Goal: Task Accomplishment & Management: Use online tool/utility

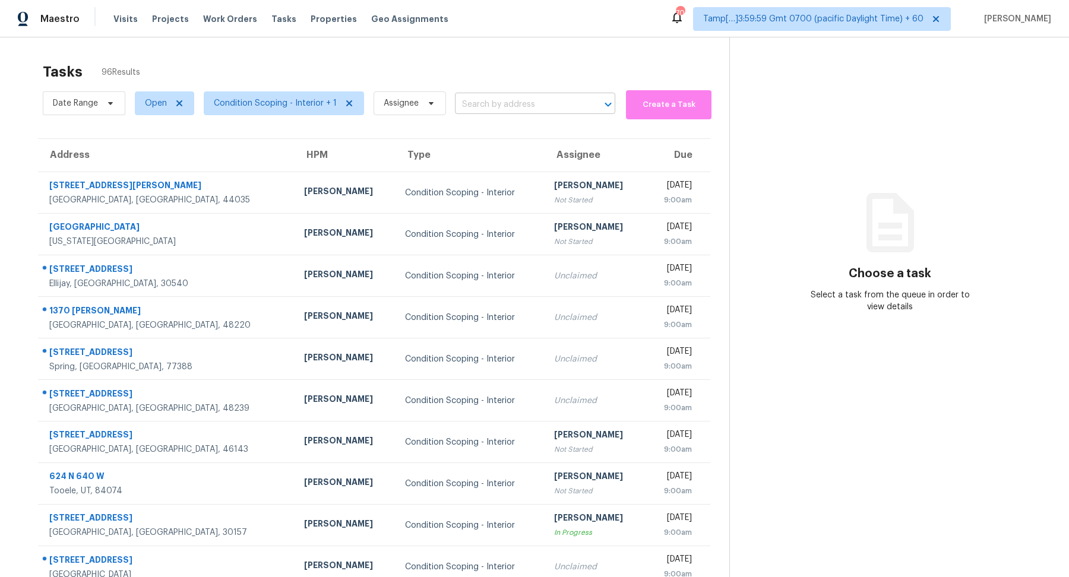
click at [486, 100] on input "text" at bounding box center [518, 105] width 127 height 18
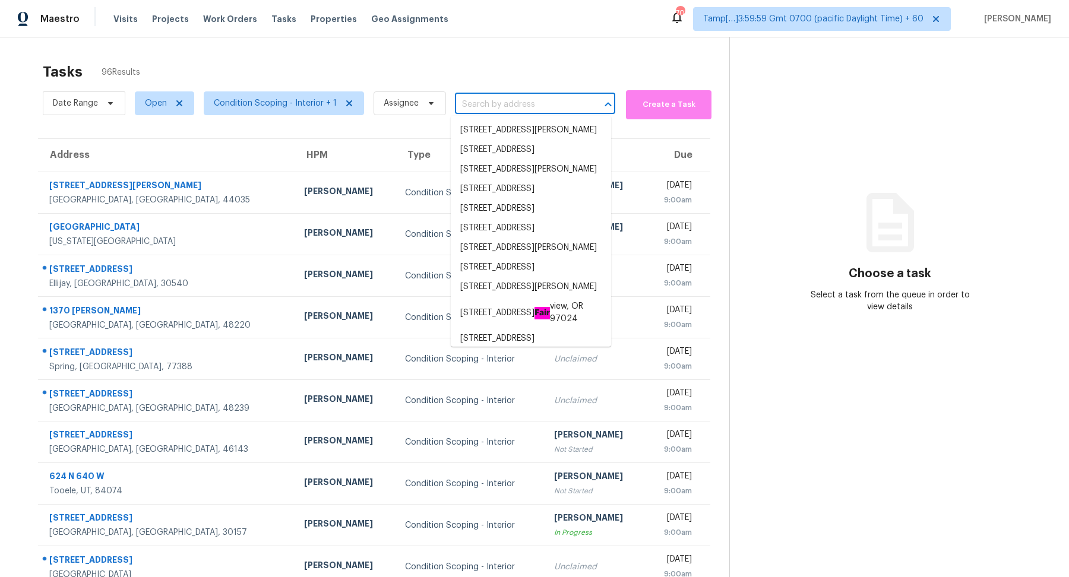
paste input "8137 Bryson Rd Fort Mill, SC, 29707"
type input "8137 Bryson Rd Fort Mill, SC, 29707"
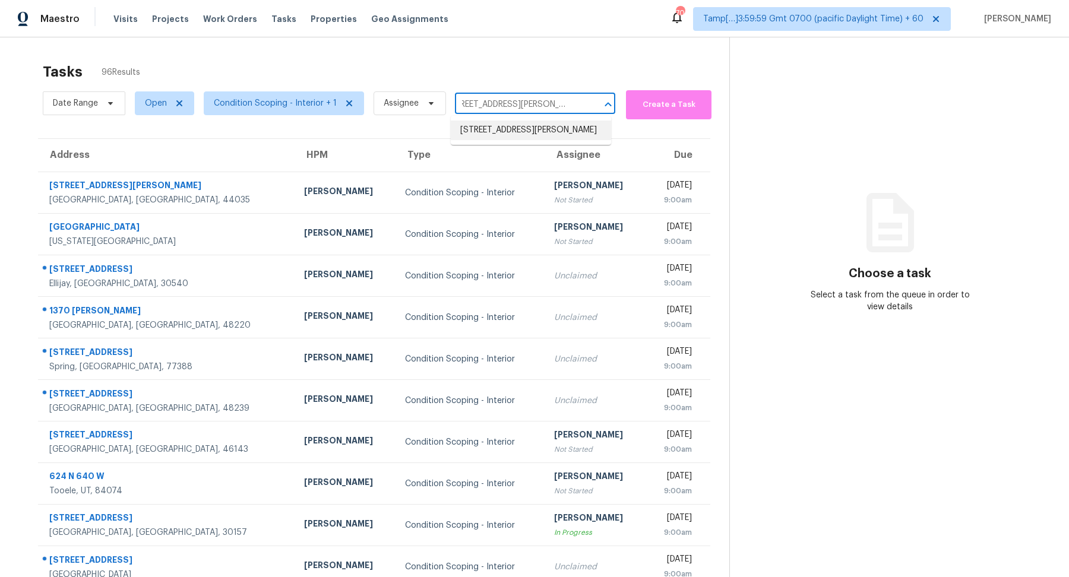
click at [516, 128] on li "8137 Bryson Rd, Fort Mill, SC 29707" at bounding box center [531, 131] width 160 height 20
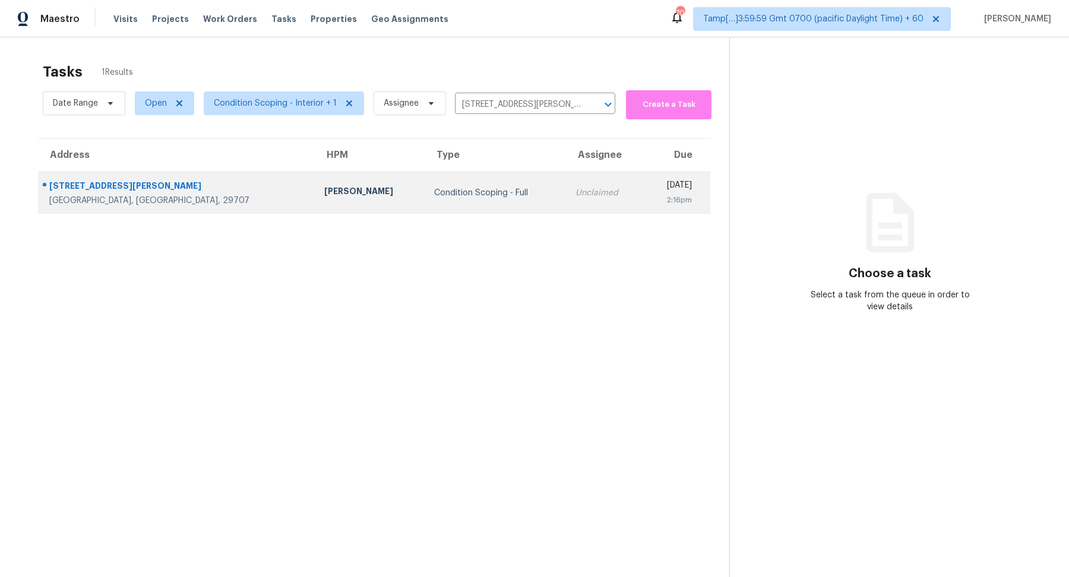
click at [467, 206] on td "Condition Scoping - Full" at bounding box center [495, 193] width 141 height 42
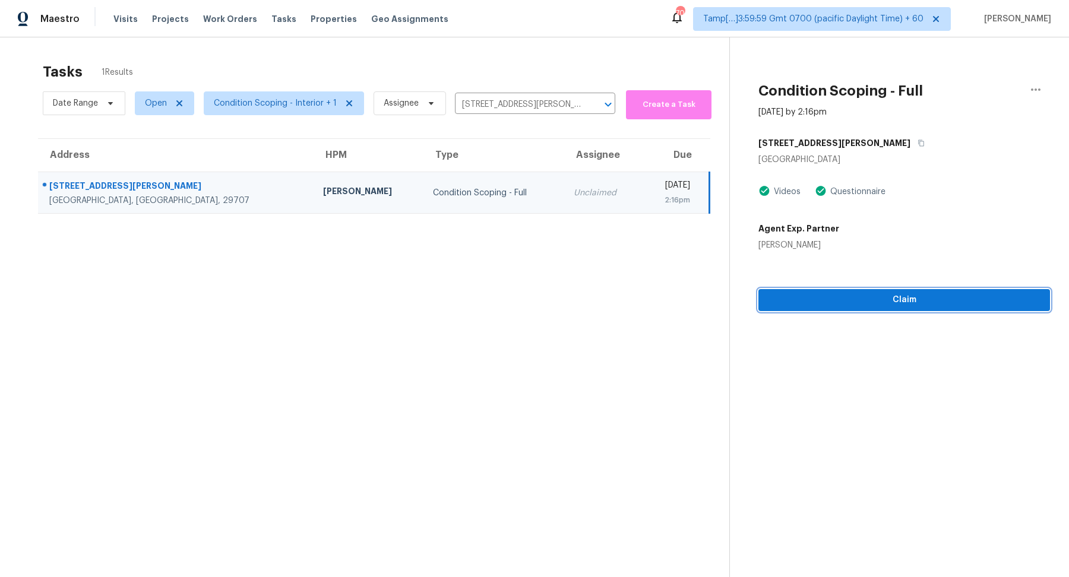
click at [804, 305] on span "Claim" at bounding box center [904, 300] width 273 height 15
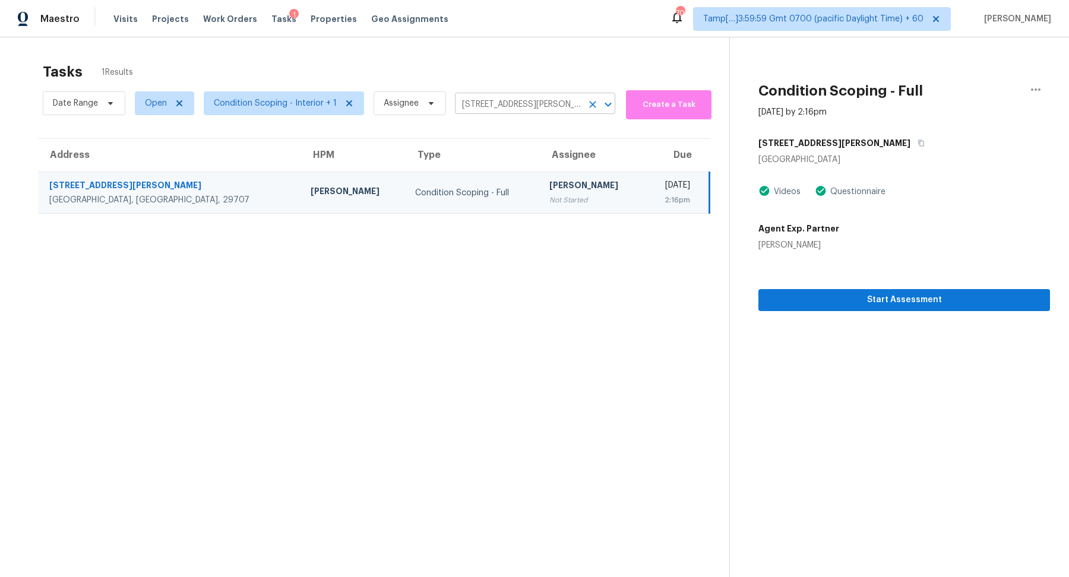
click at [511, 106] on input "8137 Bryson Rd, Fort Mill, SC 29707" at bounding box center [518, 105] width 127 height 18
paste input "3057 Avondale Blvd SE Conyers, GA, 30013"
type input "3057 Avondale Blvd SE Conyers, GA, 30013"
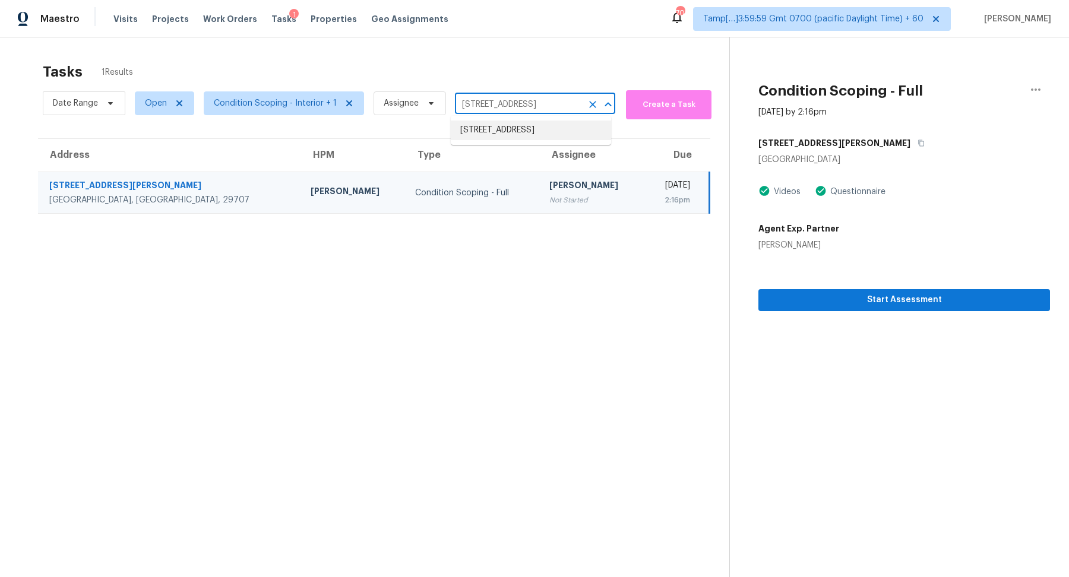
click at [503, 129] on li "3057 Avondale Blvd SE, Conyers, GA 30013" at bounding box center [531, 131] width 160 height 20
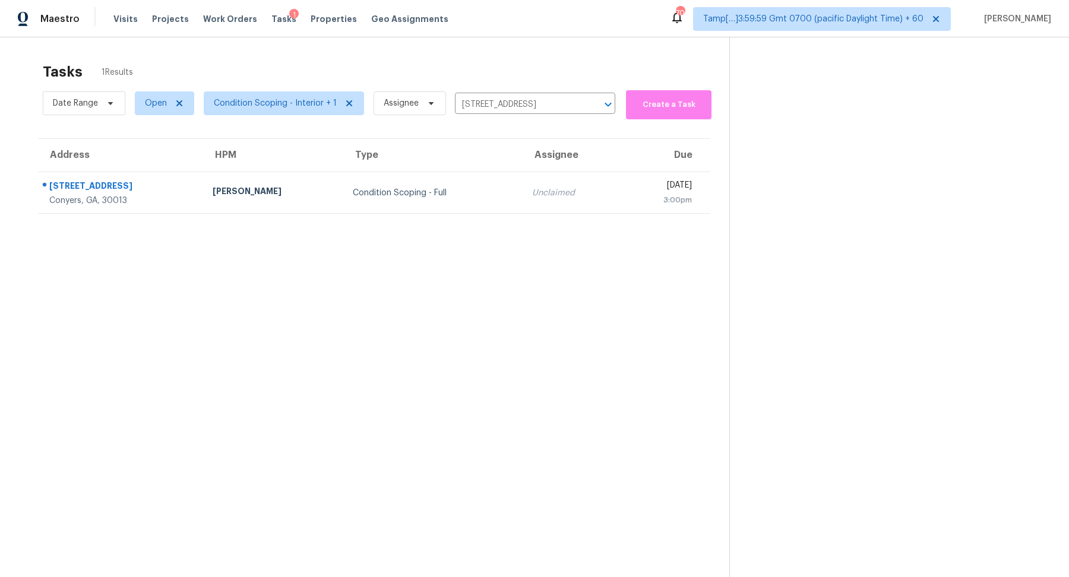
click at [464, 190] on td "Condition Scoping - Full" at bounding box center [432, 193] width 179 height 42
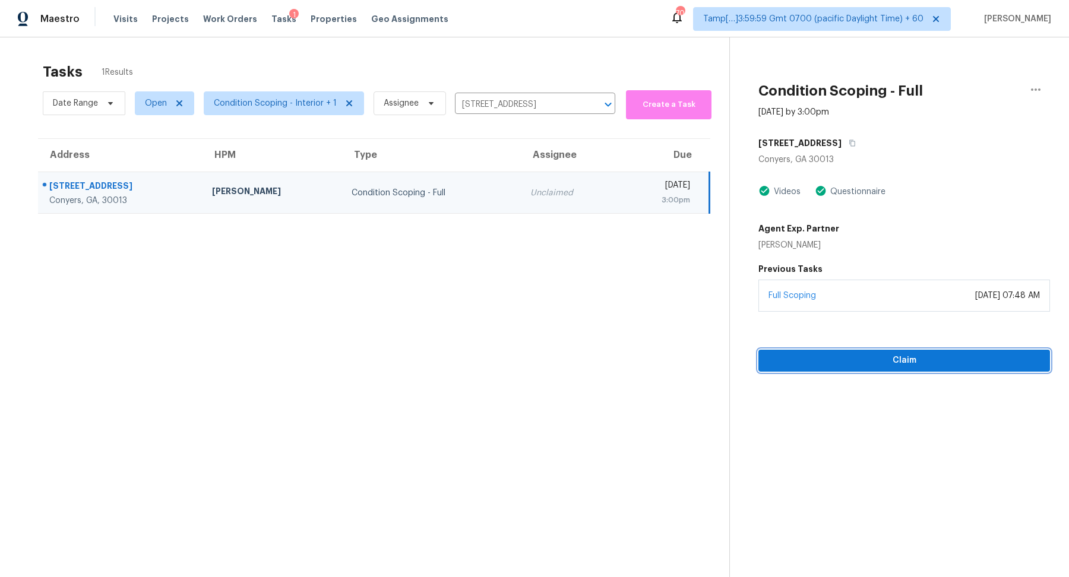
click at [821, 356] on span "Claim" at bounding box center [904, 360] width 273 height 15
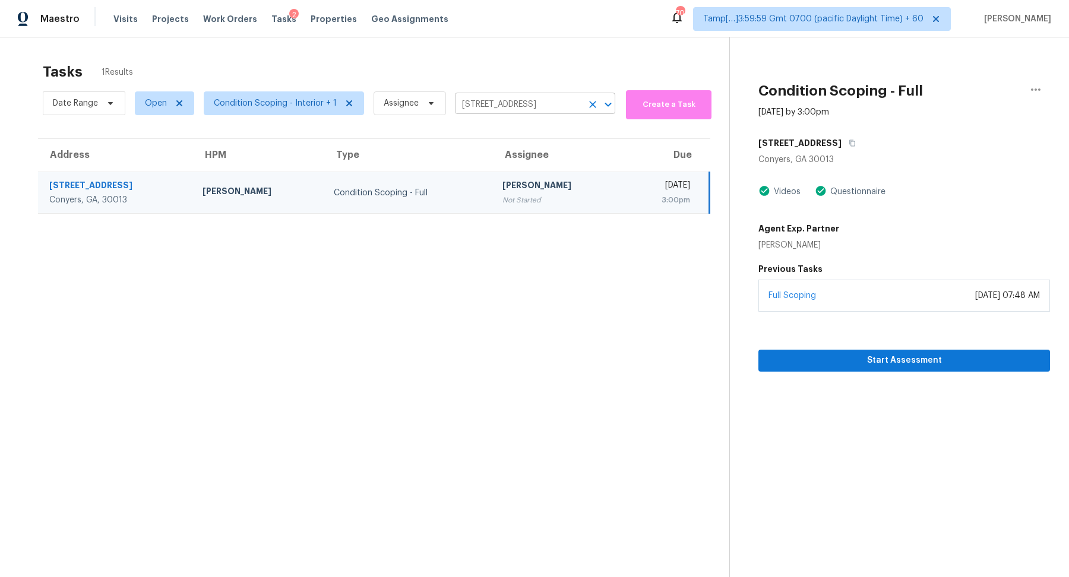
click at [459, 112] on input "3057 Avondale Blvd SE, Conyers, GA 30013" at bounding box center [518, 105] width 127 height 18
paste input "241 Grouse Ave Kissimmee, FL, 34744"
type input "3241 Grouse Ave Kissimmee, FL, 34744"
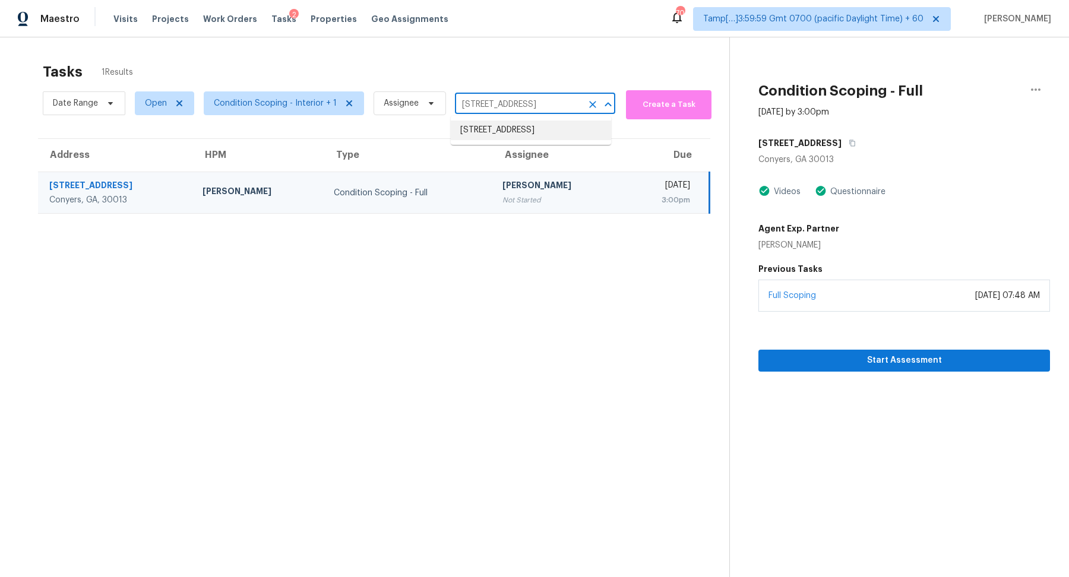
click at [485, 129] on li "3241 Grouse Ave, Kissimmee, FL 34744" at bounding box center [531, 131] width 160 height 20
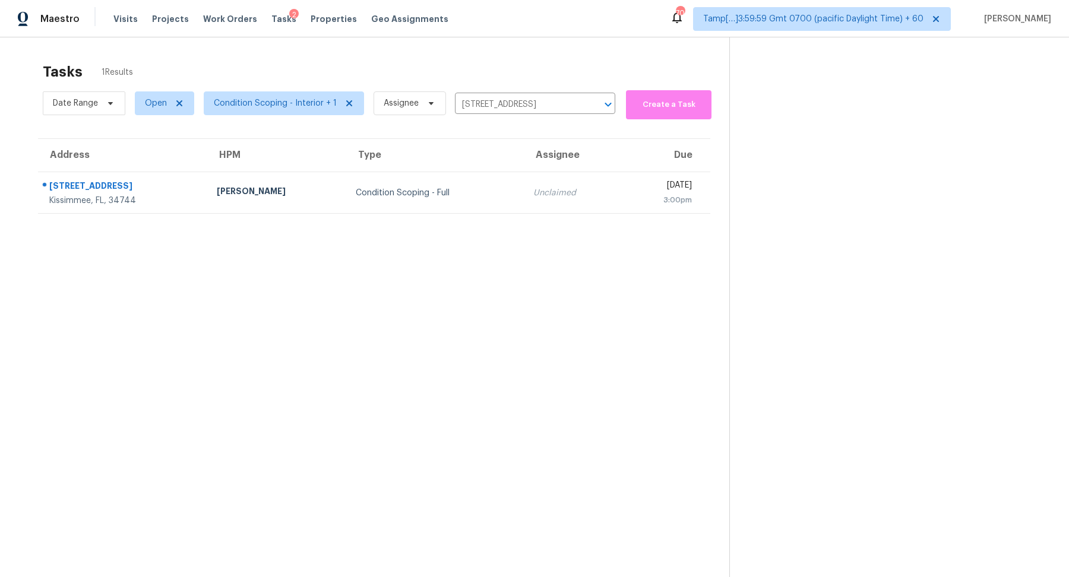
click at [524, 175] on td "Unclaimed" at bounding box center [572, 193] width 97 height 42
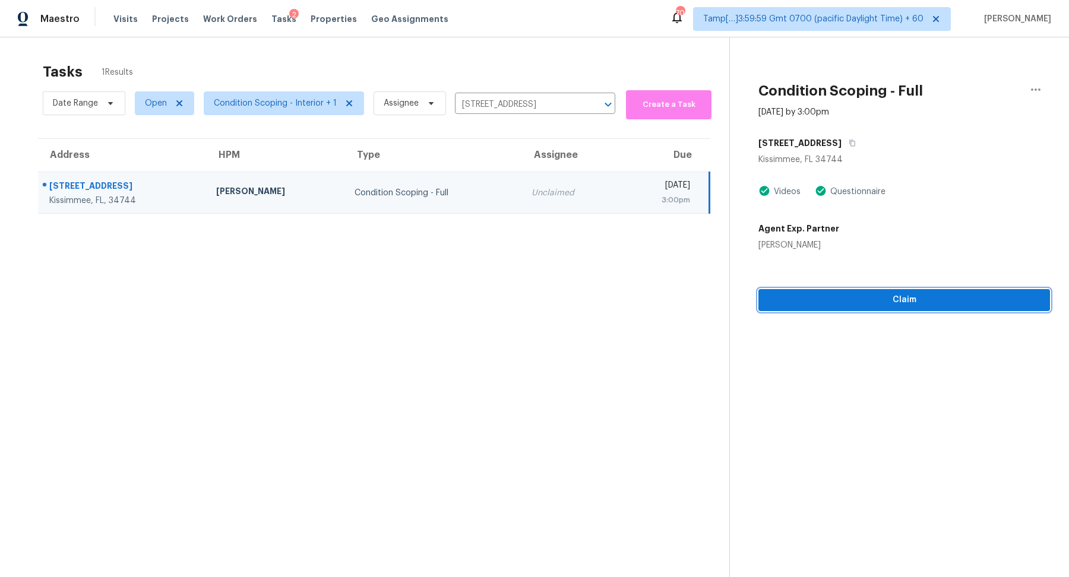
click at [854, 306] on span "Claim" at bounding box center [904, 300] width 273 height 15
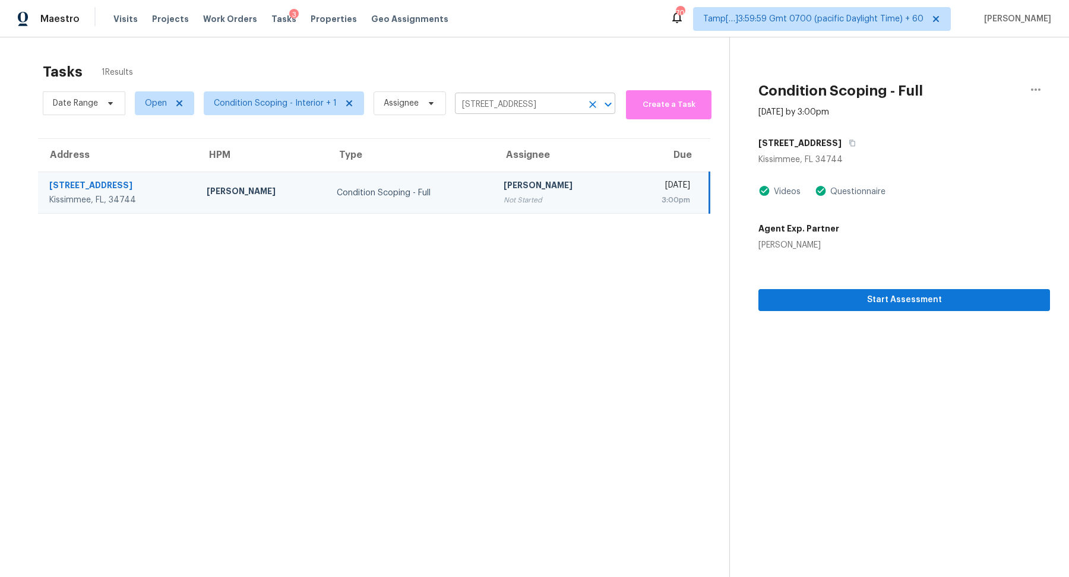
click at [522, 110] on input "3241 Grouse Ave, Kissimmee, FL 34744" at bounding box center [518, 105] width 127 height 18
paste input "1801 Holden Ridge Ln Clermont, FL, 34715"
type input "1801 Holden Ridge Ln Clermont, FL, 34715"
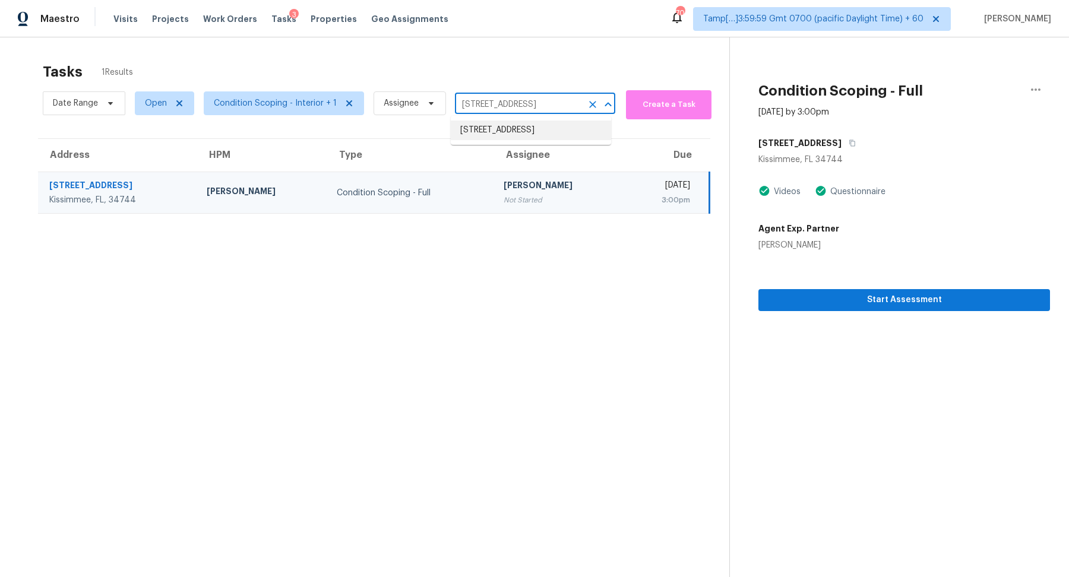
click at [534, 131] on li "1801 Holden Ridge Ln, Clermont, FL 34715" at bounding box center [531, 131] width 160 height 20
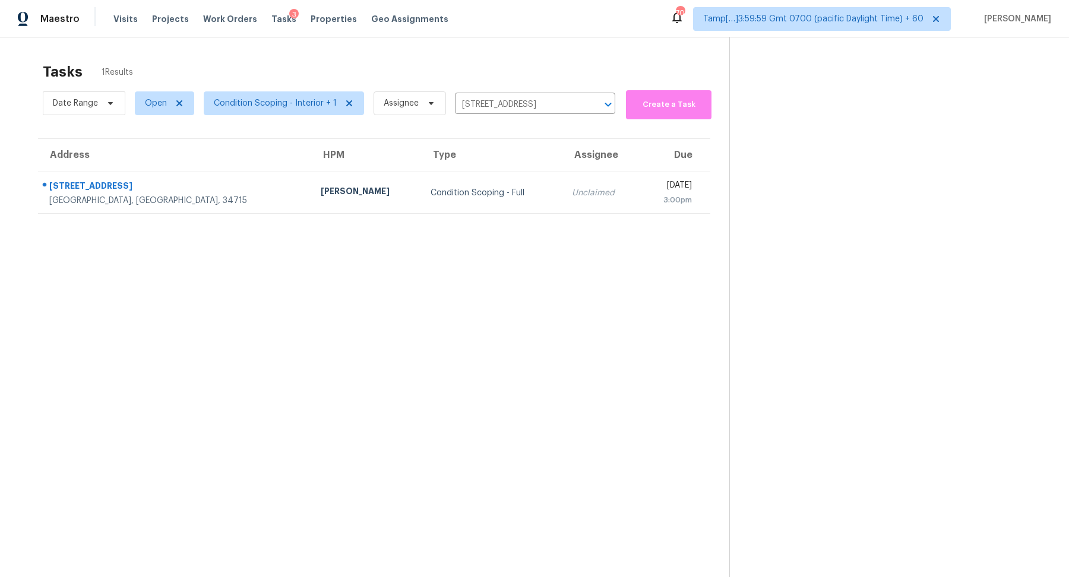
click at [562, 184] on td "Unclaimed" at bounding box center [600, 193] width 77 height 42
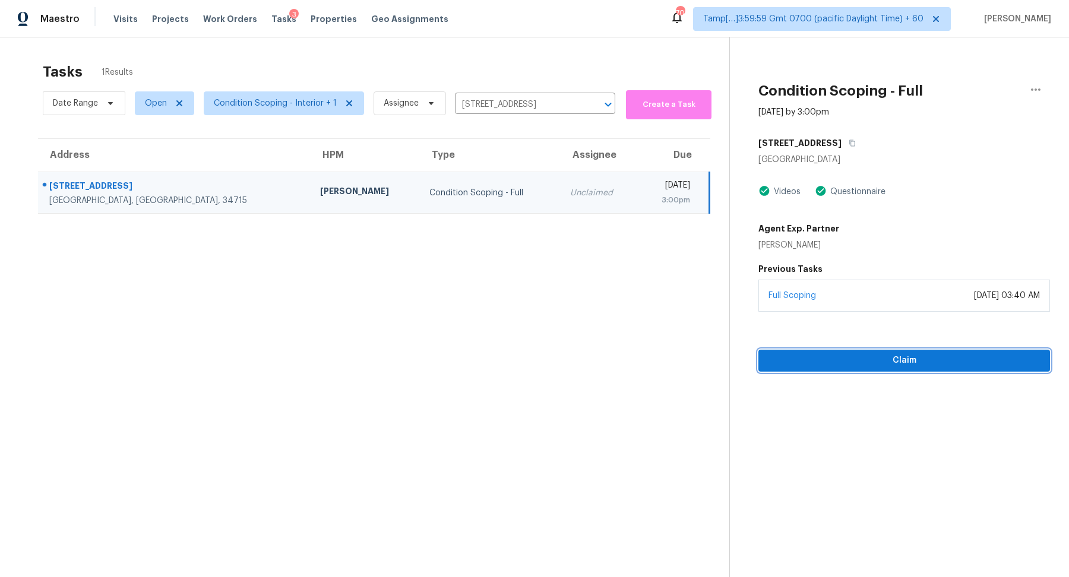
click at [824, 353] on span "Claim" at bounding box center [904, 360] width 273 height 15
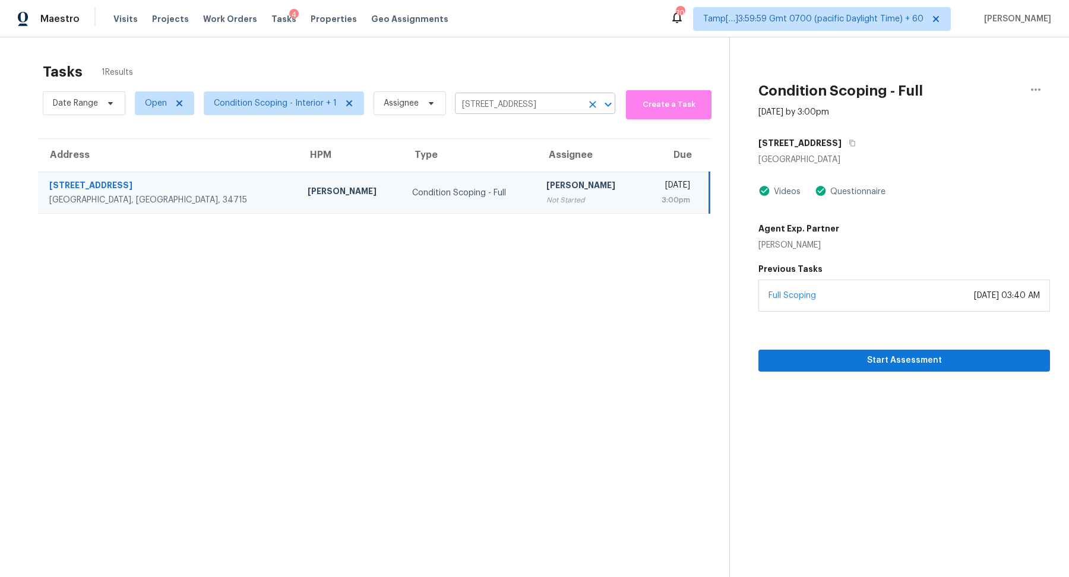
click at [501, 99] on input "1801 Holden Ridge Ln, Clermont, FL 34715" at bounding box center [518, 105] width 127 height 18
paste input "556 Hyde Ridge Trl Loganville, GA, 30052"
type input "556 Hyde Ridge Trl Loganville, GA, 30052"
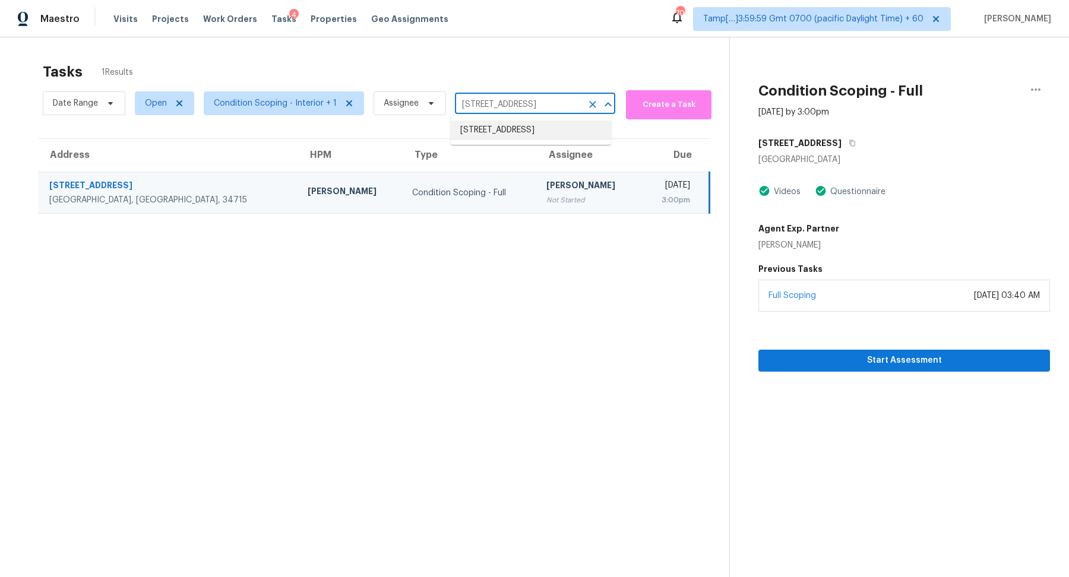
click at [495, 132] on li "556 Hyde Ridge Trl, Loganville, GA 30052" at bounding box center [531, 131] width 160 height 20
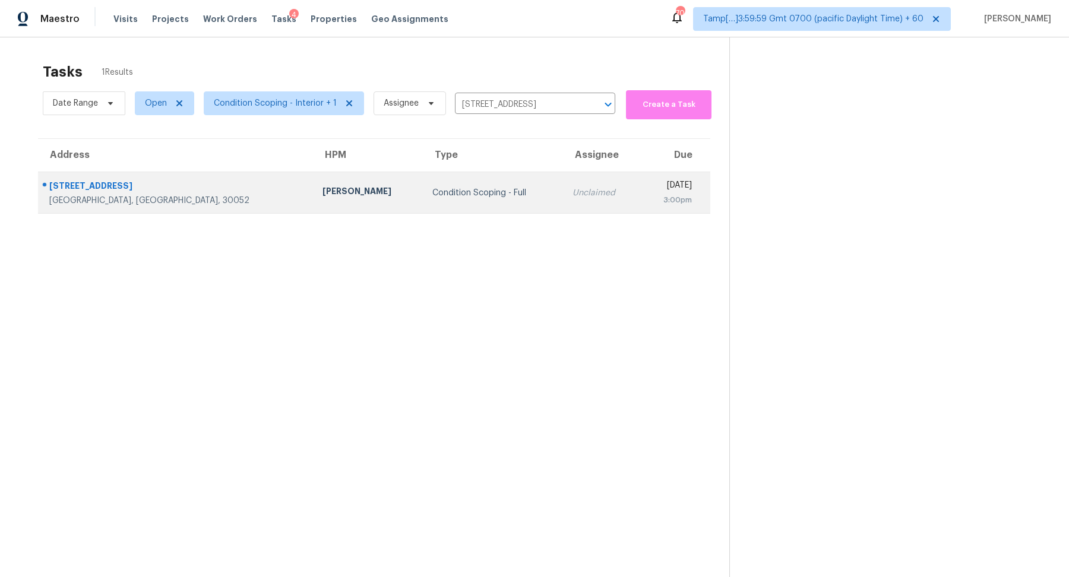
click at [640, 186] on td "Tue, Sep 23rd 2025 3:00pm" at bounding box center [675, 193] width 70 height 42
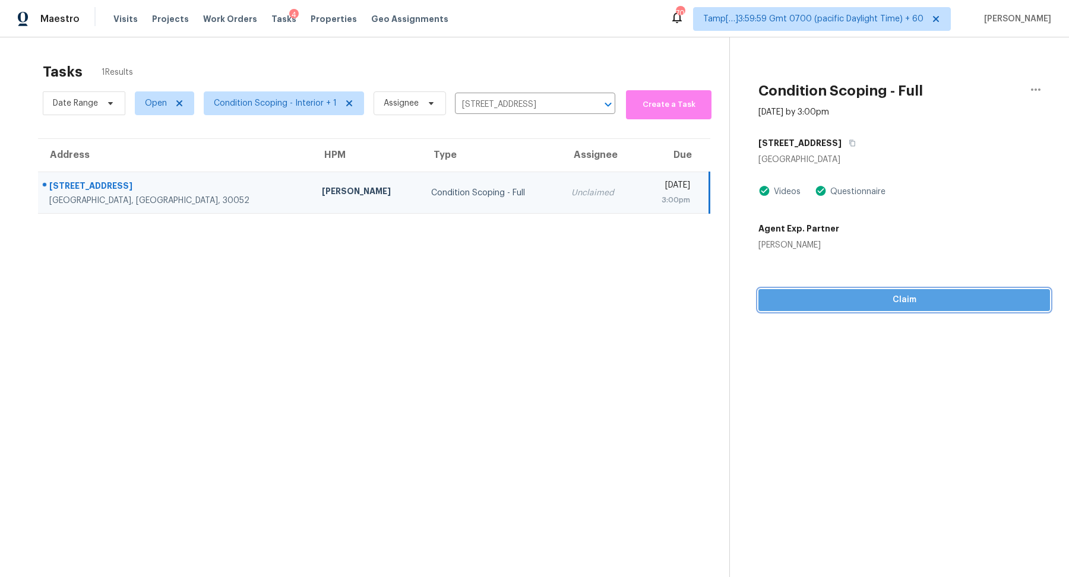
click at [841, 308] on button "Claim" at bounding box center [905, 300] width 292 height 22
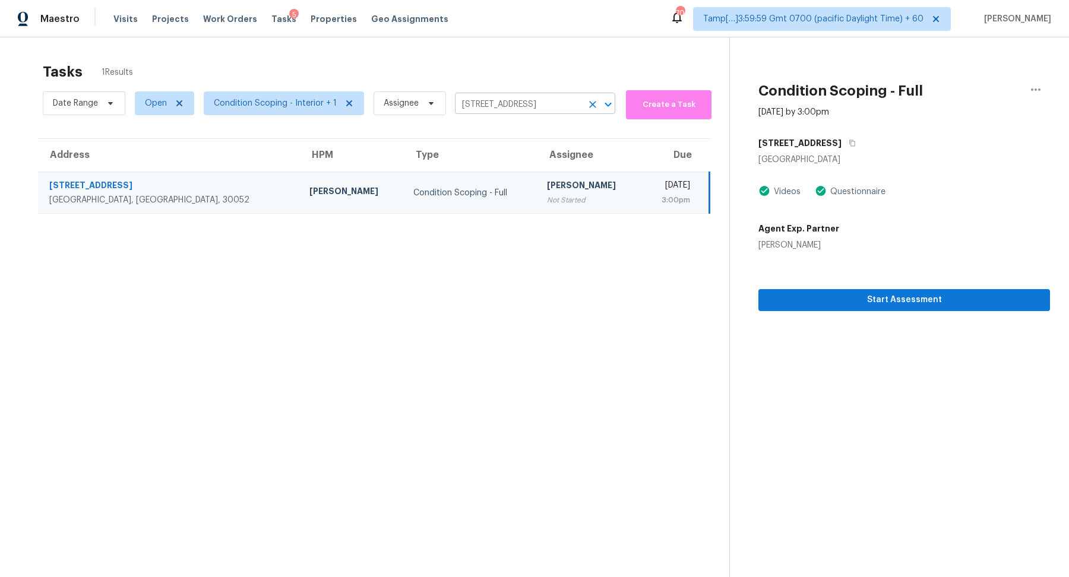
click at [500, 99] on input "556 Hyde Ridge Trl, Loganville, GA 30052" at bounding box center [518, 105] width 127 height 18
paste input "228 Jordan Rd Clarksville, TN, 3704"
type input "228 Jordan Rd Clarksville, TN, 37042"
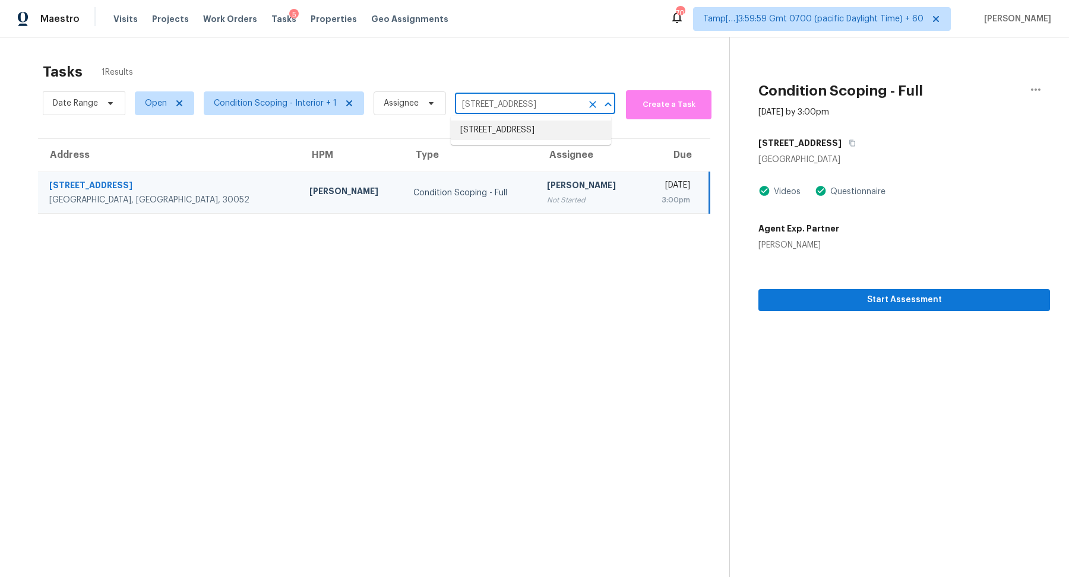
click at [552, 131] on li "228 Jordan Rd, Clarksville, TN 37042" at bounding box center [531, 131] width 160 height 20
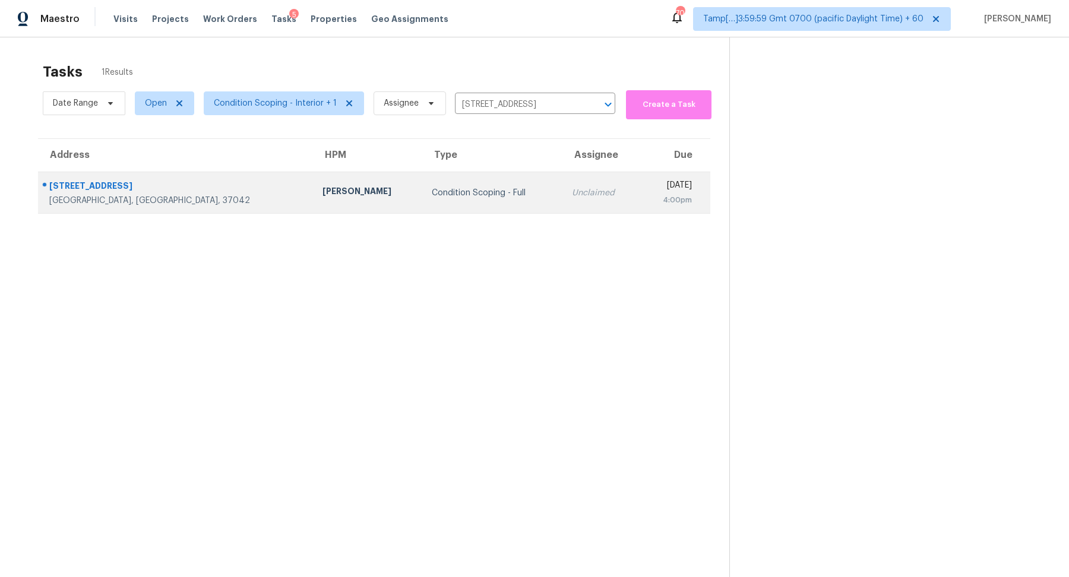
click at [562, 182] on td "Unclaimed" at bounding box center [600, 193] width 77 height 42
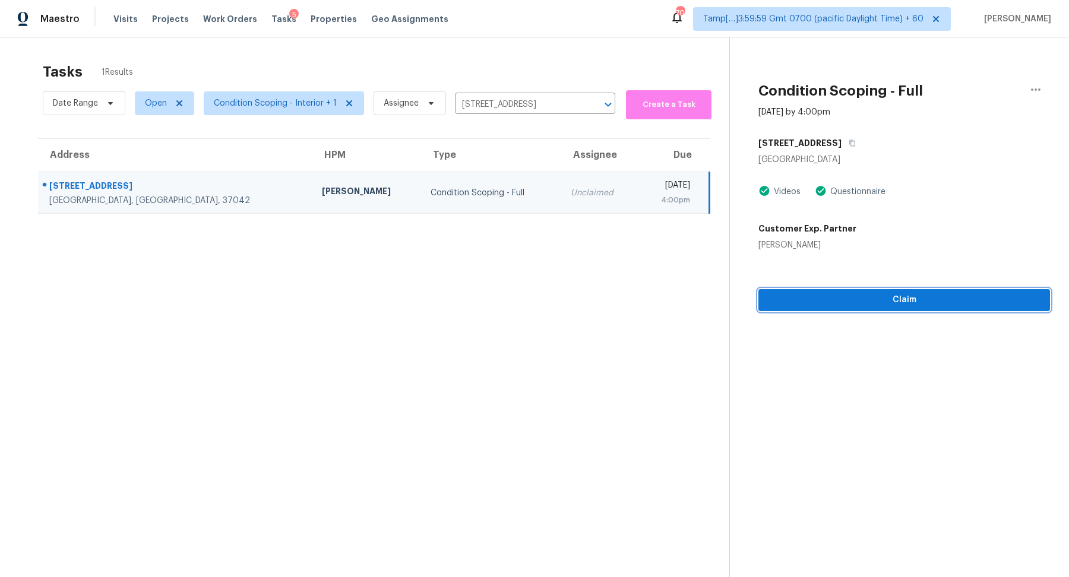
click at [835, 307] on button "Claim" at bounding box center [905, 300] width 292 height 22
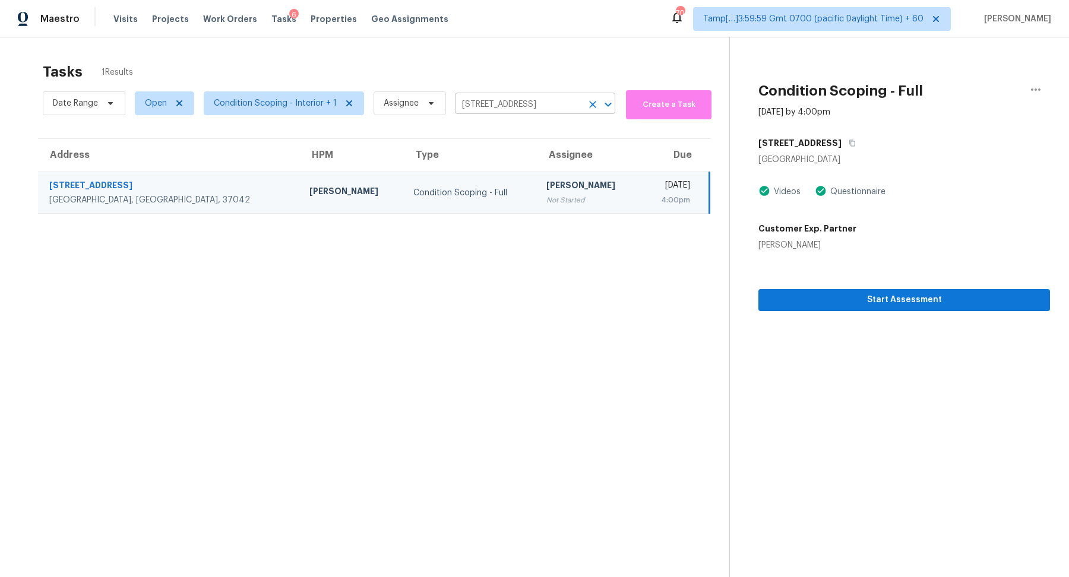
click at [495, 105] on input "228 Jordan Rd, Clarksville, TN 37042" at bounding box center [518, 105] width 127 height 18
paste input "015 Woods Dr Arlington, TX, 76010"
type input "2015 Woods Dr Arlington, TX, 76010"
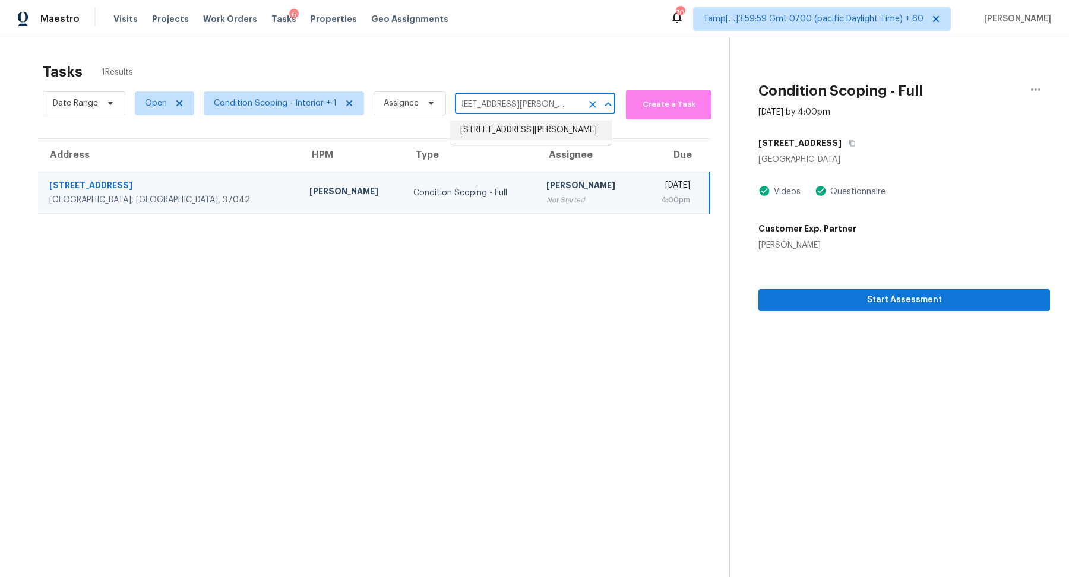
click at [498, 134] on li "2015 Woods Dr, Arlington, TX 76010" at bounding box center [531, 131] width 160 height 20
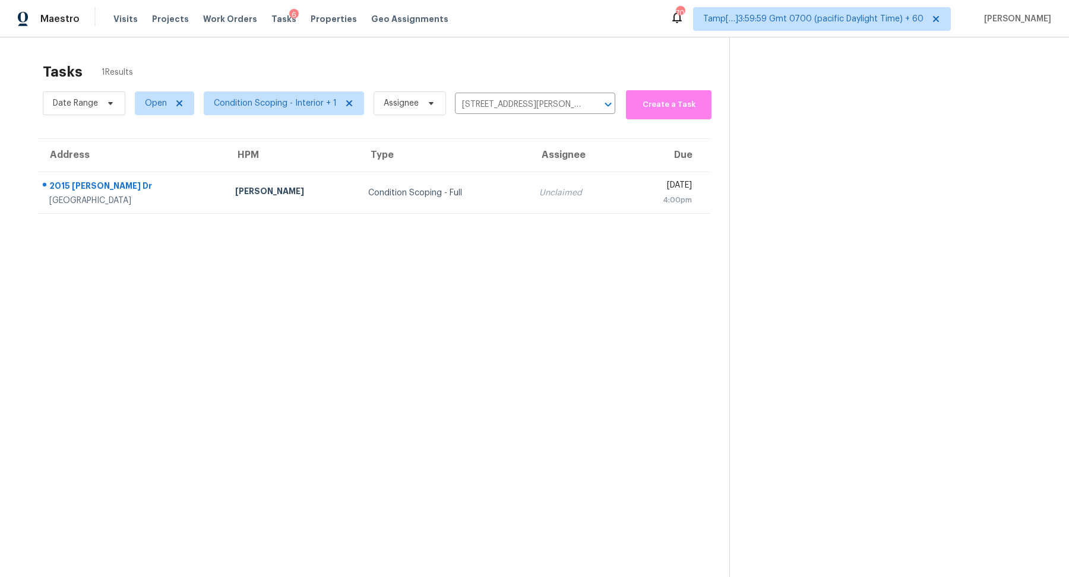
click at [530, 181] on td "Unclaimed" at bounding box center [577, 193] width 94 height 42
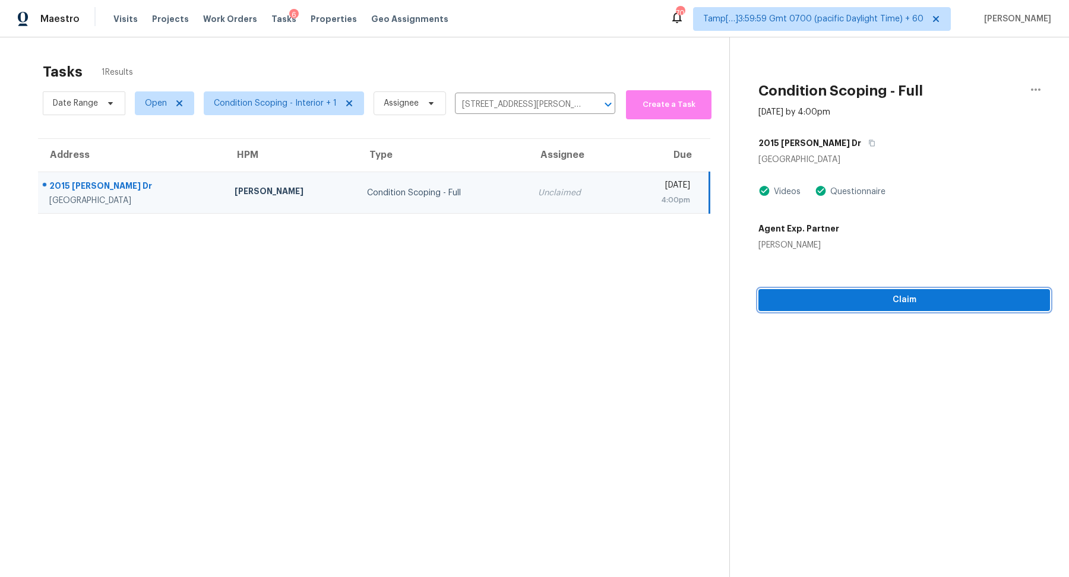
click at [828, 300] on span "Claim" at bounding box center [904, 300] width 273 height 15
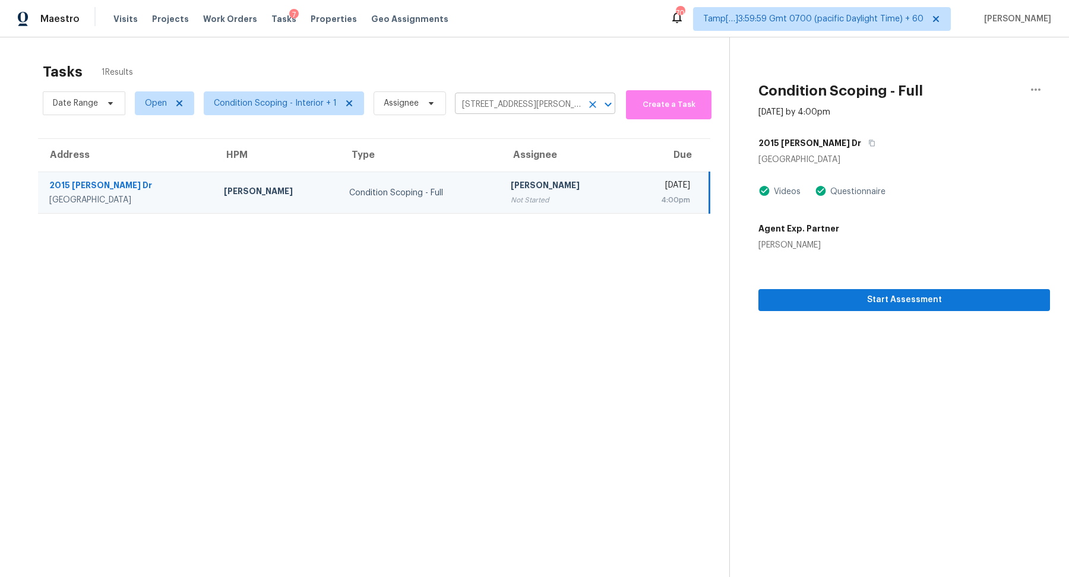
click at [502, 110] on input "2015 Woods Dr, Arlington, TX 76010" at bounding box center [518, 105] width 127 height 18
paste input "16672 E Prentice Cir Centennial, CO, 80015"
type input "16672 E Prentice Cir Centennial, CO, 80015"
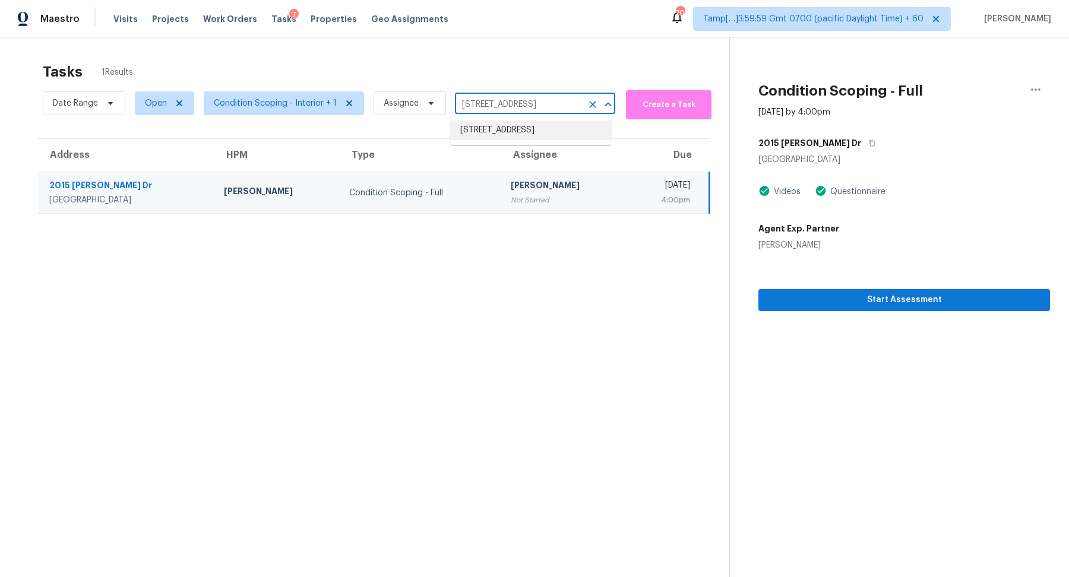
click at [512, 131] on li "16672 E Prentice Cir, Centennial, CO 80015" at bounding box center [531, 131] width 160 height 20
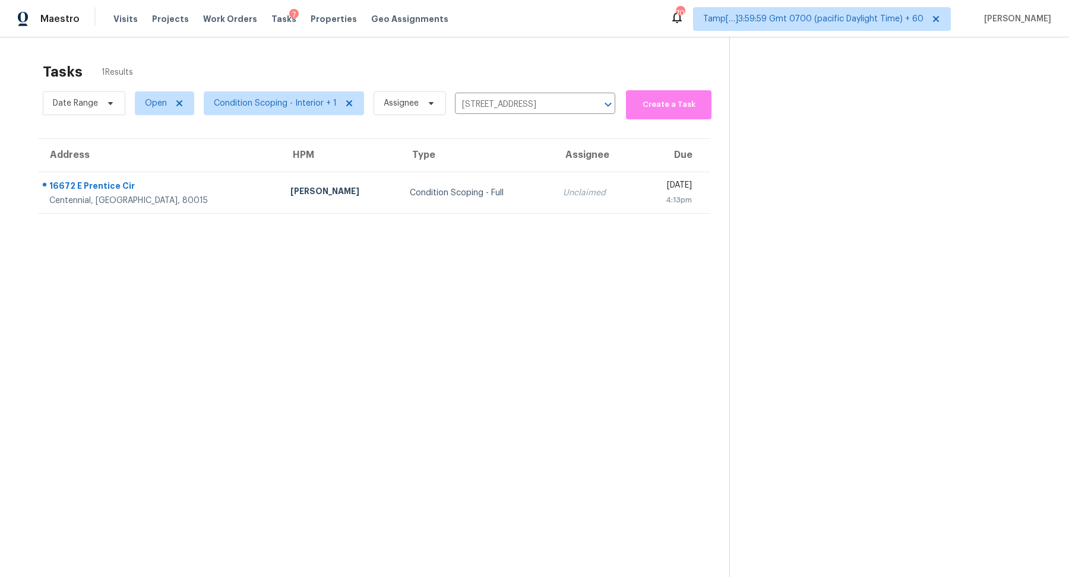
click at [554, 185] on td "Unclaimed" at bounding box center [596, 193] width 84 height 42
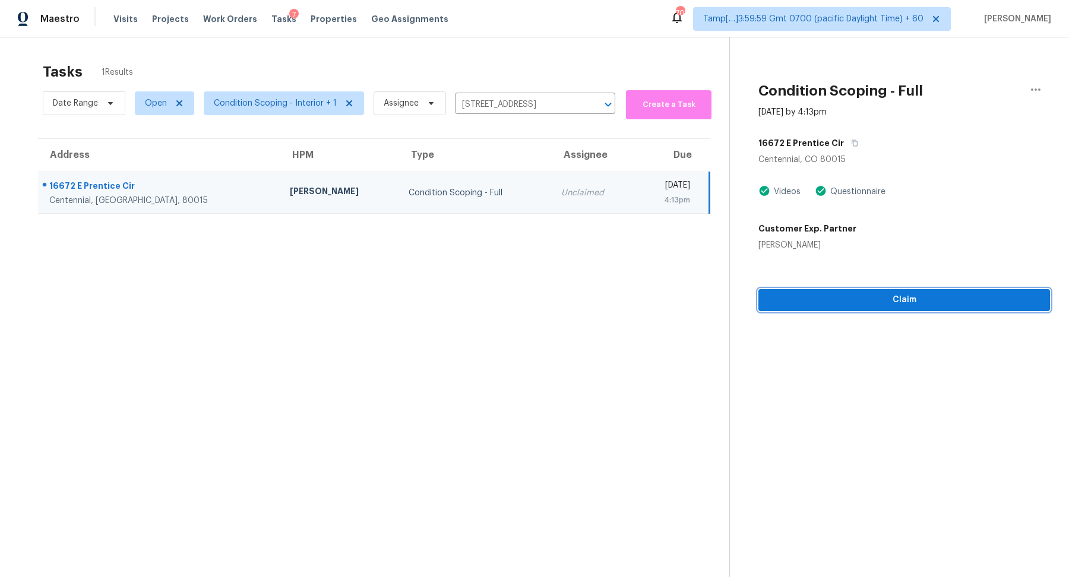
click at [848, 306] on span "Claim" at bounding box center [904, 300] width 273 height 15
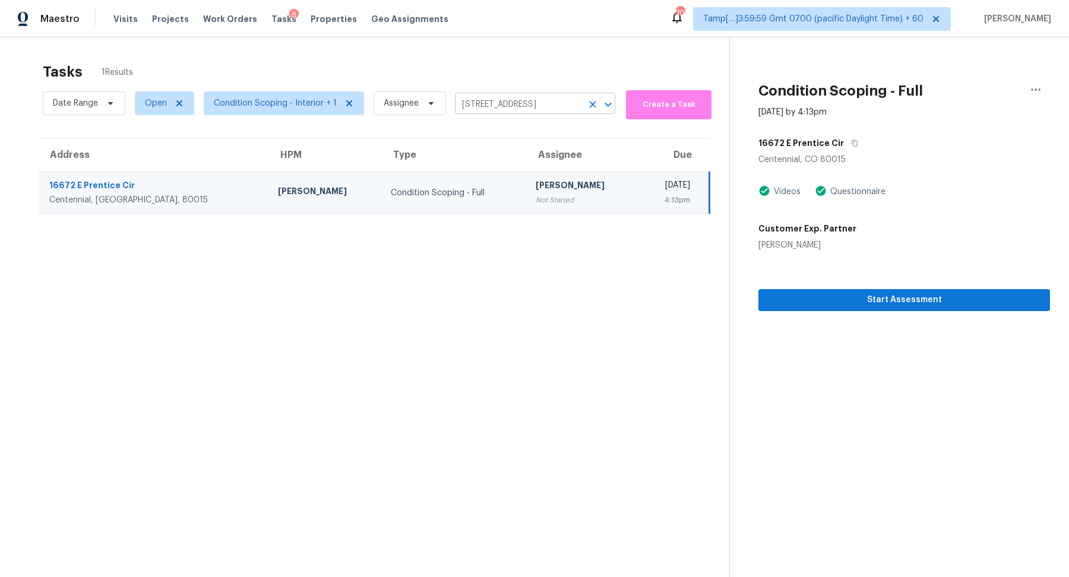
click at [512, 103] on input "16672 E Prentice Cir, Centennial, CO 80015" at bounding box center [518, 105] width 127 height 18
paste input "0053 E Capri Ave Mesa, AZ, 85208"
type input "10053 E Capri Ave Mesa, AZ, 85208"
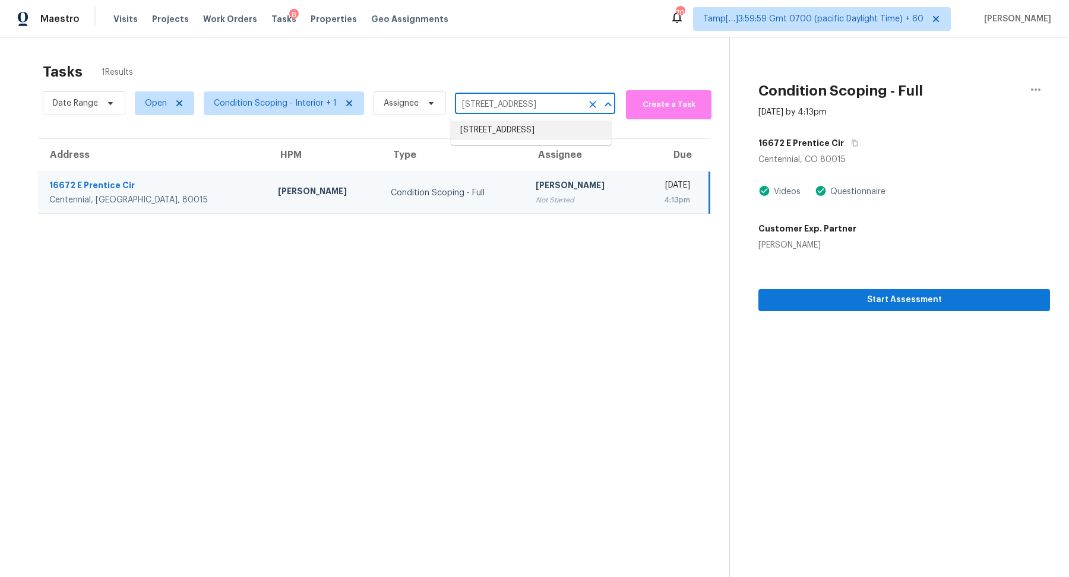
click at [534, 129] on li "10053 E Capri Ave, Mesa, AZ 85208" at bounding box center [531, 131] width 160 height 20
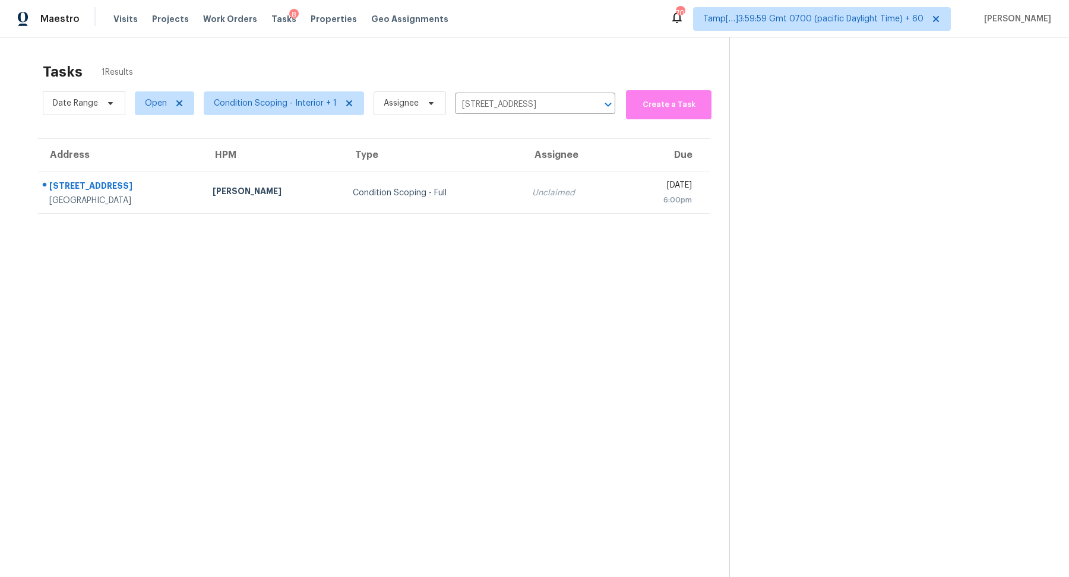
click at [526, 172] on td "Unclaimed" at bounding box center [572, 193] width 98 height 42
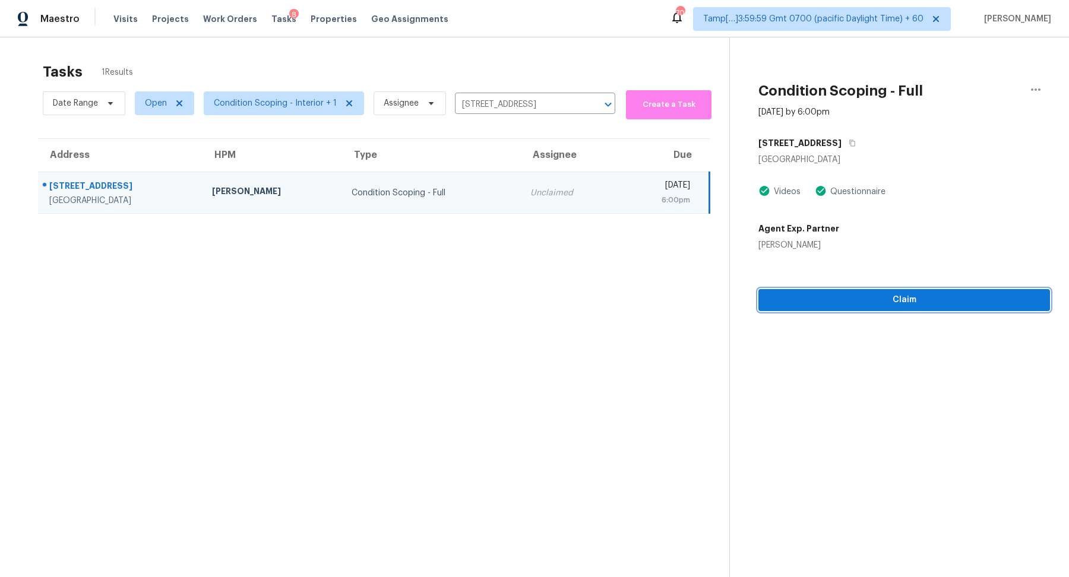
click at [872, 296] on span "Claim" at bounding box center [904, 300] width 273 height 15
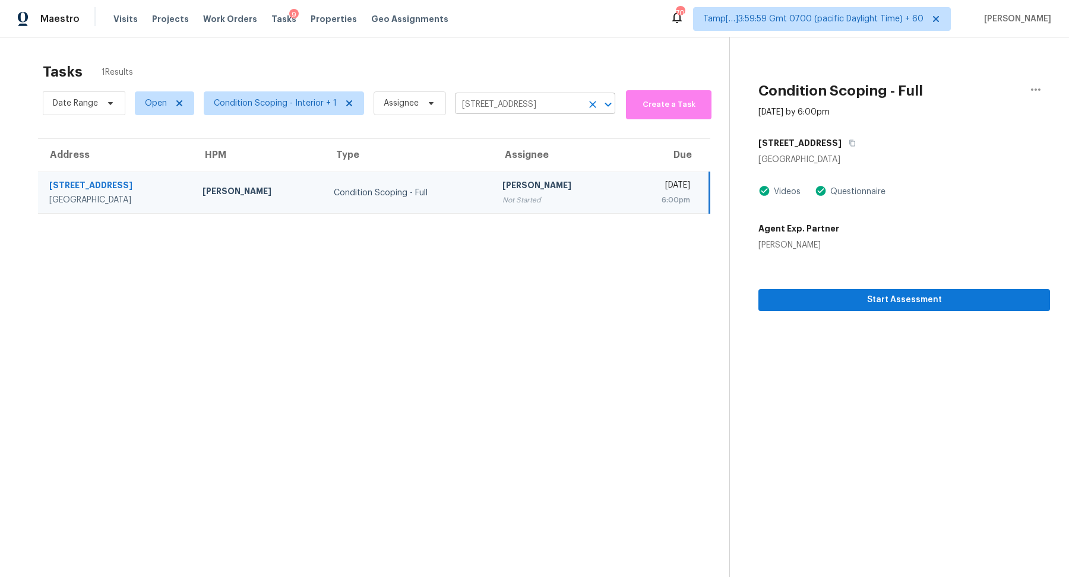
click at [466, 105] on input "10053 E Capri Ave, Mesa, AZ 85208" at bounding box center [518, 105] width 127 height 18
paste input "8137 Bryson Rd Fort Mill, SC, 29707"
type input "8137 Bryson Rd Fort Mill, SC, 29707"
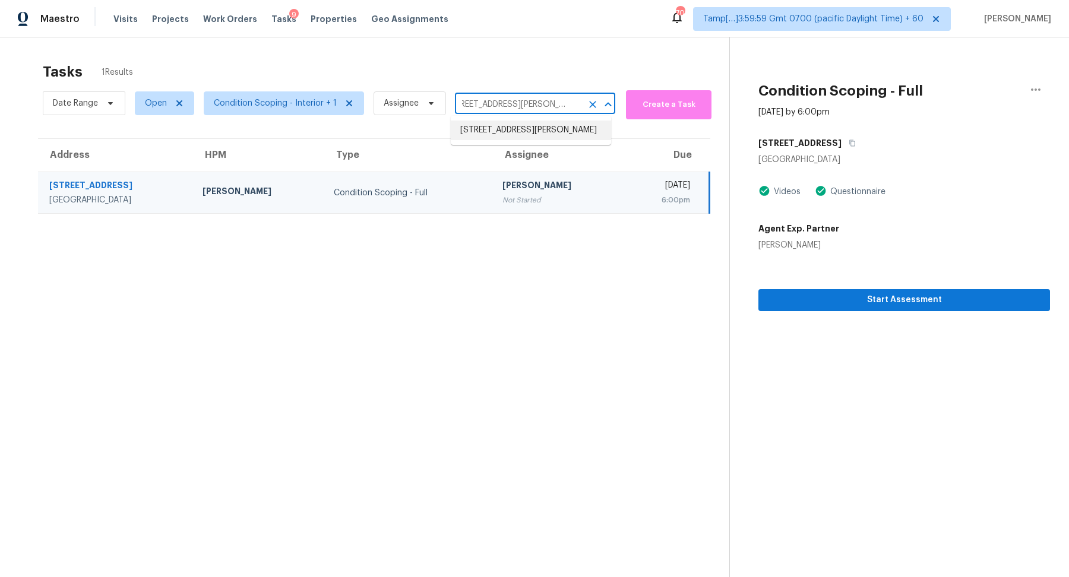
click at [489, 132] on li "8137 Bryson Rd, Fort Mill, SC 29707" at bounding box center [531, 131] width 160 height 20
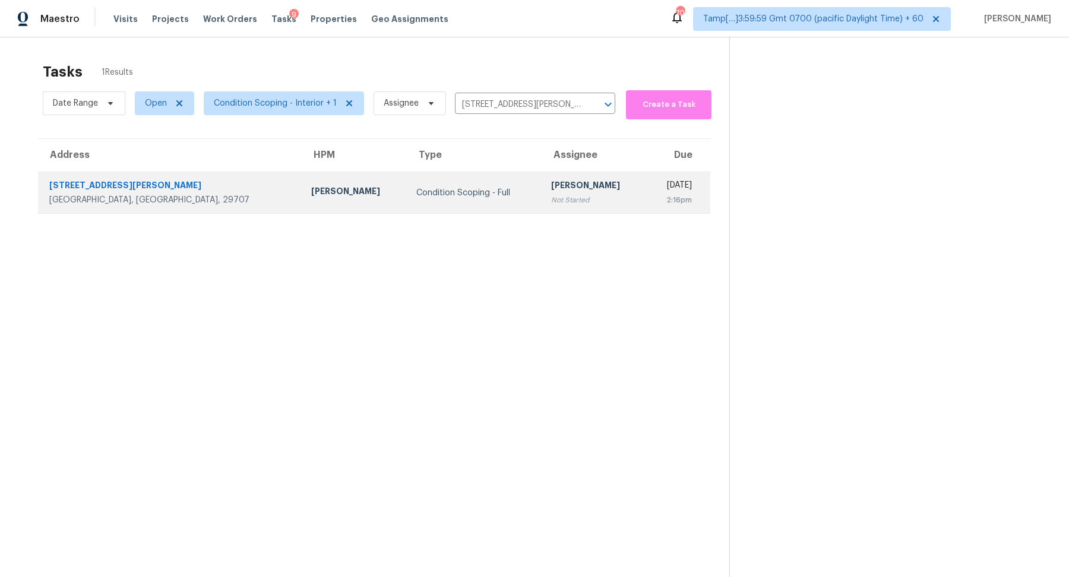
click at [432, 198] on td "Condition Scoping - Full" at bounding box center [474, 193] width 135 height 42
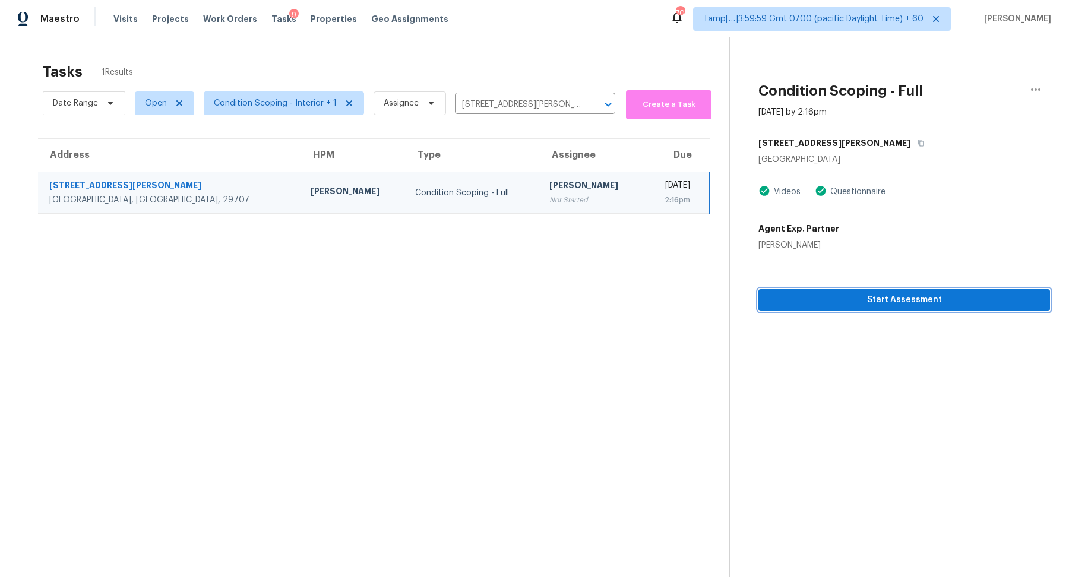
click at [801, 309] on button "Start Assessment" at bounding box center [905, 300] width 292 height 22
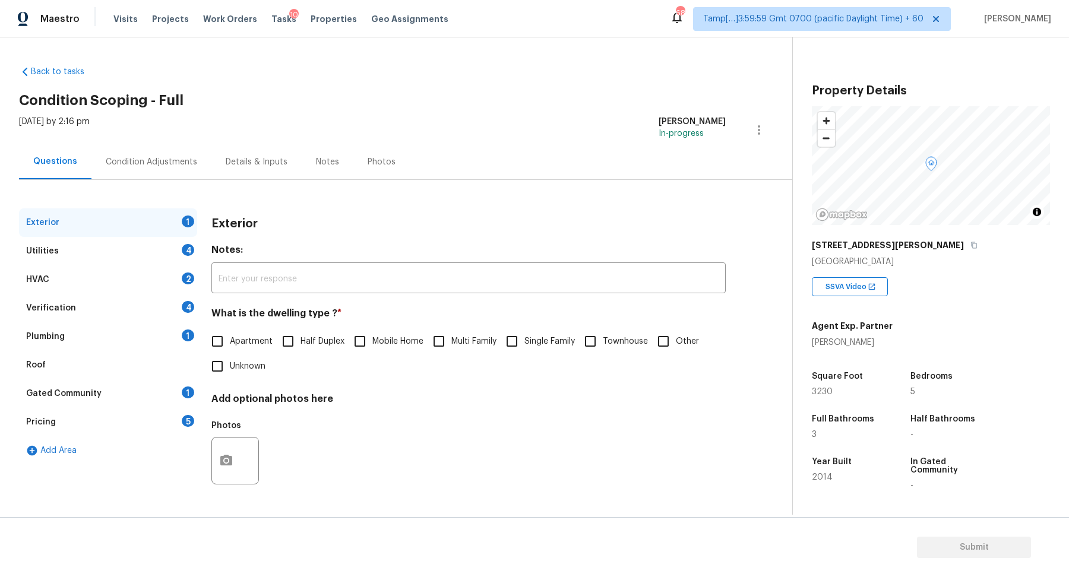
click at [533, 349] on label "Single Family" at bounding box center [537, 341] width 75 height 25
click at [524, 349] on input "Single Family" at bounding box center [512, 341] width 25 height 25
checkbox input "true"
click at [129, 249] on div "Utilities 4" at bounding box center [108, 251] width 178 height 29
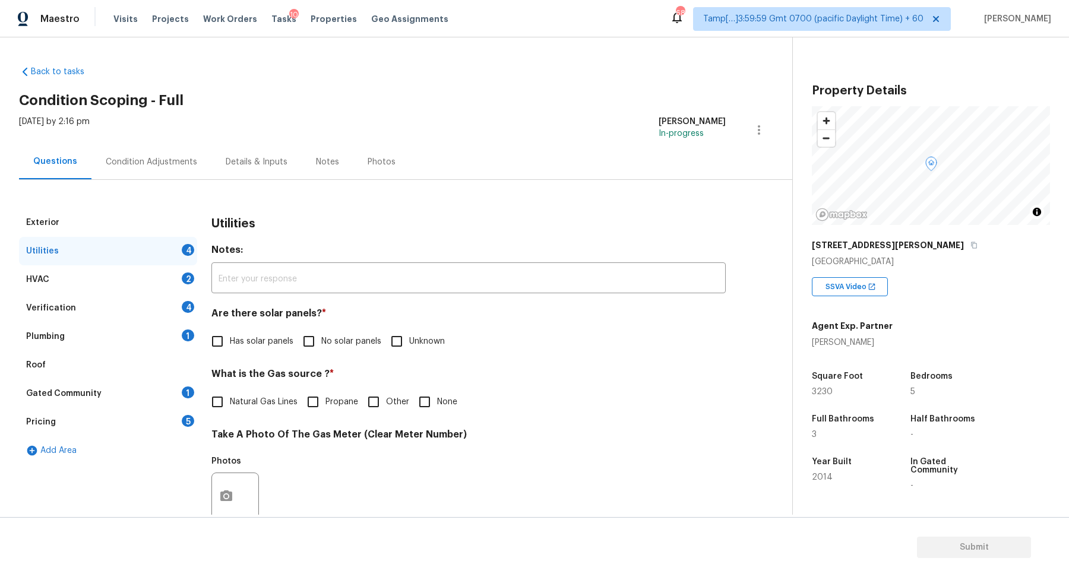
click at [336, 336] on span "No solar panels" at bounding box center [351, 342] width 60 height 12
click at [321, 335] on input "No solar panels" at bounding box center [308, 341] width 25 height 25
checkbox input "true"
click at [258, 398] on span "Natural Gas Lines" at bounding box center [264, 403] width 68 height 12
click at [230, 398] on input "Natural Gas Lines" at bounding box center [217, 403] width 25 height 25
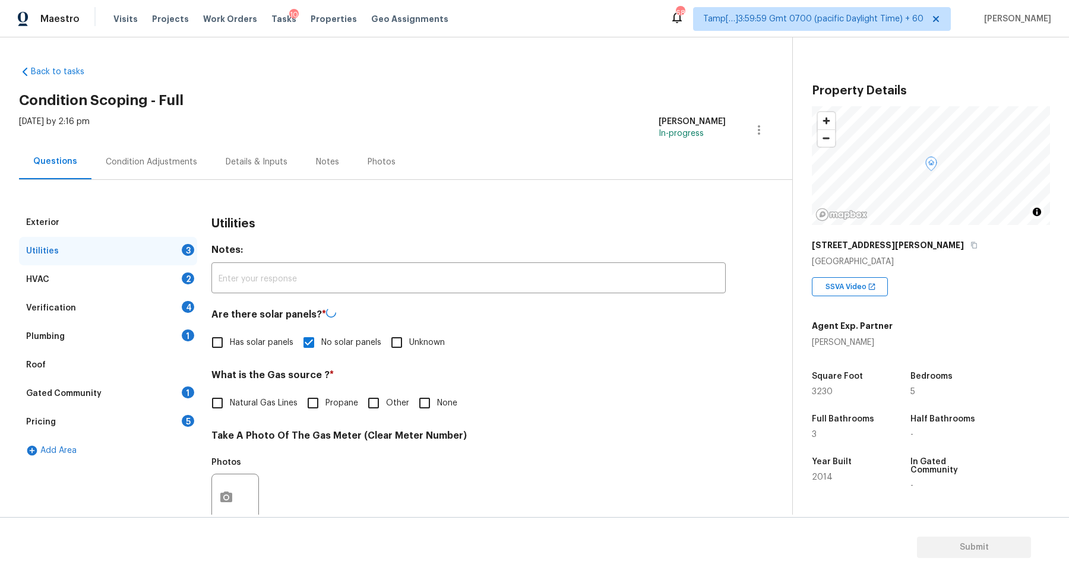
checkbox input "true"
click at [418, 399] on input "None" at bounding box center [424, 402] width 25 height 25
checkbox input "true"
checkbox input "false"
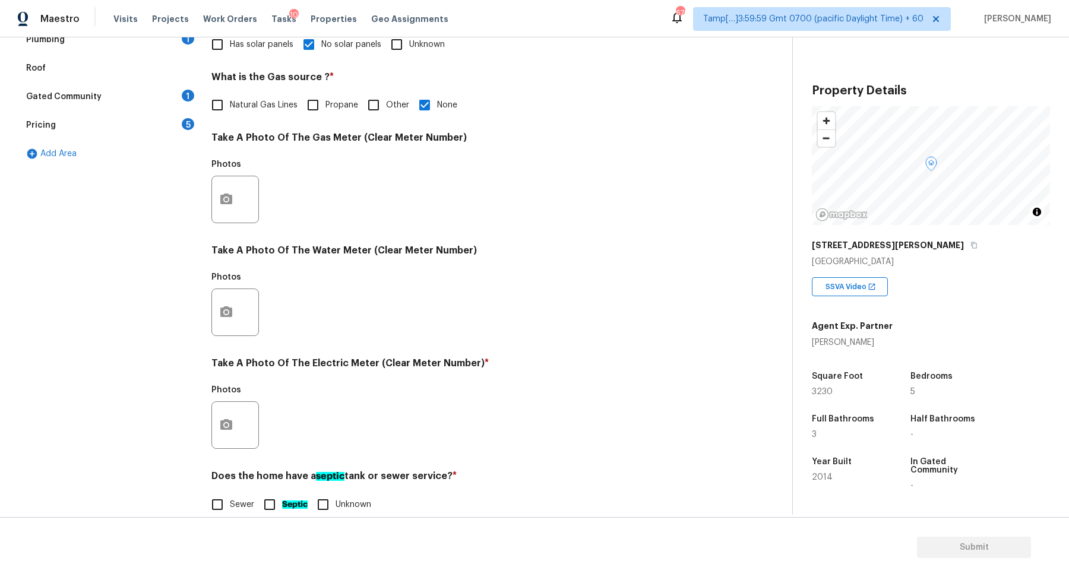
scroll to position [316, 0]
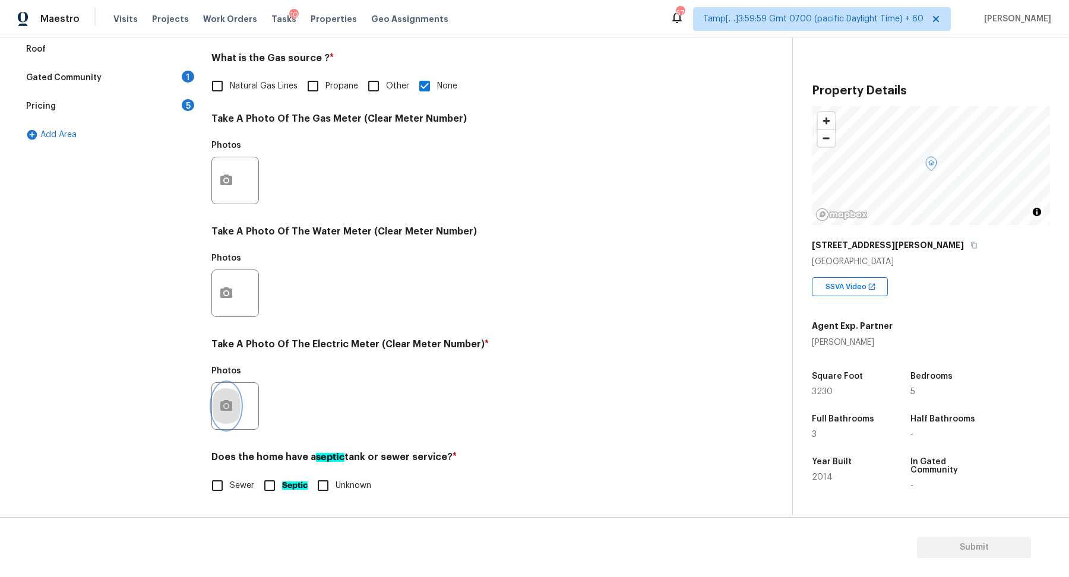
click at [220, 407] on icon "button" at bounding box center [226, 405] width 12 height 11
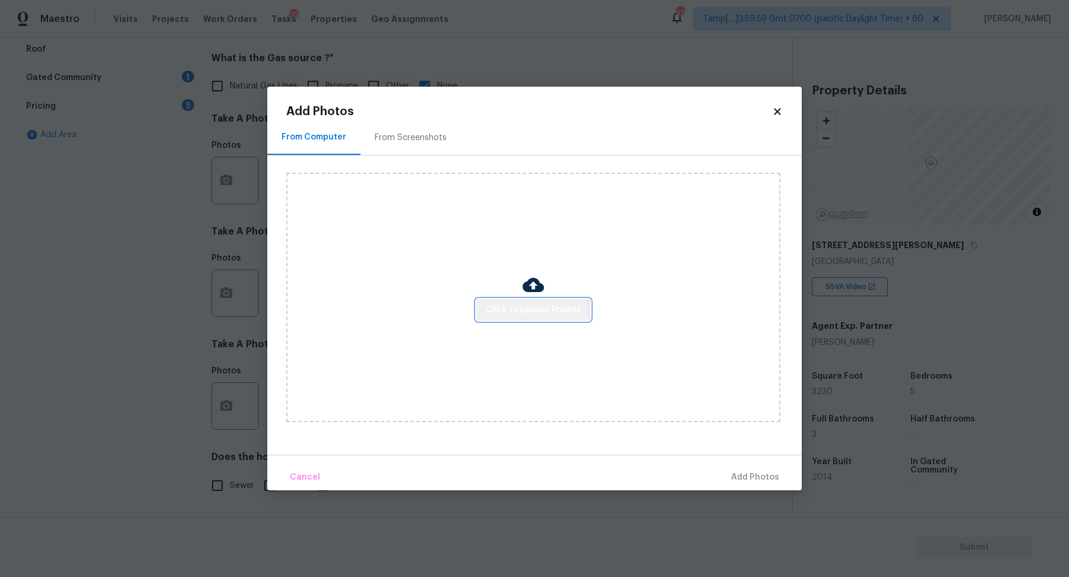
click at [517, 320] on button "Click to Upload Photos" at bounding box center [533, 310] width 114 height 22
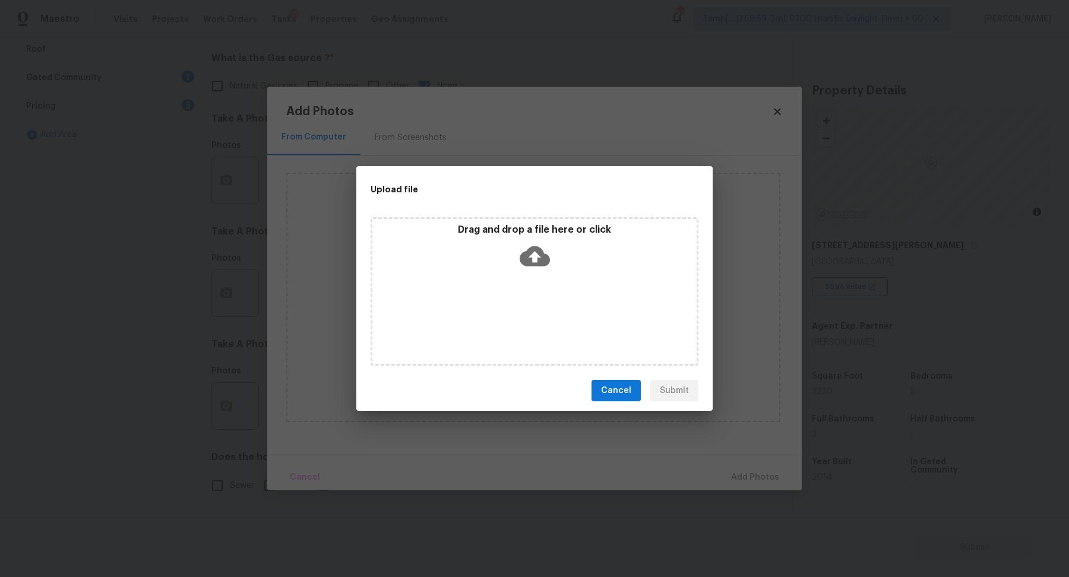
click at [539, 290] on div "Drag and drop a file here or click" at bounding box center [535, 291] width 328 height 148
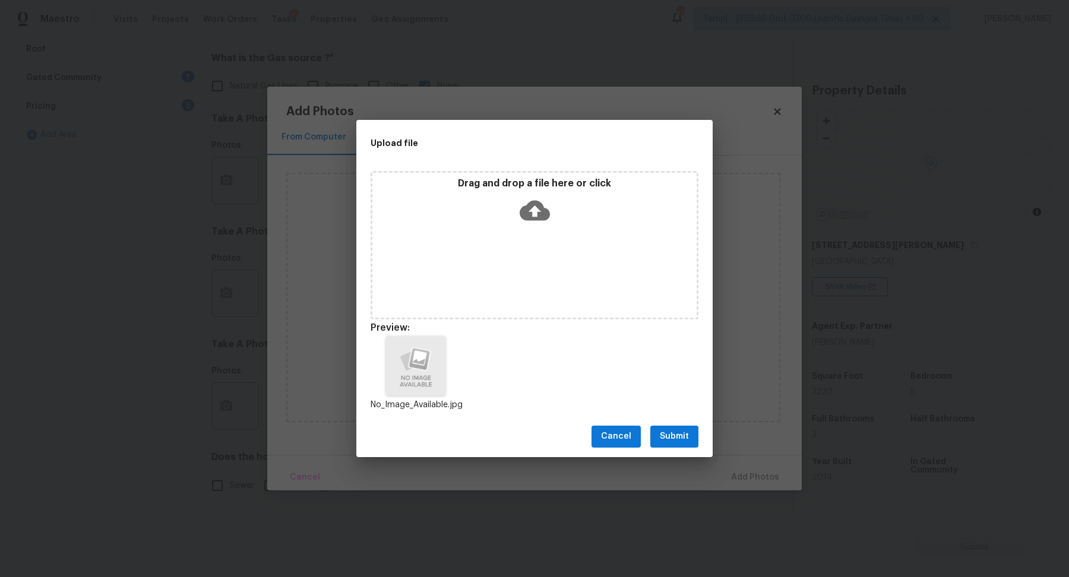
click at [660, 431] on span "Submit" at bounding box center [674, 436] width 29 height 15
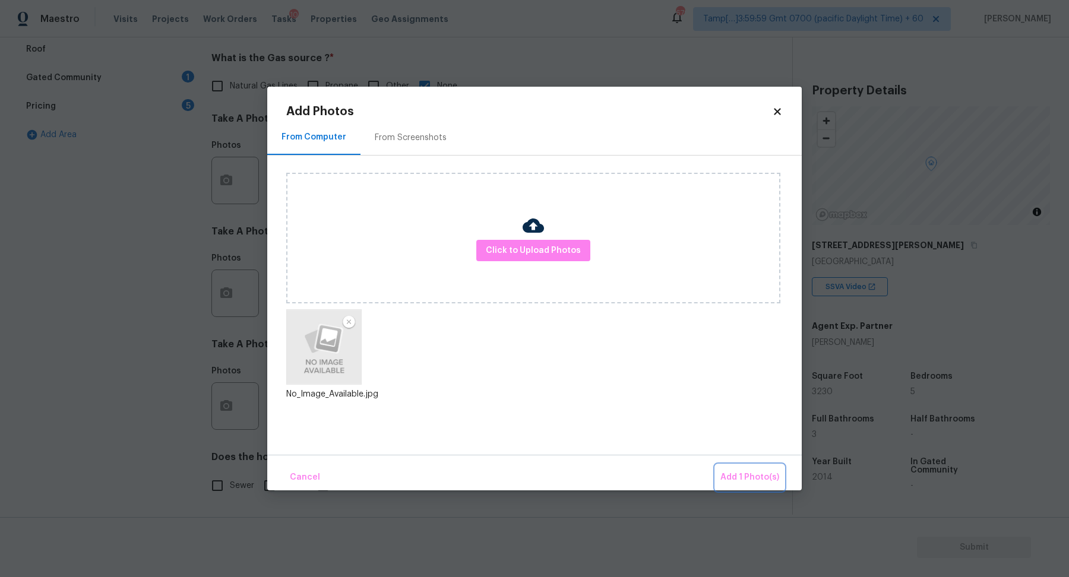
click at [740, 474] on span "Add 1 Photo(s)" at bounding box center [749, 477] width 59 height 15
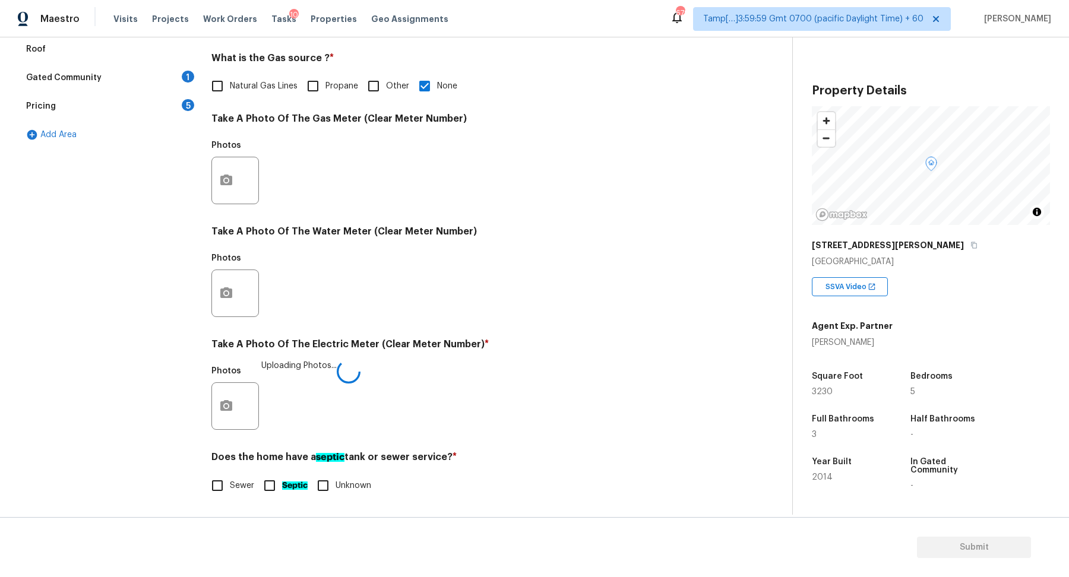
click at [226, 484] on input "Sewer" at bounding box center [217, 485] width 25 height 25
checkbox input "true"
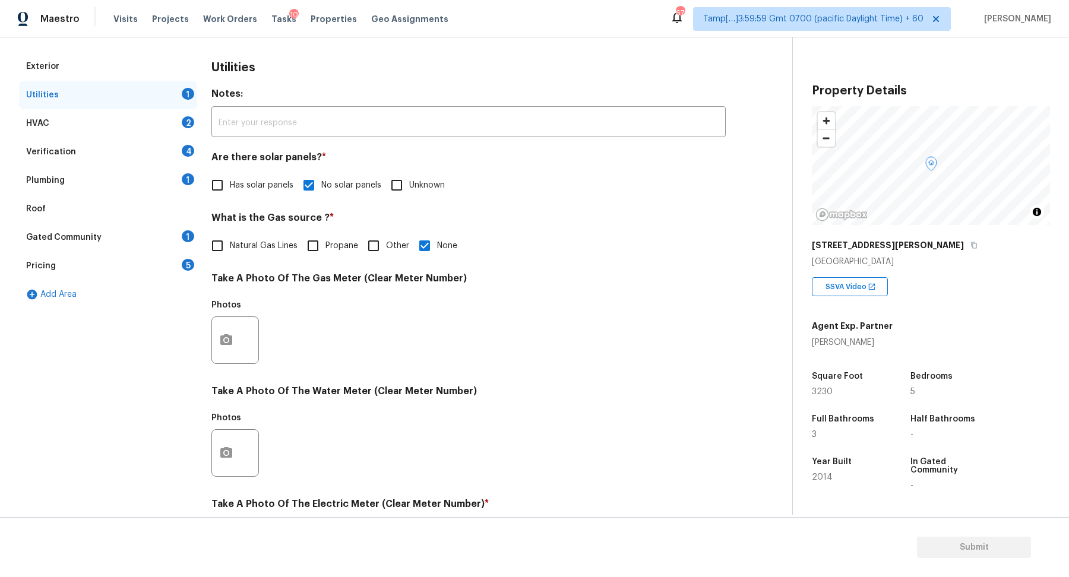
scroll to position [137, 0]
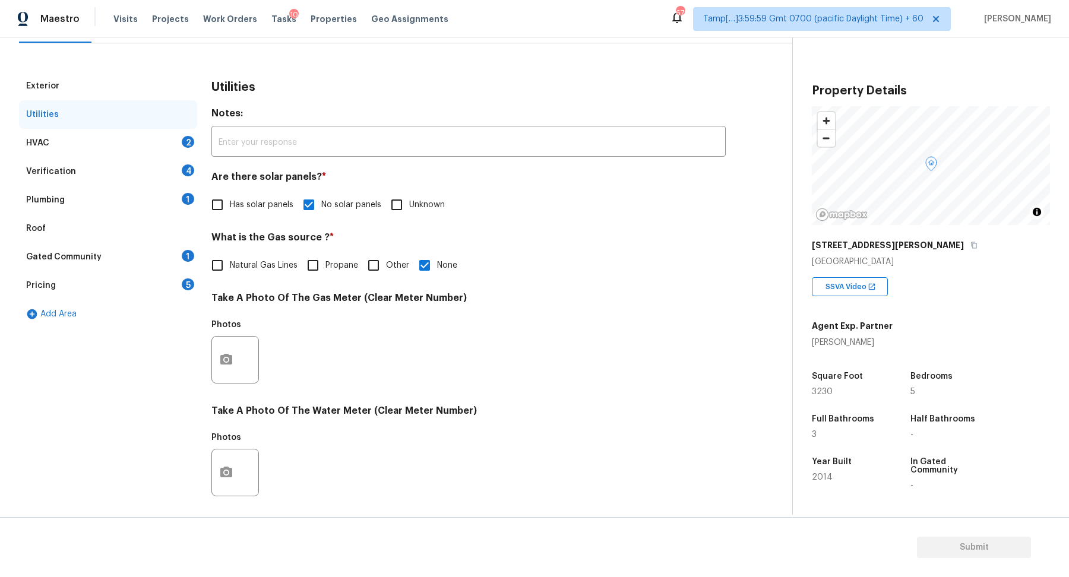
click at [172, 143] on div "HVAC 2" at bounding box center [108, 143] width 178 height 29
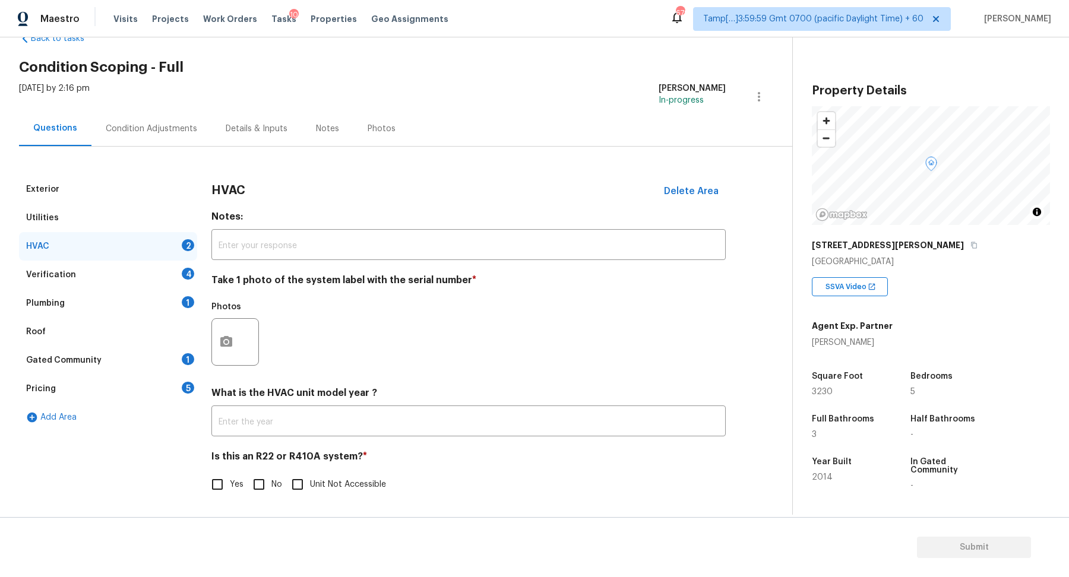
scroll to position [33, 0]
click at [333, 258] on input "text" at bounding box center [468, 247] width 514 height 28
click at [260, 326] on div at bounding box center [236, 344] width 50 height 48
click at [237, 336] on button "button" at bounding box center [226, 344] width 29 height 46
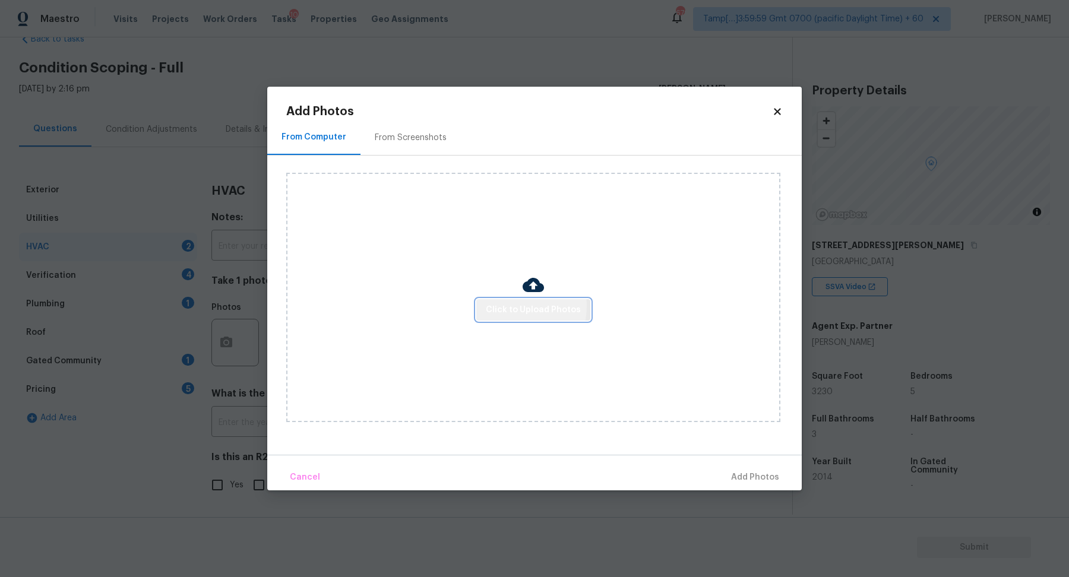
click at [513, 306] on span "Click to Upload Photos" at bounding box center [533, 310] width 95 height 15
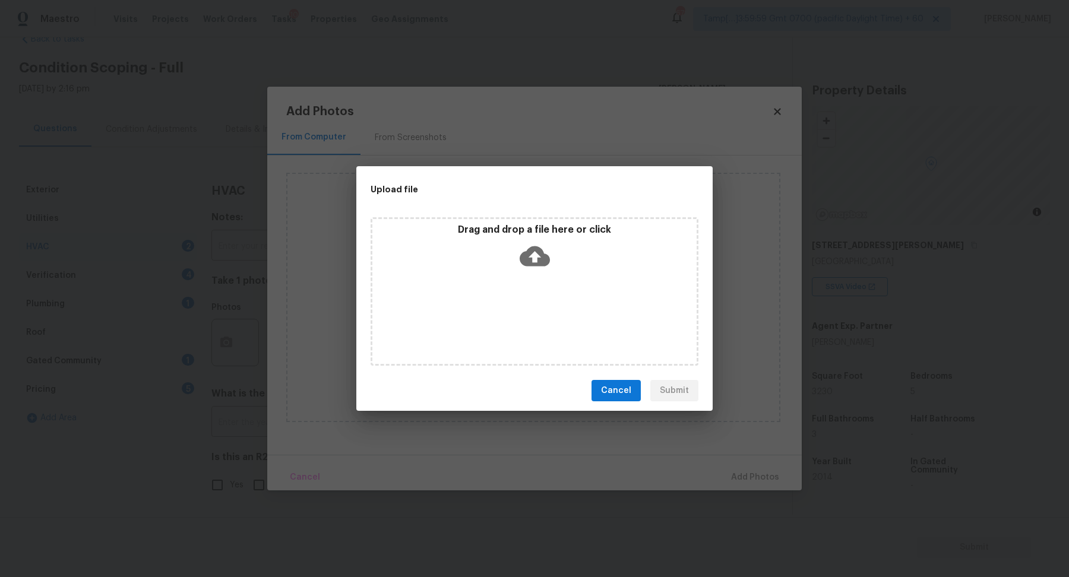
click at [545, 244] on icon at bounding box center [535, 256] width 30 height 30
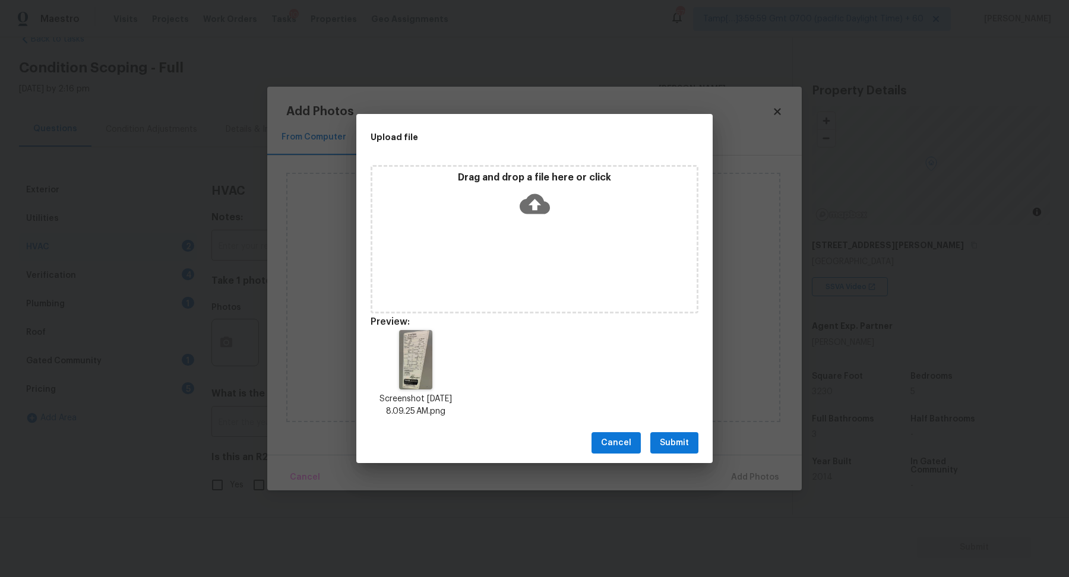
click at [688, 447] on span "Submit" at bounding box center [674, 443] width 29 height 15
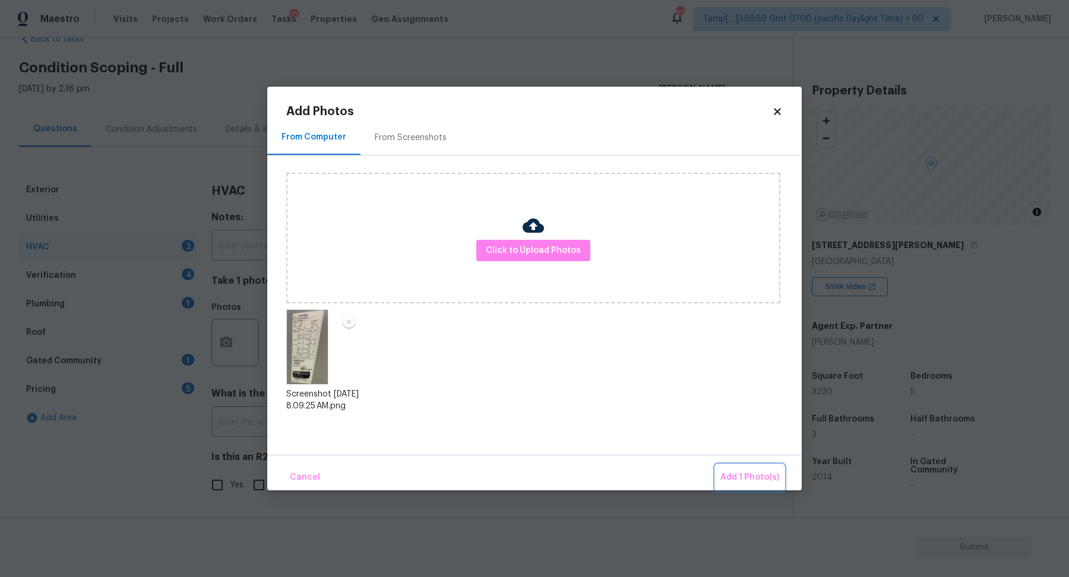
click at [724, 467] on button "Add 1 Photo(s)" at bounding box center [750, 478] width 68 height 26
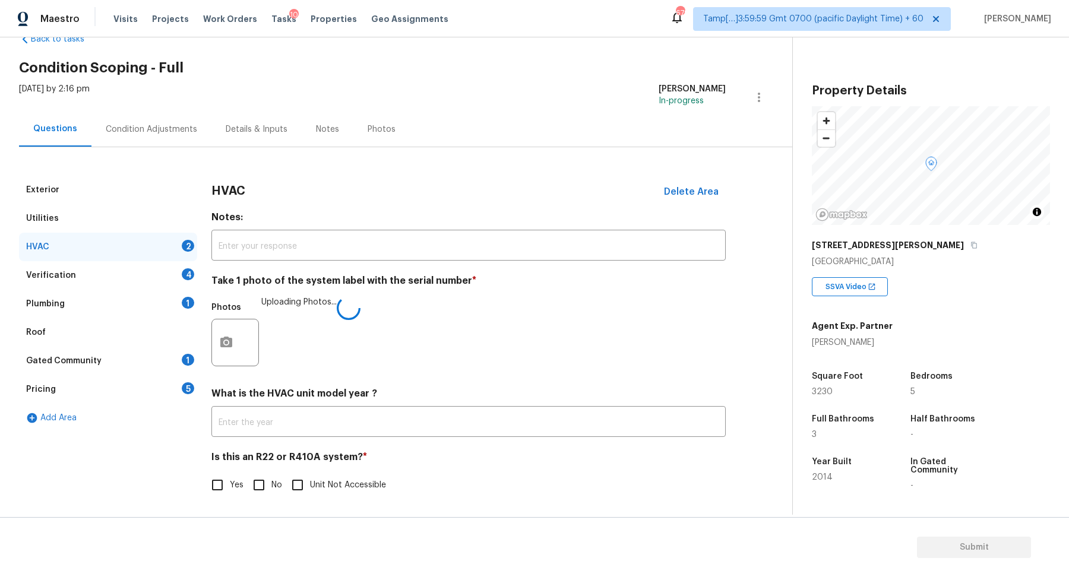
click at [273, 484] on span "No" at bounding box center [276, 485] width 11 height 12
click at [271, 484] on input "No" at bounding box center [259, 485] width 25 height 25
checkbox input "true"
click at [306, 339] on img at bounding box center [288, 343] width 48 height 48
click at [223, 483] on input "Yes" at bounding box center [217, 485] width 25 height 25
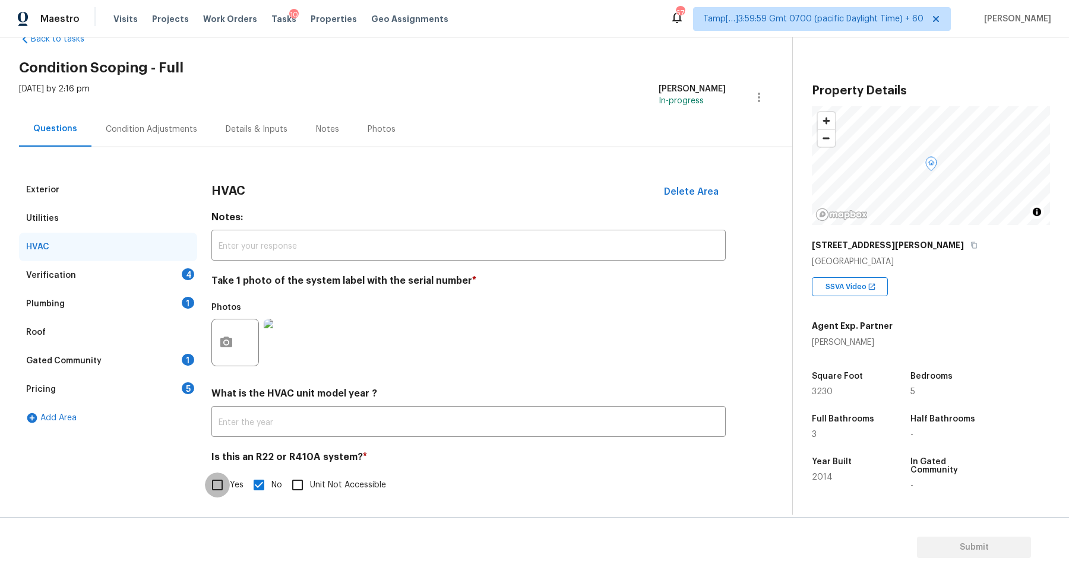
checkbox input "true"
checkbox input "false"
click at [169, 268] on div "Verification 4" at bounding box center [108, 275] width 178 height 29
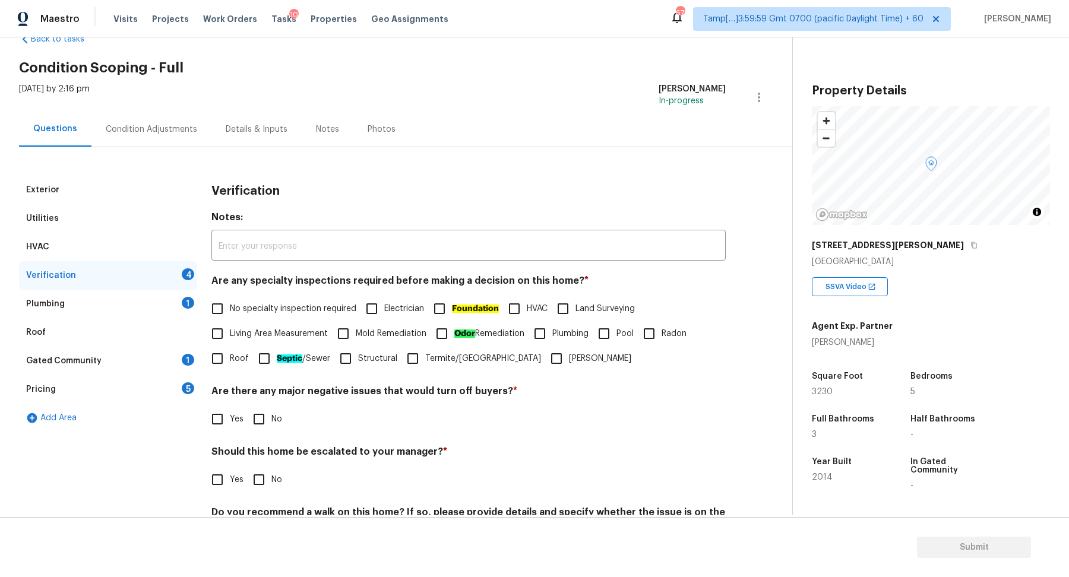
click at [279, 306] on span "No specialty inspection required" at bounding box center [293, 309] width 127 height 12
click at [230, 306] on input "No specialty inspection required" at bounding box center [217, 308] width 25 height 25
checkbox input "true"
click at [265, 415] on input "No" at bounding box center [259, 419] width 25 height 25
checkbox input "true"
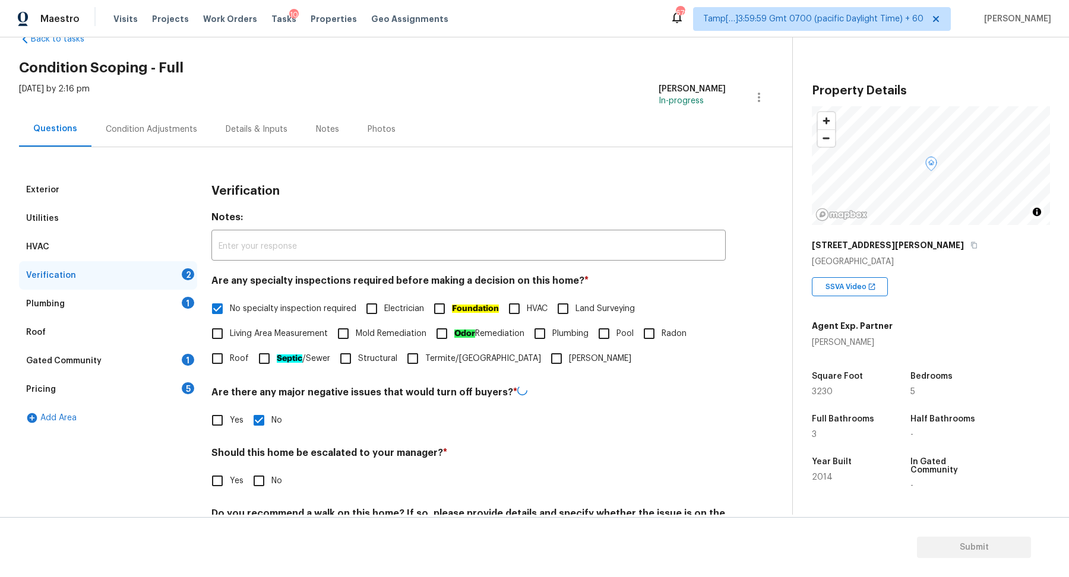
scroll to position [99, 0]
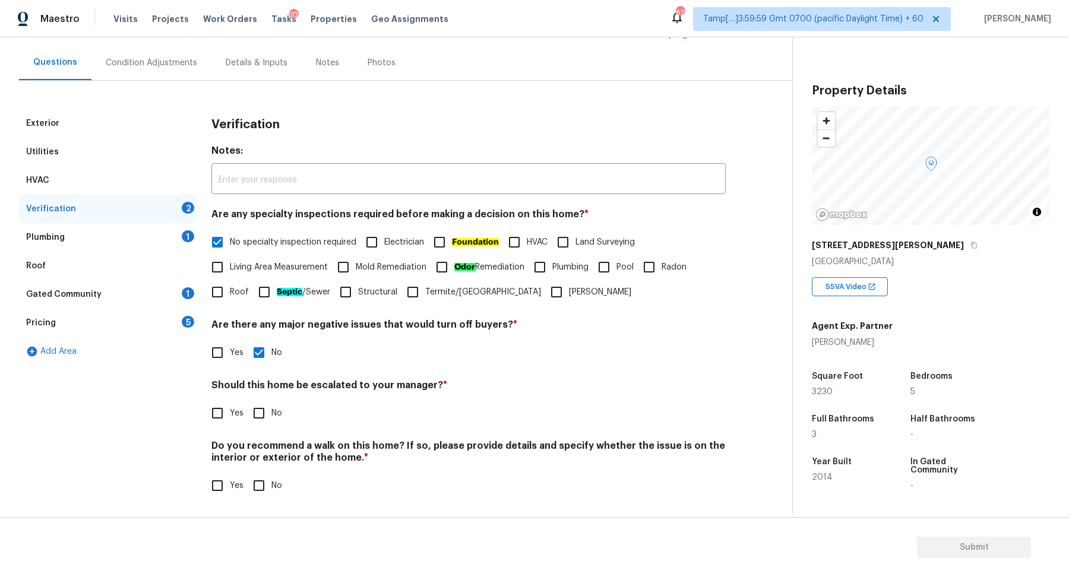
click at [267, 396] on div "Should this home be escalated to your manager? * Yes No" at bounding box center [468, 403] width 514 height 46
click at [265, 410] on input "No" at bounding box center [259, 413] width 25 height 25
checkbox input "true"
click at [247, 473] on input "No" at bounding box center [259, 485] width 25 height 25
checkbox input "true"
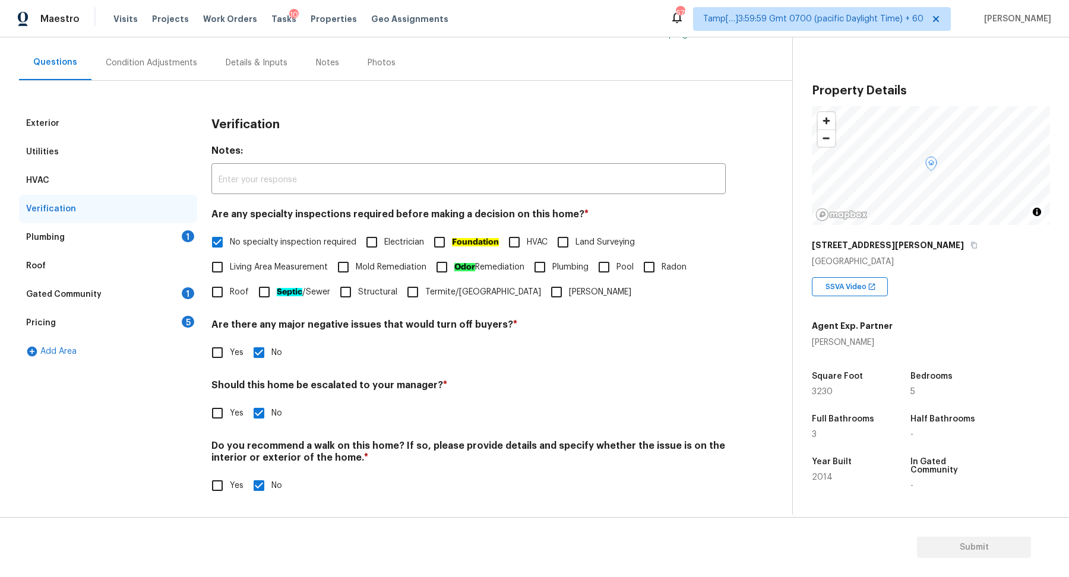
click at [158, 233] on div "Plumbing 1" at bounding box center [108, 237] width 178 height 29
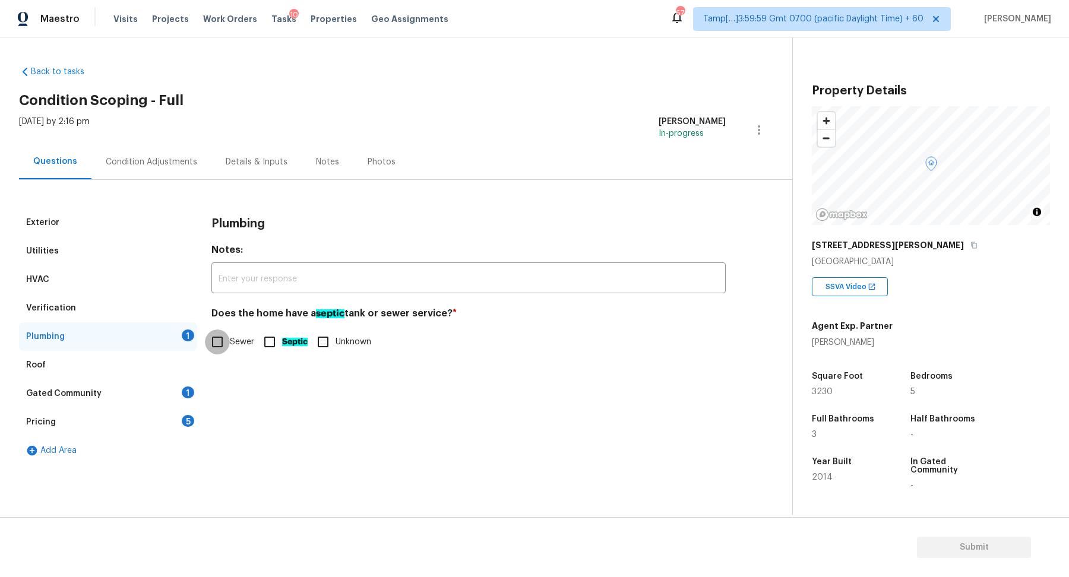
click at [227, 343] on input "Sewer" at bounding box center [217, 342] width 25 height 25
checkbox input "true"
click at [179, 394] on div "Gated Community 1" at bounding box center [108, 394] width 178 height 29
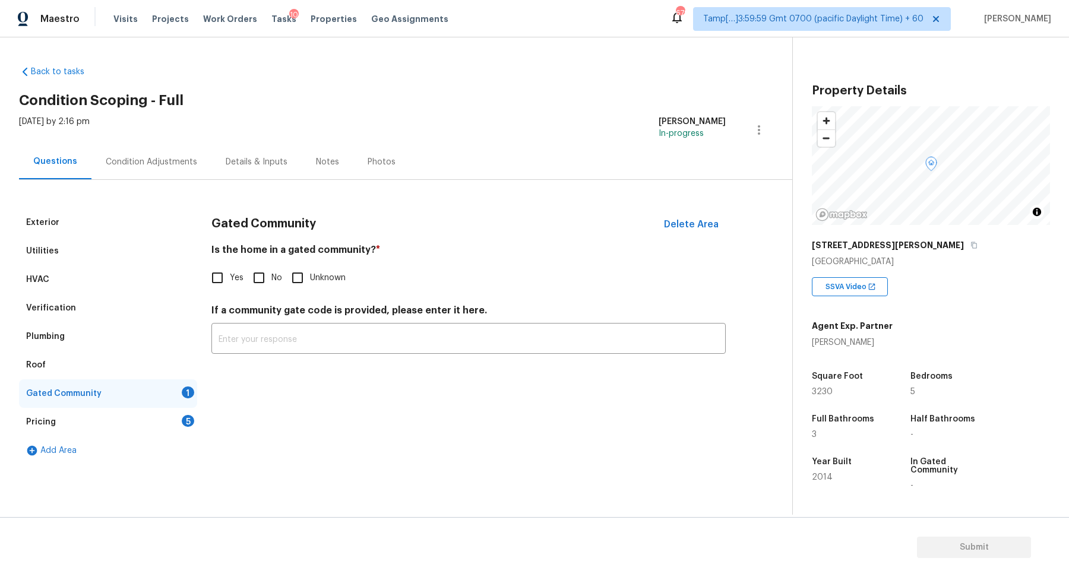
click at [260, 267] on input "No" at bounding box center [259, 278] width 25 height 25
checkbox input "true"
click at [141, 415] on div "Pricing 5" at bounding box center [108, 422] width 178 height 29
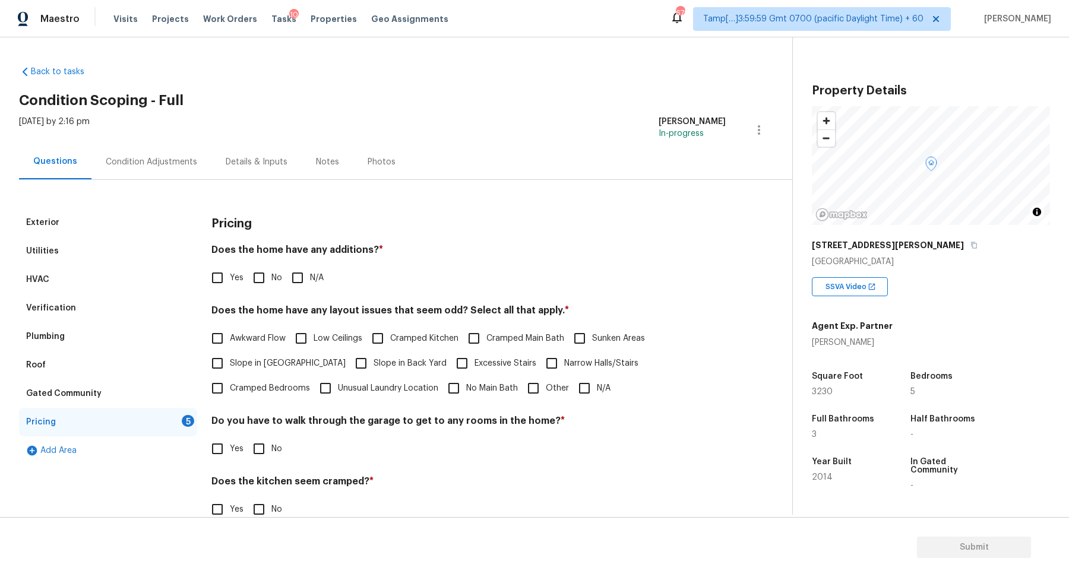
click at [251, 285] on input "No" at bounding box center [259, 278] width 25 height 25
checkbox input "true"
click at [276, 356] on label "Slope in Front Yard" at bounding box center [275, 363] width 141 height 25
click at [230, 356] on input "Slope in Front Yard" at bounding box center [217, 363] width 25 height 25
checkbox input "true"
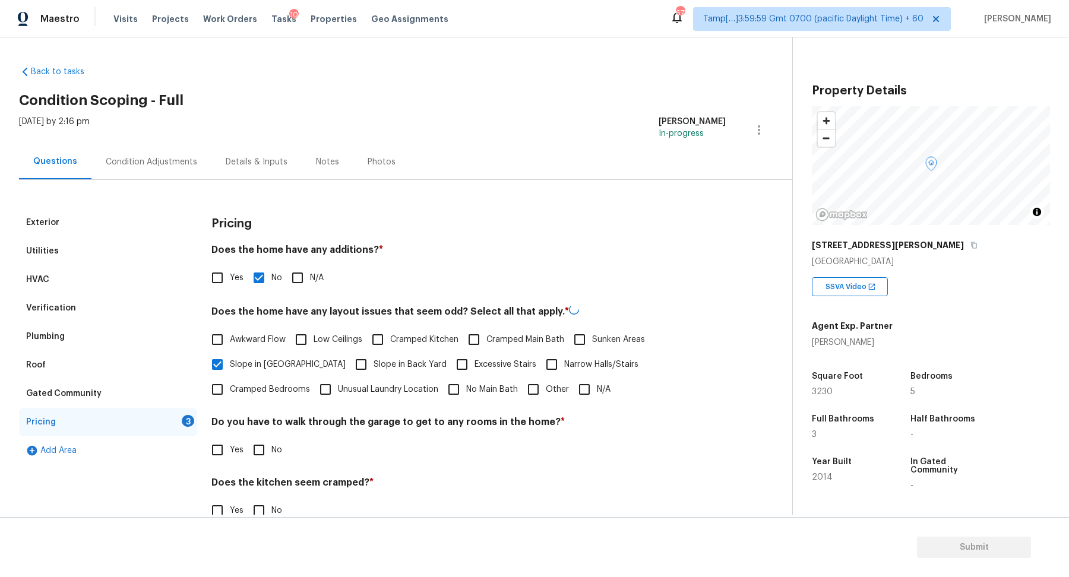
click at [349, 356] on label "Slope in Back Yard" at bounding box center [398, 364] width 98 height 25
click at [349, 356] on input "Slope in Back Yard" at bounding box center [361, 364] width 25 height 25
checkbox input "true"
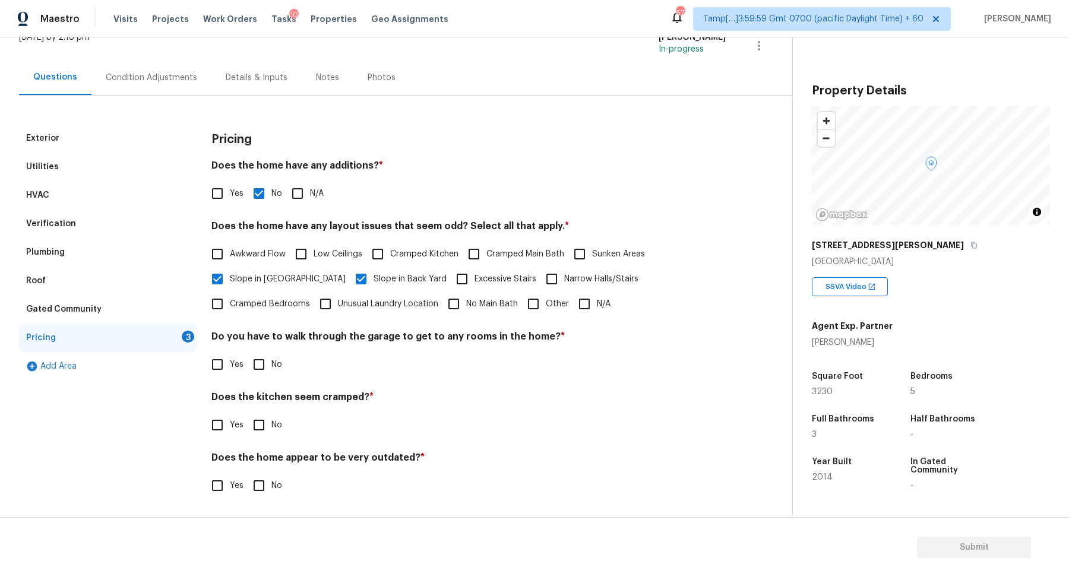
click at [258, 368] on input "No" at bounding box center [259, 364] width 25 height 25
checkbox input "true"
click at [247, 414] on input "No" at bounding box center [259, 426] width 25 height 25
checkbox input "true"
click at [247, 475] on input "No" at bounding box center [259, 487] width 25 height 25
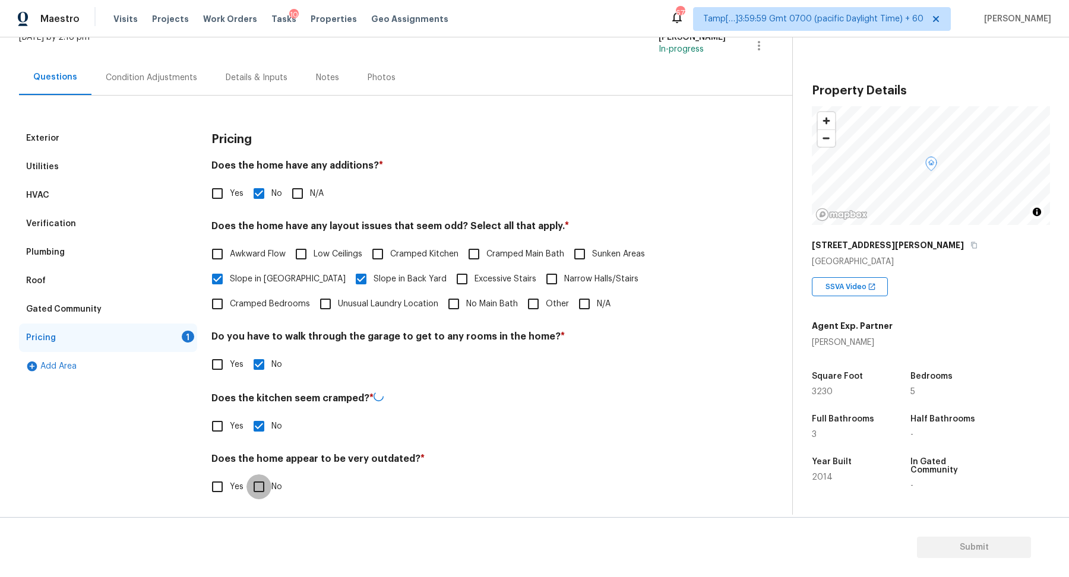
checkbox input "true"
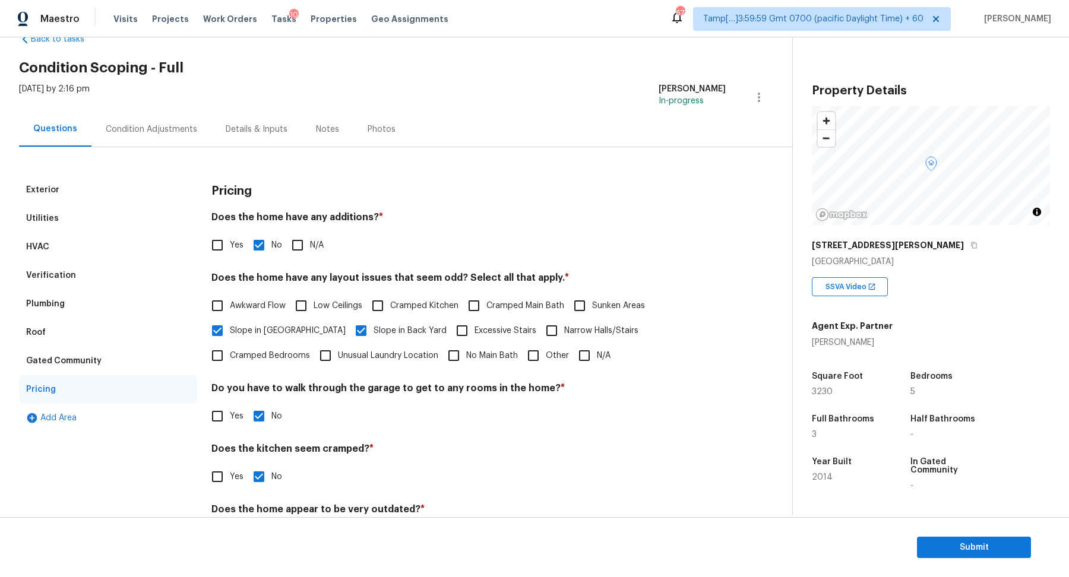
scroll to position [0, 0]
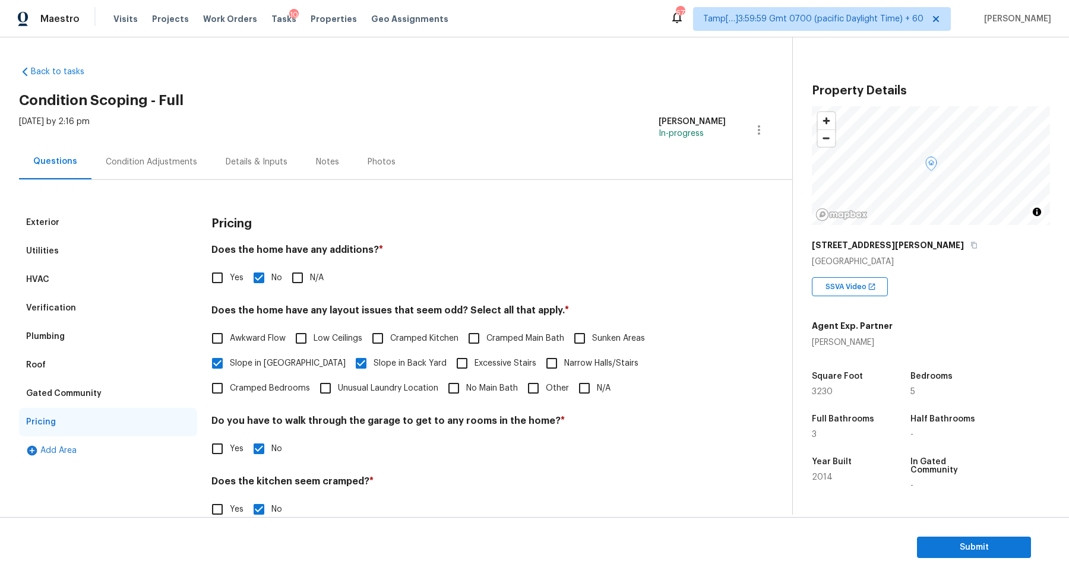
click at [146, 153] on div "Condition Adjustments" at bounding box center [151, 161] width 120 height 35
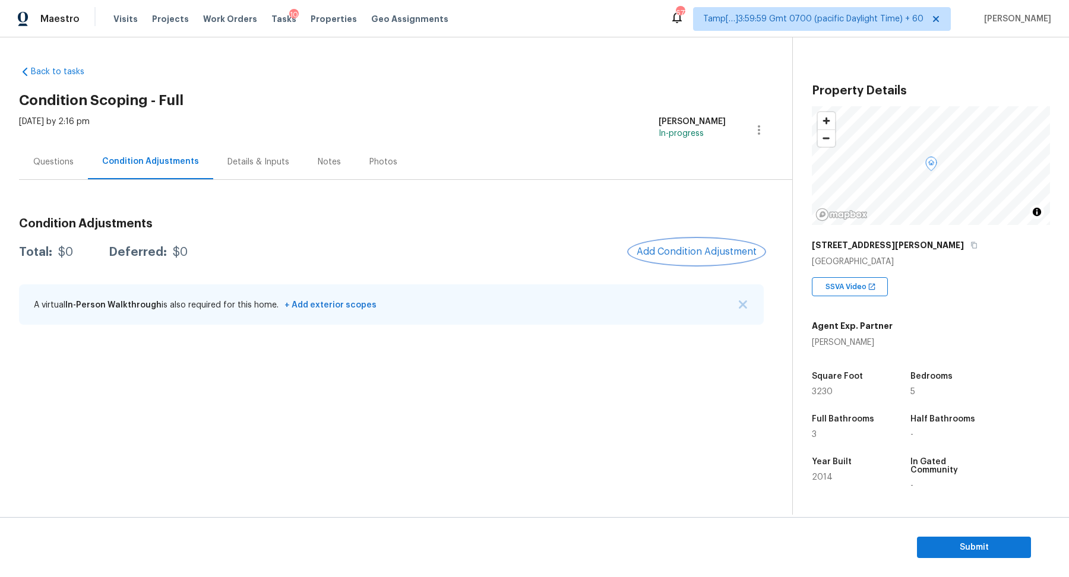
click at [709, 249] on span "Add Condition Adjustment" at bounding box center [697, 252] width 120 height 11
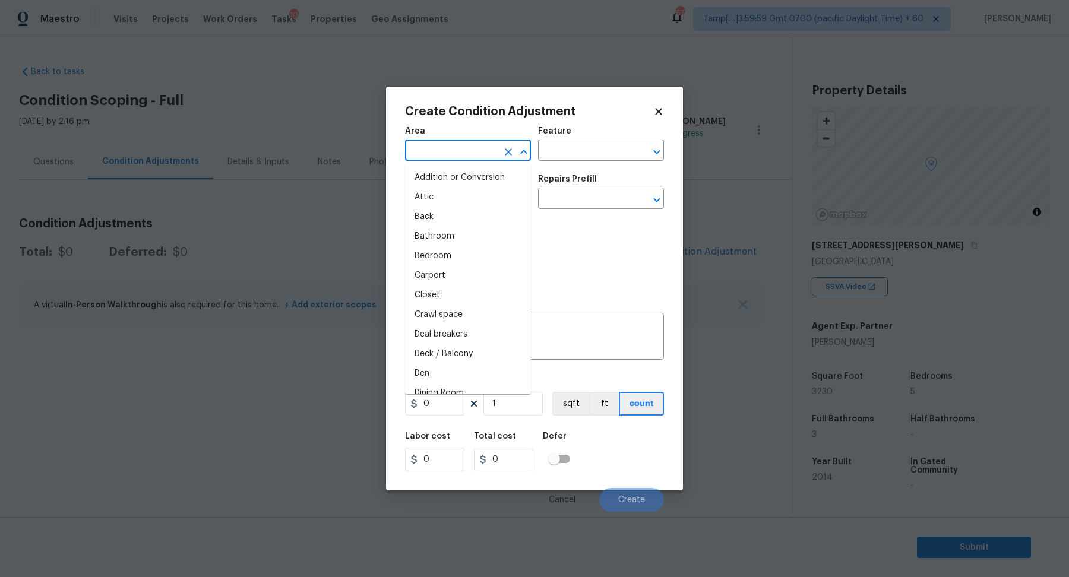
click at [466, 160] on input "text" at bounding box center [451, 152] width 93 height 18
click at [470, 210] on ul "Interior Addition Interior Overall" at bounding box center [468, 187] width 126 height 49
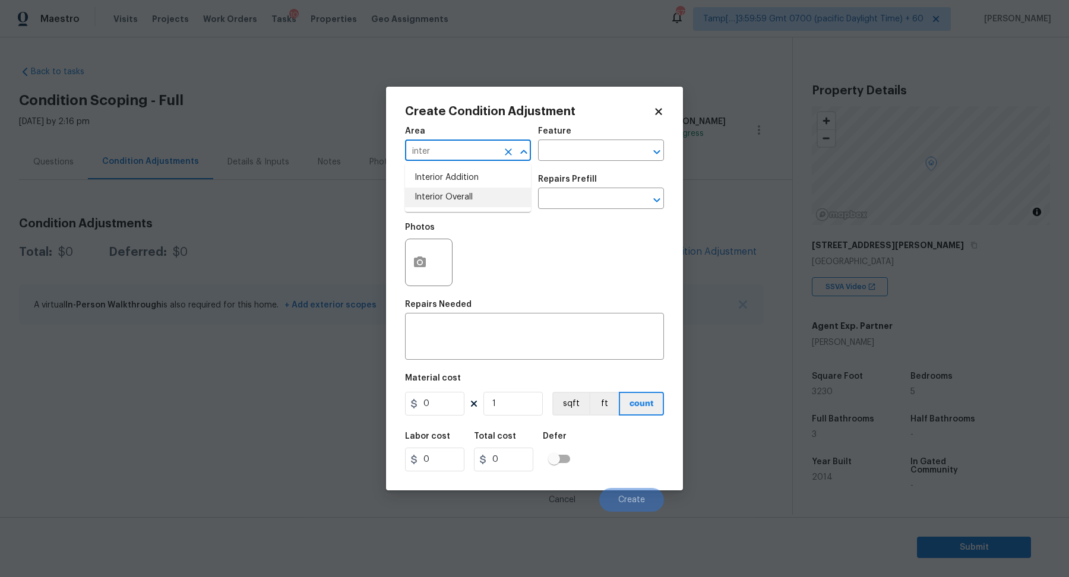
click at [466, 204] on li "Interior Overall" at bounding box center [468, 198] width 126 height 20
type input "Interior Overall"
click at [466, 204] on input "text" at bounding box center [451, 200] width 93 height 18
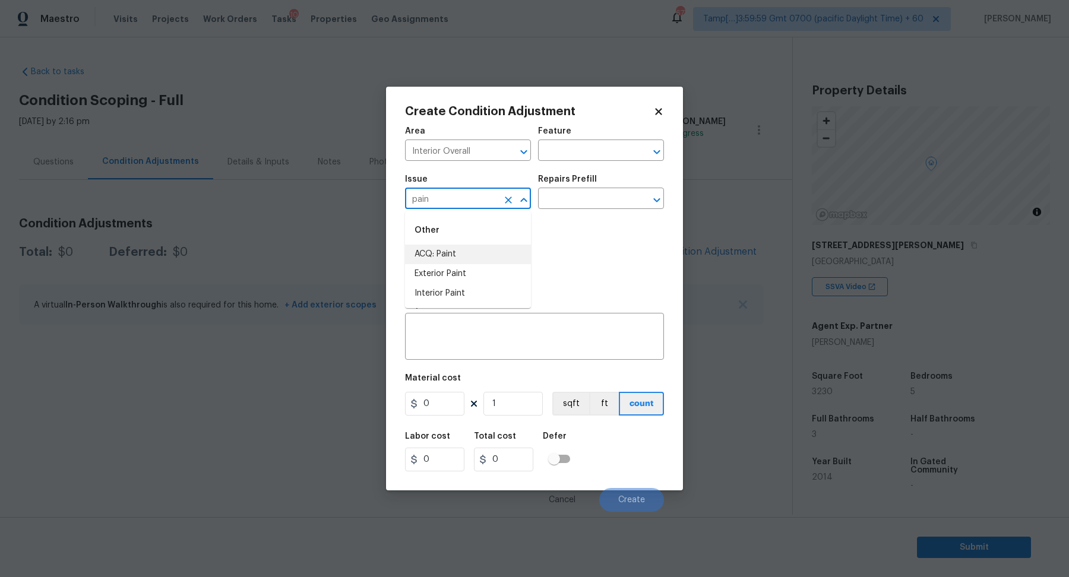
click at [454, 262] on li "ACQ: Paint" at bounding box center [468, 255] width 126 height 20
type input "ACQ: Paint"
click at [584, 205] on input "text" at bounding box center [584, 200] width 93 height 18
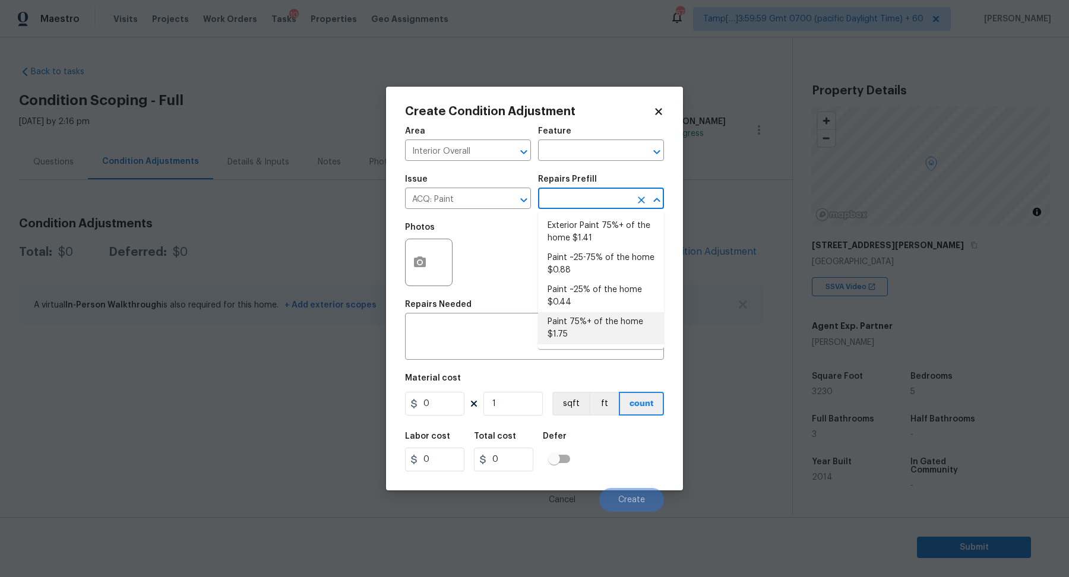
click at [598, 321] on li "Paint 75%+ of the home $1.75" at bounding box center [601, 328] width 126 height 32
type input "Acquisition"
type textarea "Acquisition Scope: 75%+ of the home will likely require interior paint"
type input "1.75"
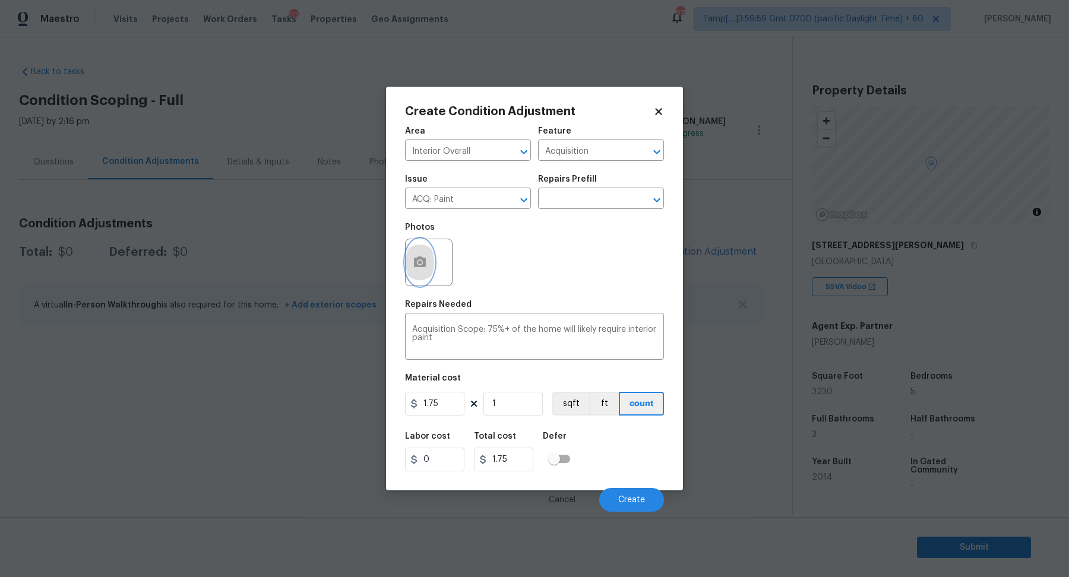
click at [415, 262] on icon "button" at bounding box center [420, 262] width 12 height 11
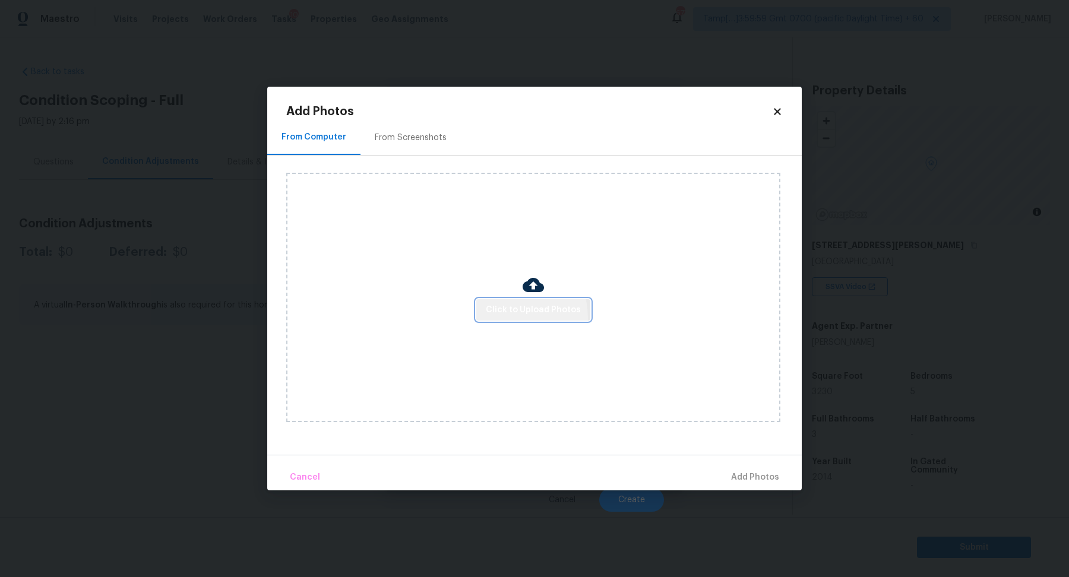
click at [502, 318] on button "Click to Upload Photos" at bounding box center [533, 310] width 114 height 22
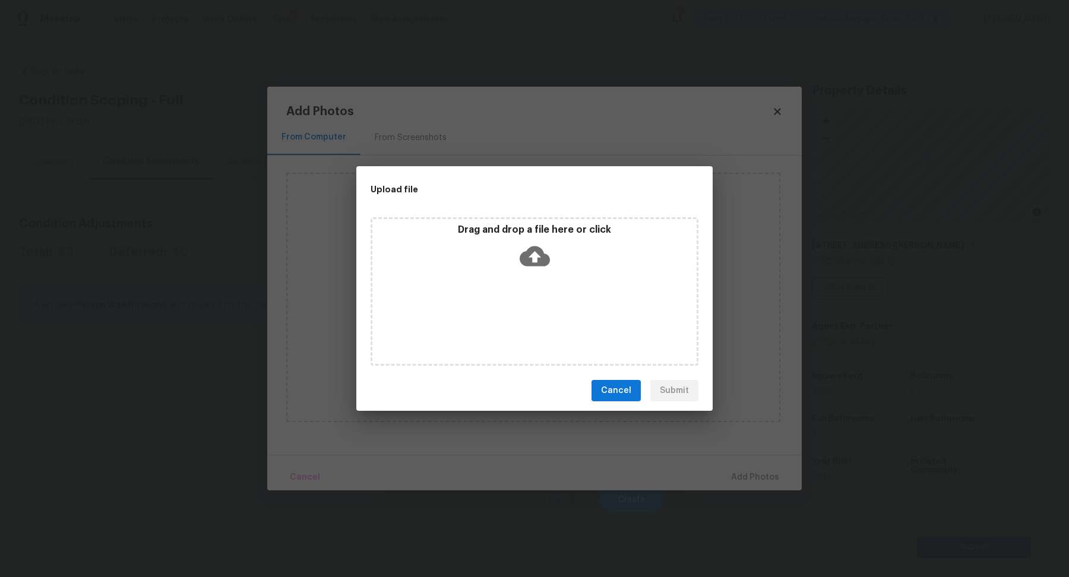
click at [564, 273] on div "Drag and drop a file here or click" at bounding box center [534, 249] width 324 height 51
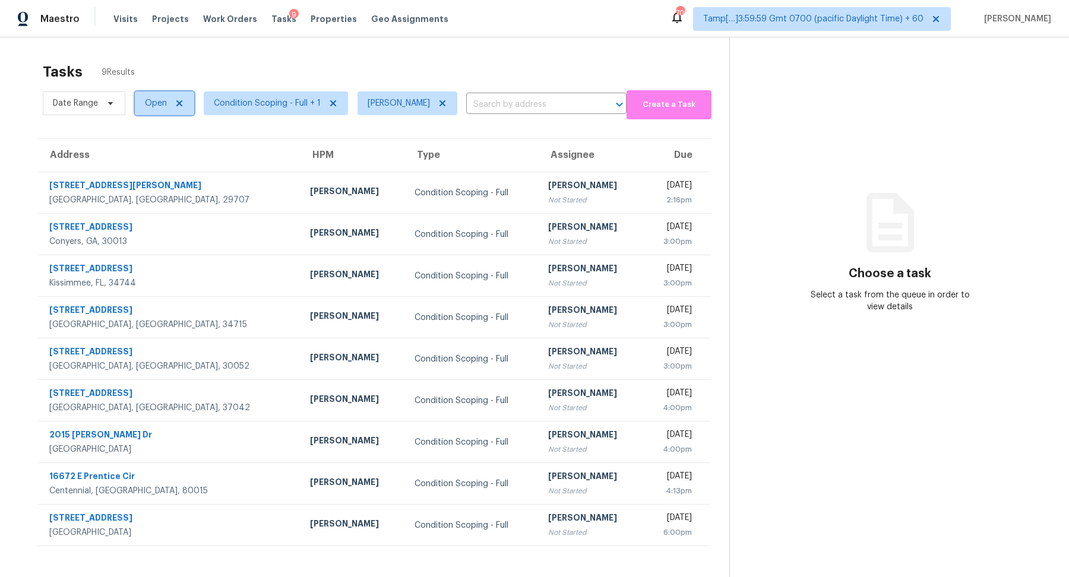
click at [141, 106] on span "Open" at bounding box center [164, 103] width 59 height 24
click at [170, 168] on label "Blocked" at bounding box center [164, 170] width 47 height 12
click at [149, 168] on input "Blocked" at bounding box center [145, 168] width 8 height 8
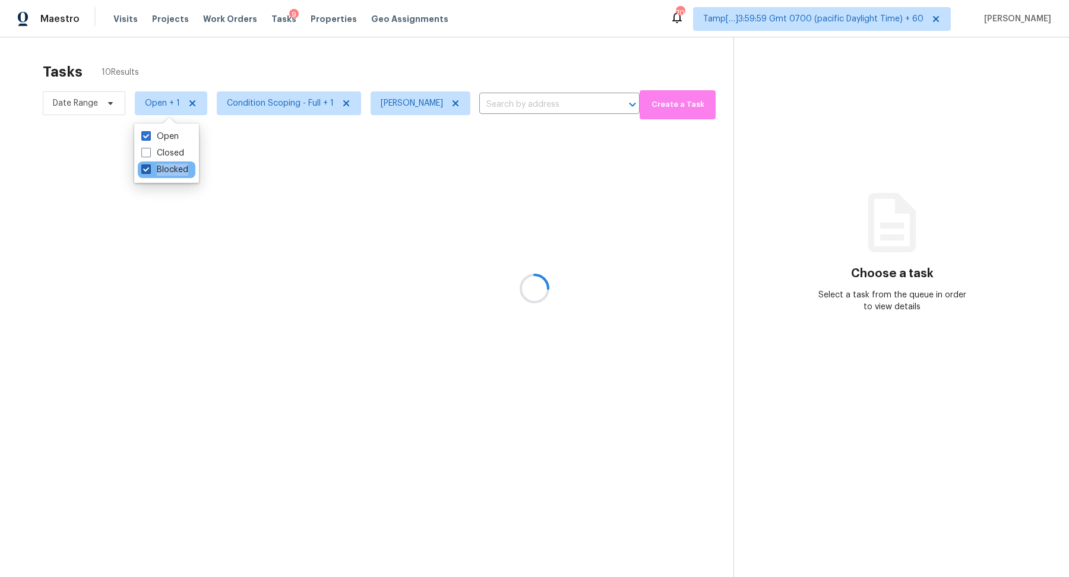
click at [170, 168] on label "Blocked" at bounding box center [164, 170] width 47 height 12
click at [149, 168] on input "Blocked" at bounding box center [145, 168] width 8 height 8
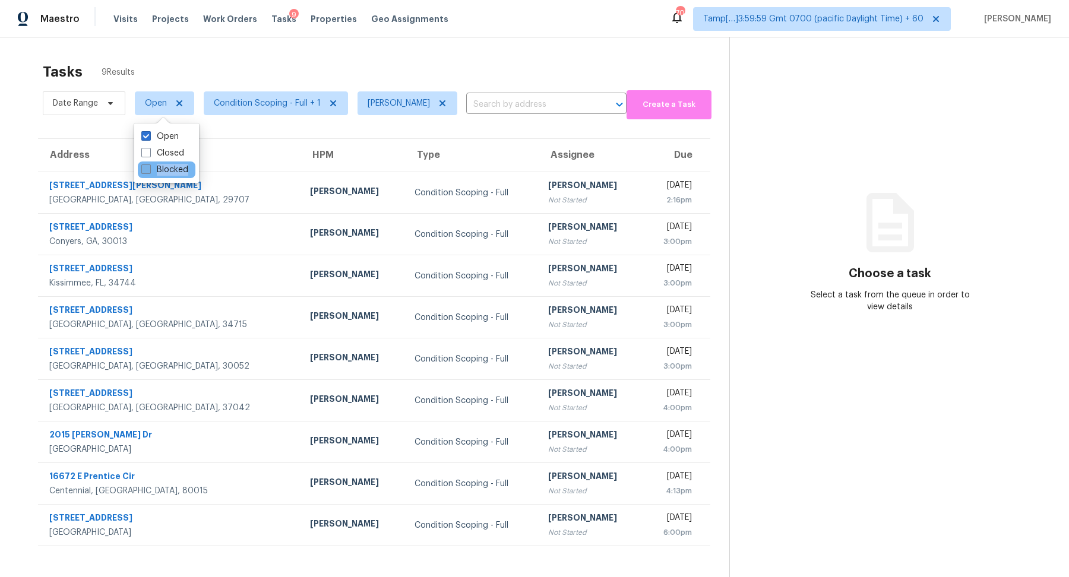
click at [184, 169] on label "Blocked" at bounding box center [164, 170] width 47 height 12
click at [149, 169] on input "Blocked" at bounding box center [145, 168] width 8 height 8
checkbox input "true"
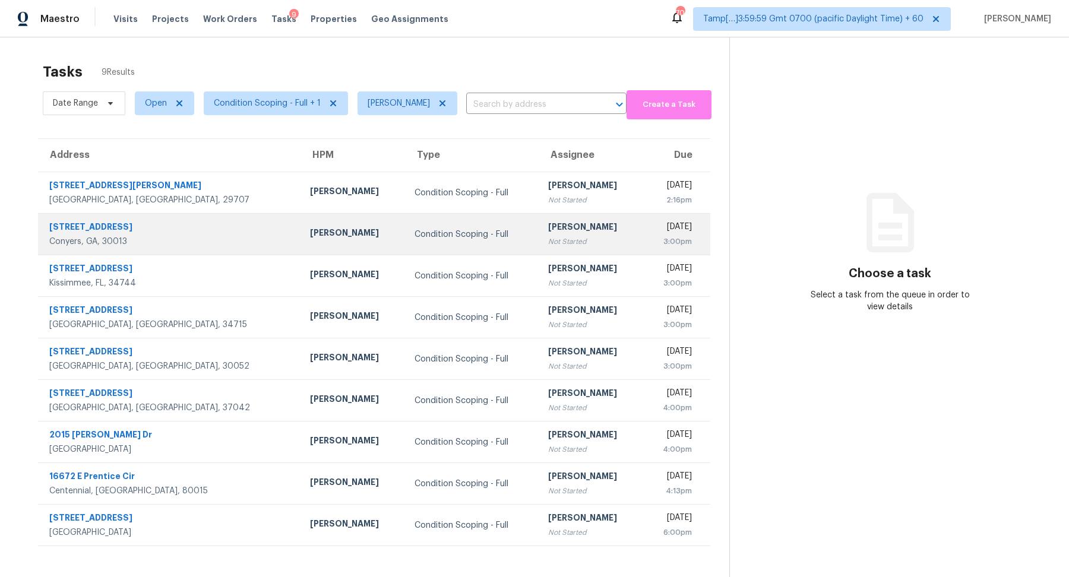
scroll to position [37, 0]
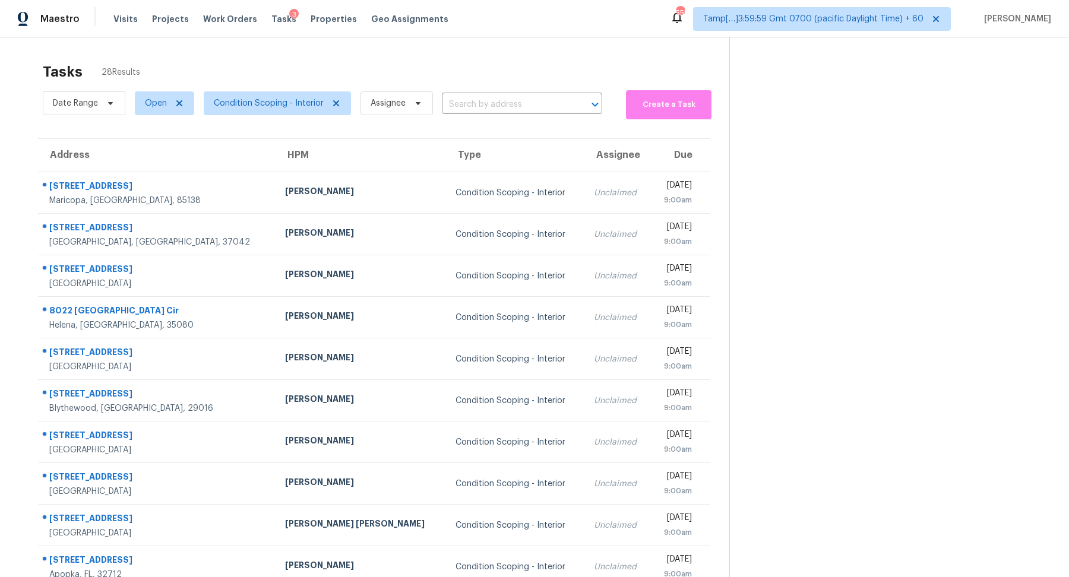
scroll to position [41, 0]
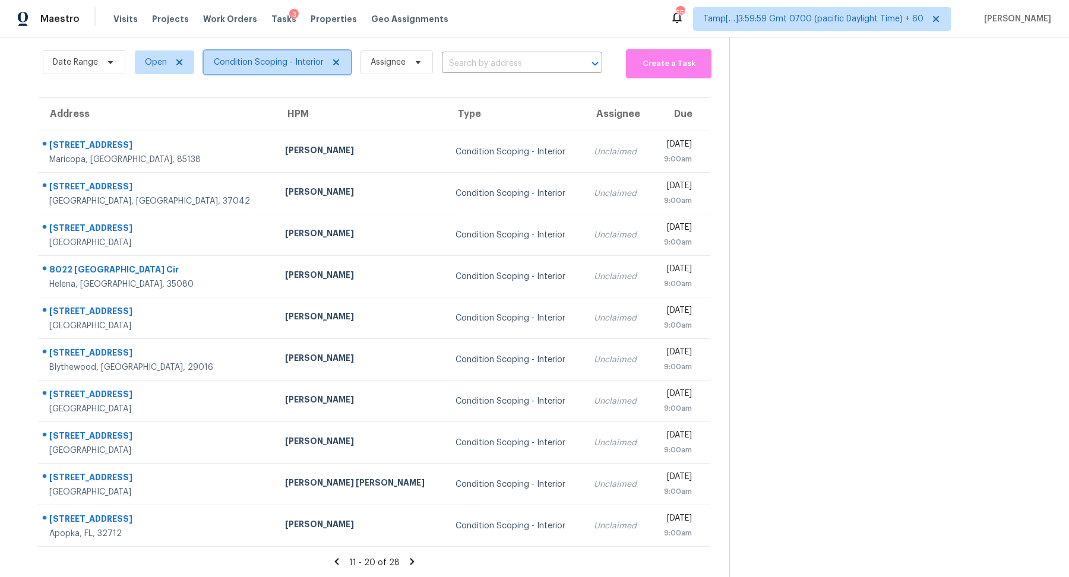
click at [287, 68] on span "Condition Scoping - Interior" at bounding box center [277, 62] width 147 height 24
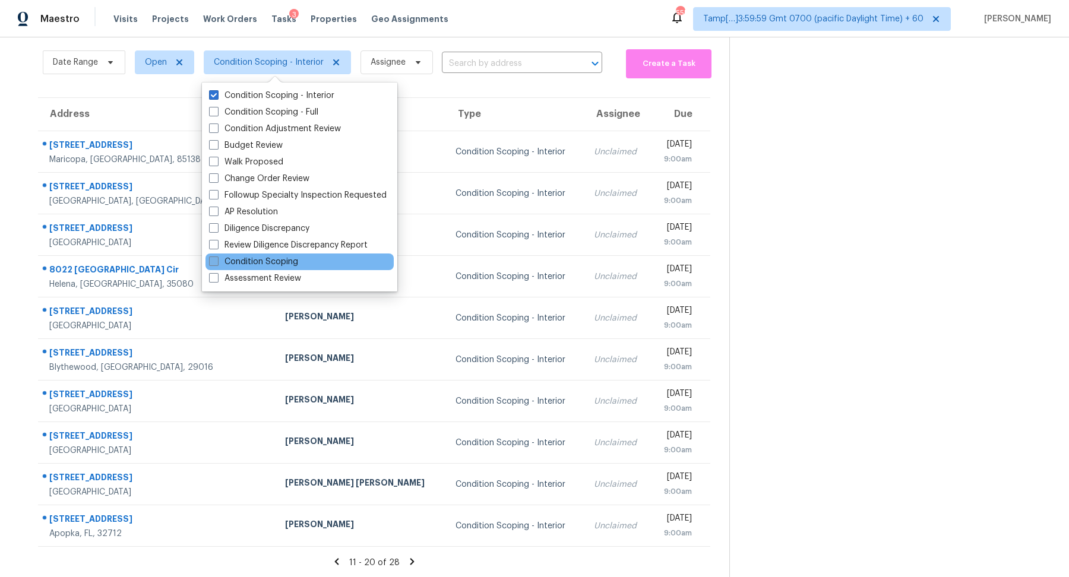
click at [286, 265] on label "Condition Scoping" at bounding box center [253, 262] width 89 height 12
click at [217, 264] on input "Condition Scoping" at bounding box center [213, 260] width 8 height 8
checkbox input "true"
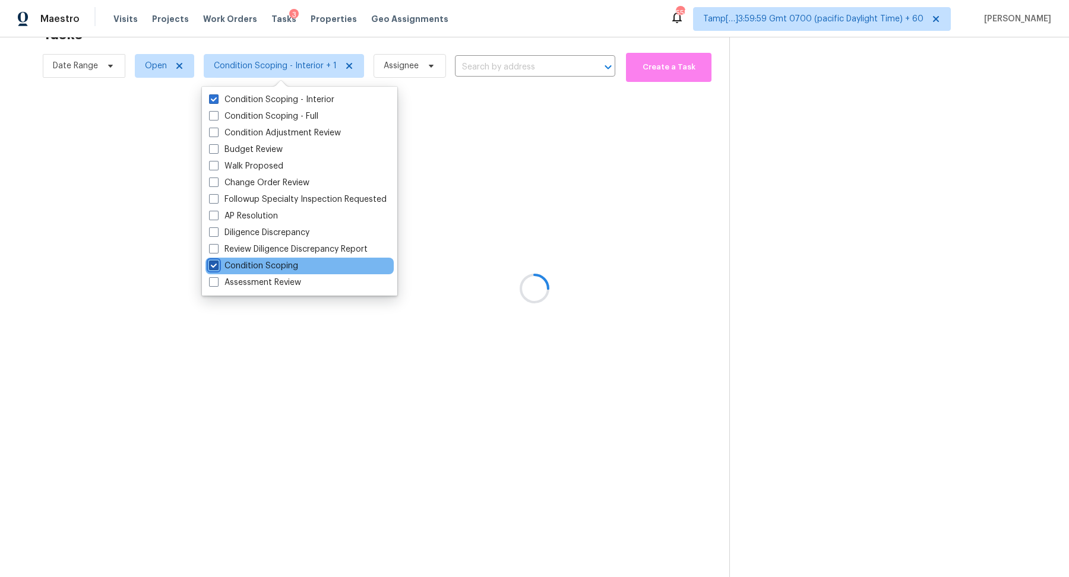
scroll to position [37, 0]
click at [248, 99] on label "Condition Scoping - Interior" at bounding box center [271, 100] width 125 height 12
click at [217, 99] on input "Condition Scoping - Interior" at bounding box center [213, 98] width 8 height 8
checkbox input "false"
click at [533, 148] on div at bounding box center [534, 288] width 1069 height 577
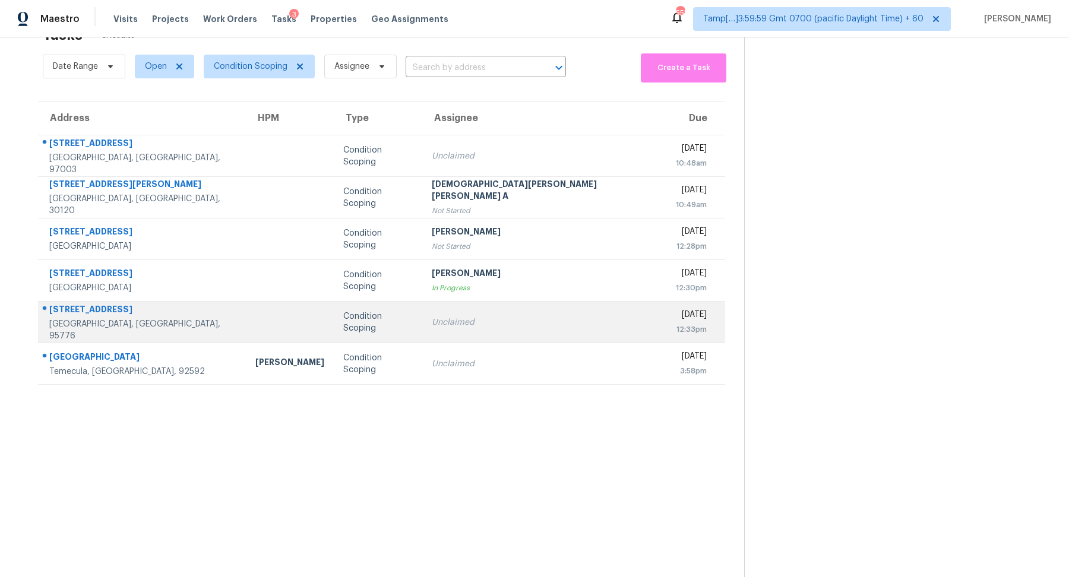
click at [542, 339] on td "Unclaimed" at bounding box center [544, 323] width 245 height 42
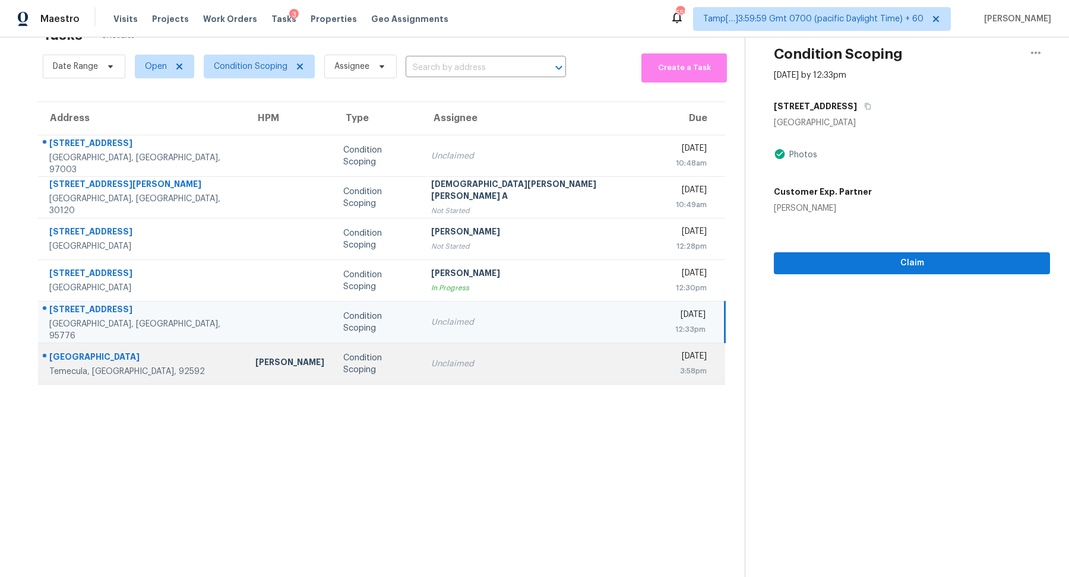
click at [553, 353] on td "Unclaimed" at bounding box center [544, 364] width 244 height 42
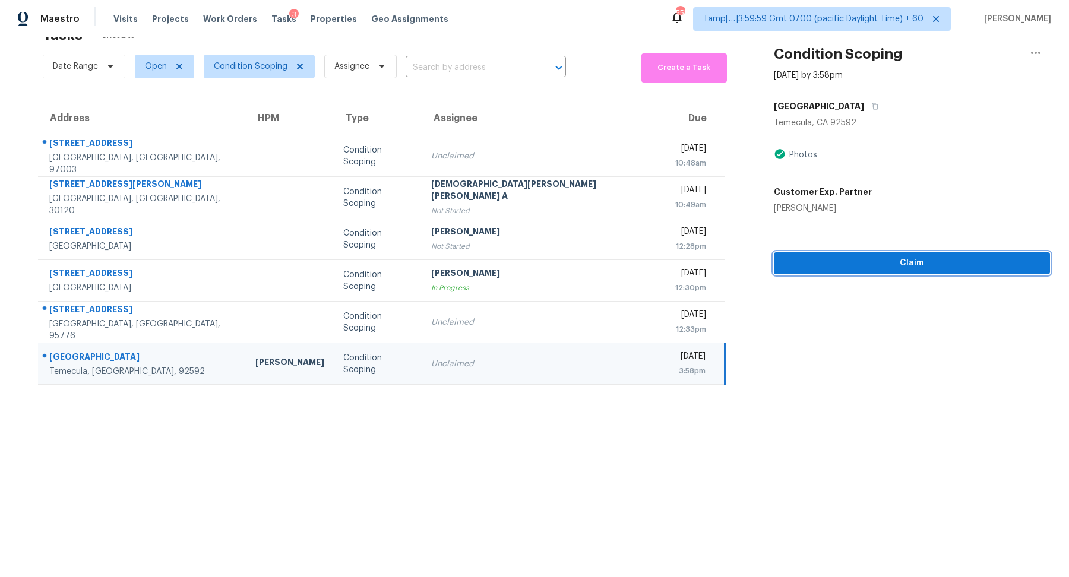
click at [814, 260] on span "Claim" at bounding box center [911, 263] width 257 height 15
click at [864, 114] on button "button" at bounding box center [872, 106] width 16 height 21
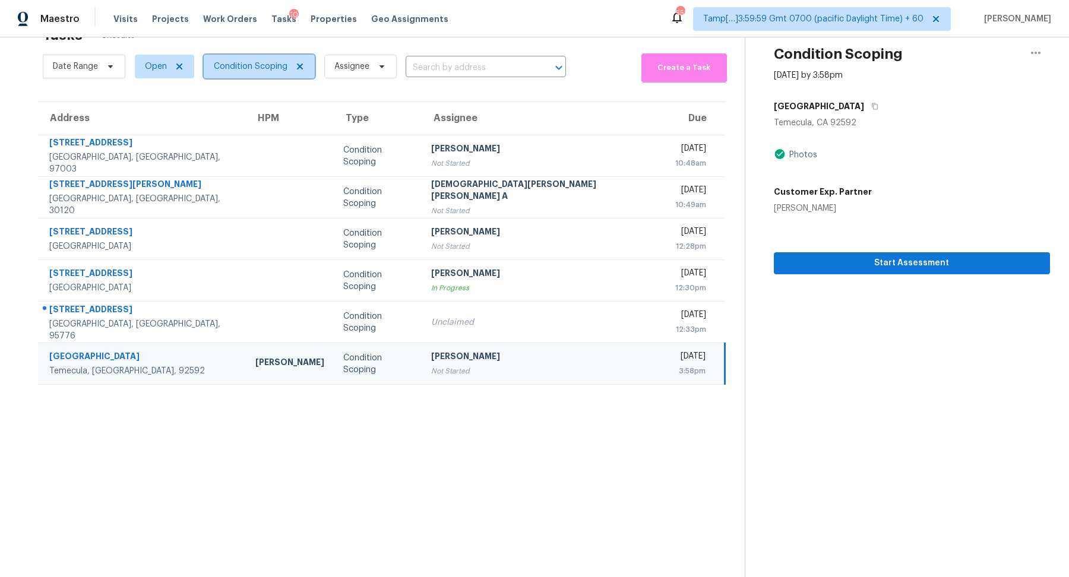
click at [279, 62] on span "Condition Scoping" at bounding box center [251, 67] width 74 height 12
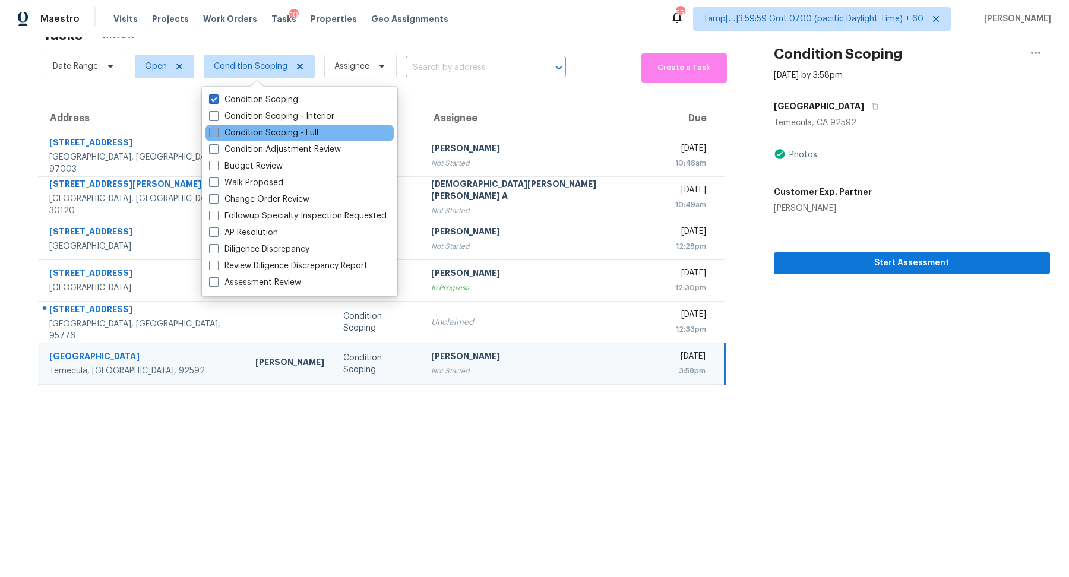
click at [290, 134] on label "Condition Scoping - Full" at bounding box center [263, 133] width 109 height 12
click at [217, 134] on input "Condition Scoping - Full" at bounding box center [213, 131] width 8 height 8
checkbox input "true"
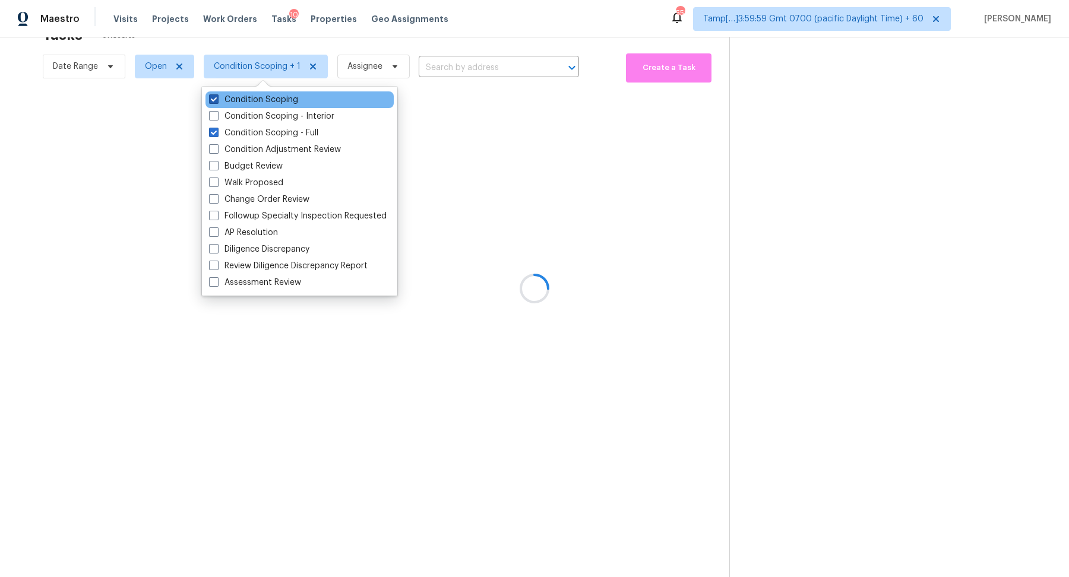
click at [270, 103] on label "Condition Scoping" at bounding box center [253, 100] width 89 height 12
click at [217, 102] on input "Condition Scoping" at bounding box center [213, 98] width 8 height 8
checkbox input "false"
click at [496, 67] on div at bounding box center [534, 288] width 1069 height 577
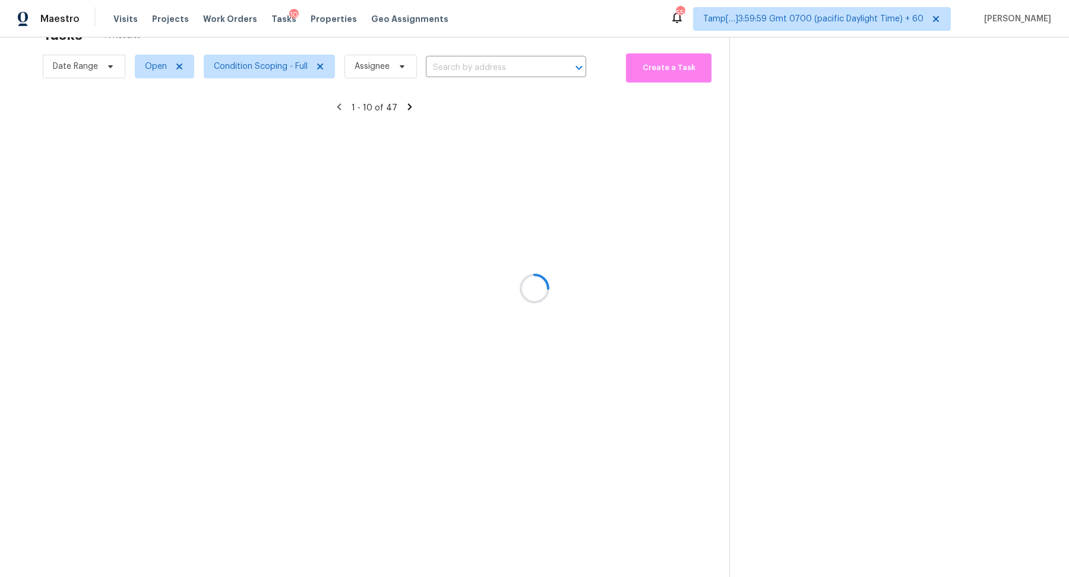
click at [496, 67] on div at bounding box center [534, 288] width 1069 height 577
click at [488, 62] on div at bounding box center [534, 288] width 1069 height 577
click at [498, 65] on div at bounding box center [534, 288] width 1069 height 577
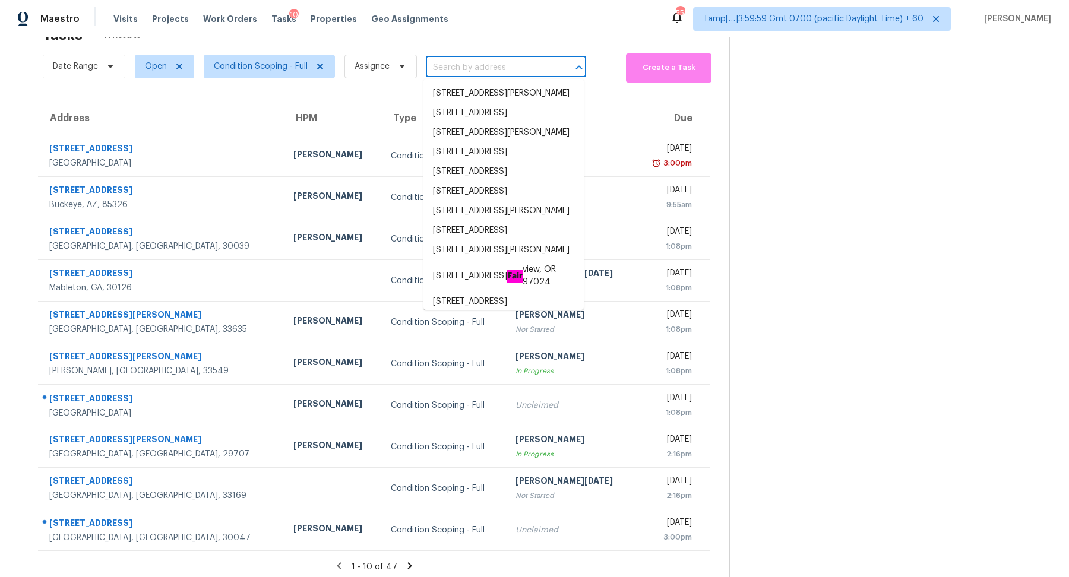
click at [498, 65] on input "text" at bounding box center [489, 68] width 127 height 18
paste input "1134 E Trident Dr Saratoga Springs, UT, 84045"
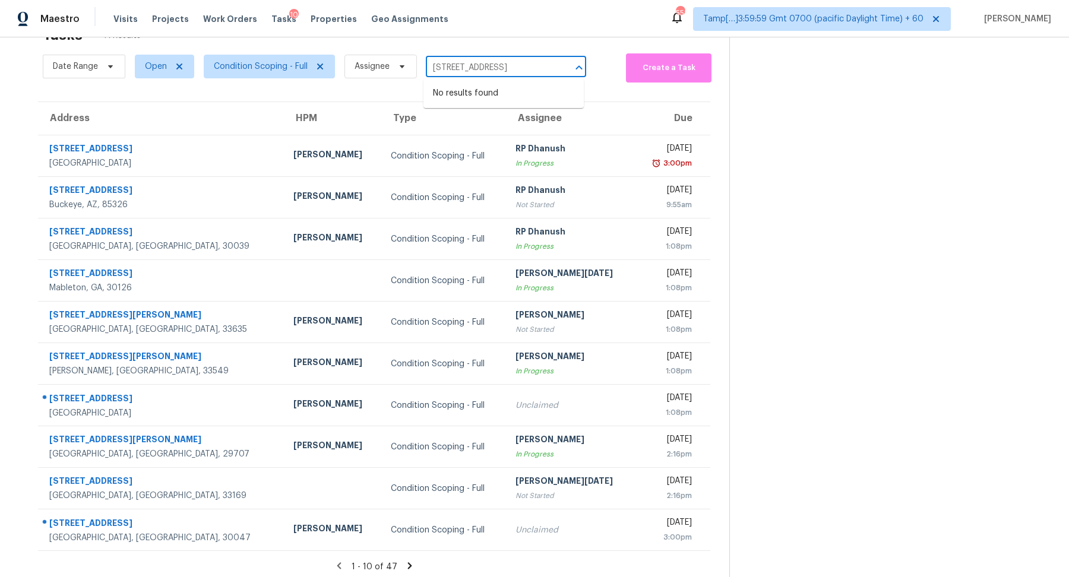
type input "1134 E Trident Dr Saratoga Springs, UT, 84045"
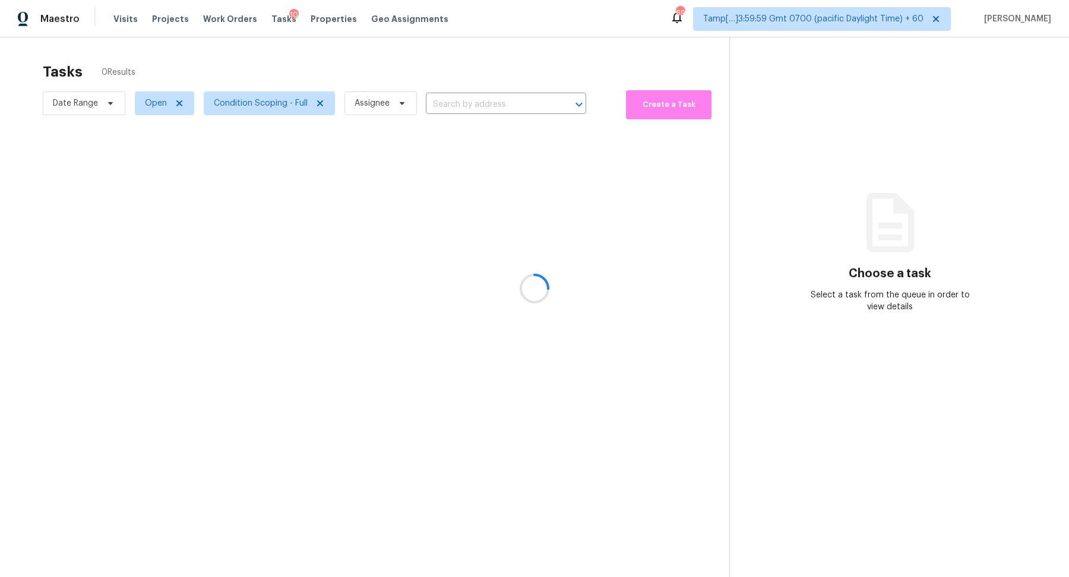
click at [523, 106] on div at bounding box center [534, 288] width 1069 height 577
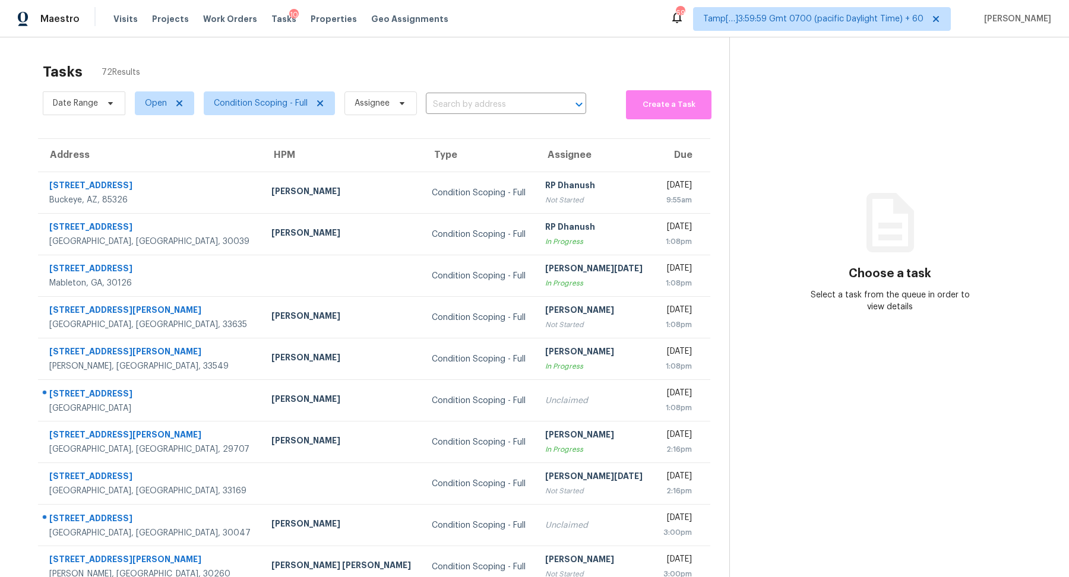
click at [523, 106] on input "text" at bounding box center [489, 105] width 127 height 18
paste input "1134 E Trident Dr Saratoga Springs, UT, 84045"
type input "1134 E Trident Dr Saratoga Springs, UT, 84045"
click at [498, 132] on li "1134 E Trident Dr, Saratoga Springs, UT 84045" at bounding box center [504, 131] width 160 height 20
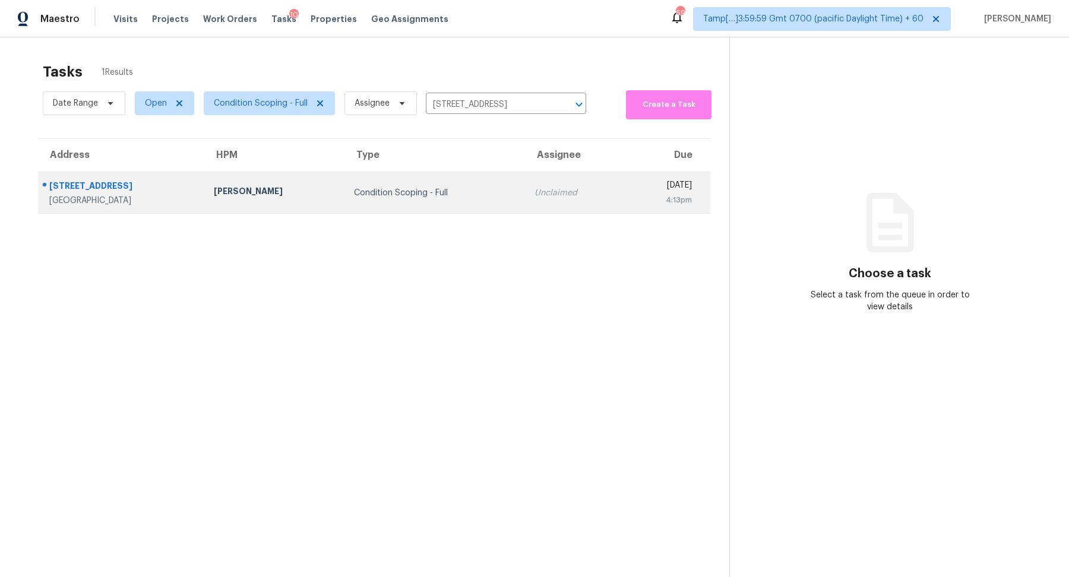
click at [525, 179] on td "Unclaimed" at bounding box center [574, 193] width 99 height 42
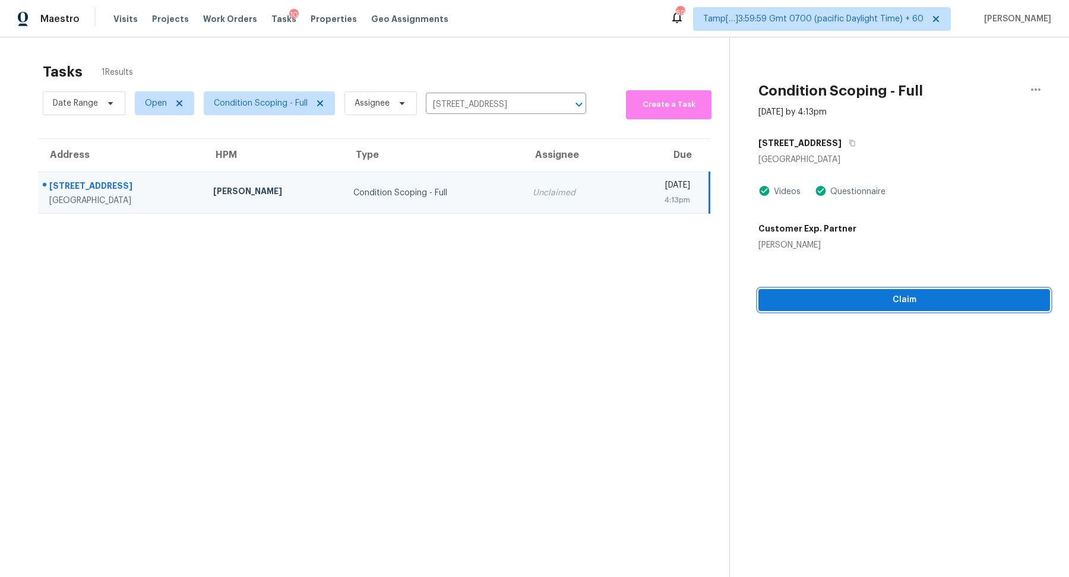
click at [828, 296] on span "Claim" at bounding box center [904, 300] width 273 height 15
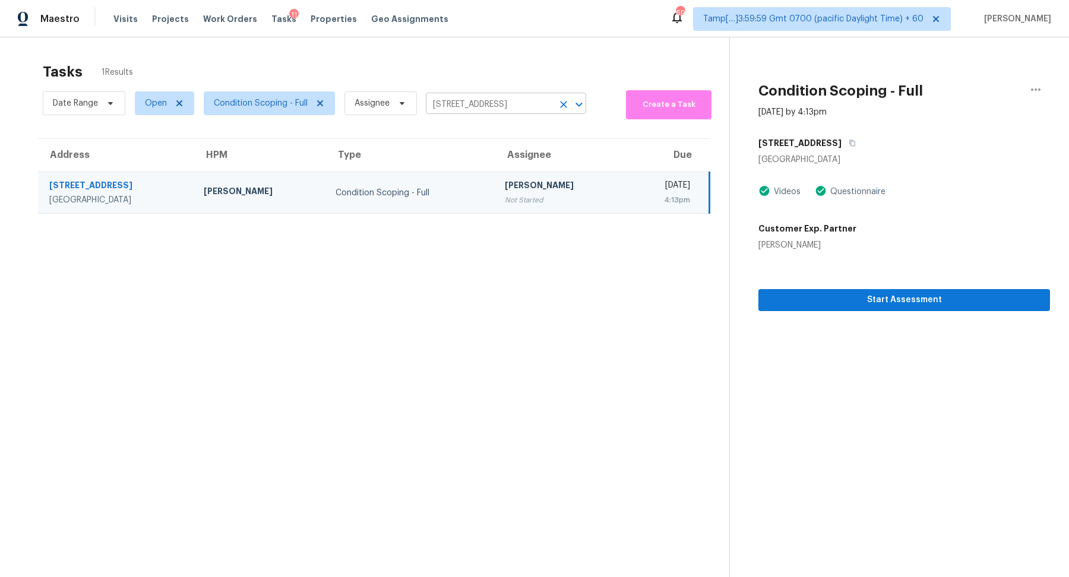
click at [507, 98] on input "1134 E Trident Dr, Saratoga Springs, UT 84045" at bounding box center [489, 105] width 127 height 18
paste input "648 E Tyson St Gilbert, AZ, 8529"
type input "1648 E Tyson St Gilbert, AZ, 85295"
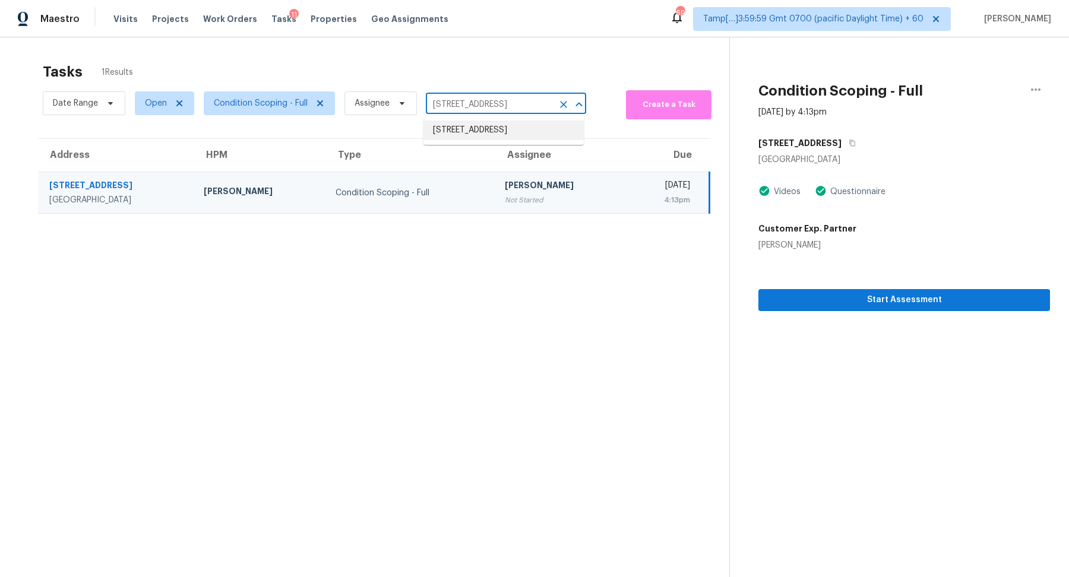
click at [494, 139] on li "1648 E Tyson St, Gilbert, AZ 85295" at bounding box center [504, 131] width 160 height 20
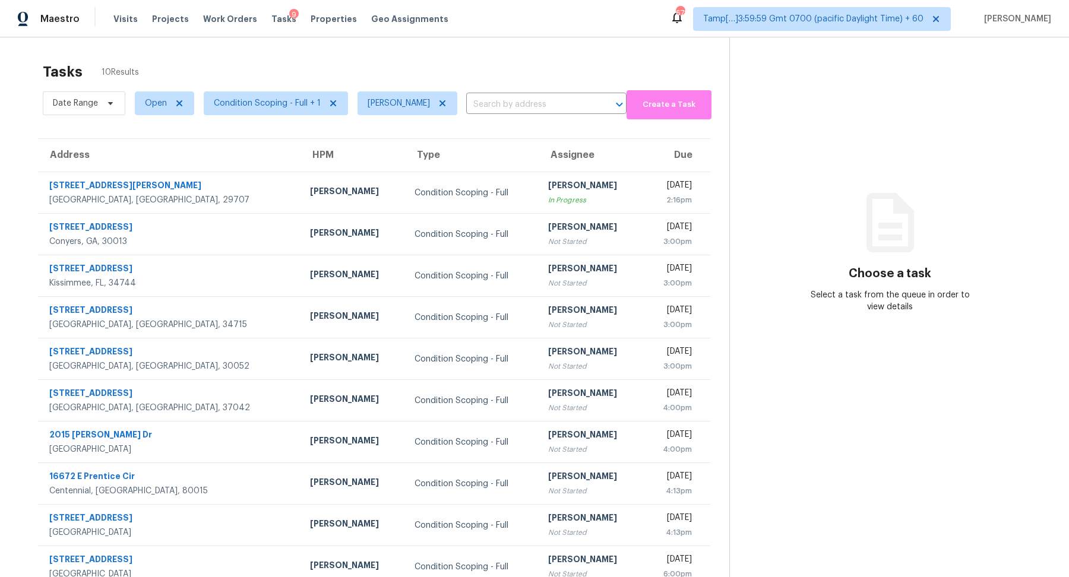
scroll to position [37, 0]
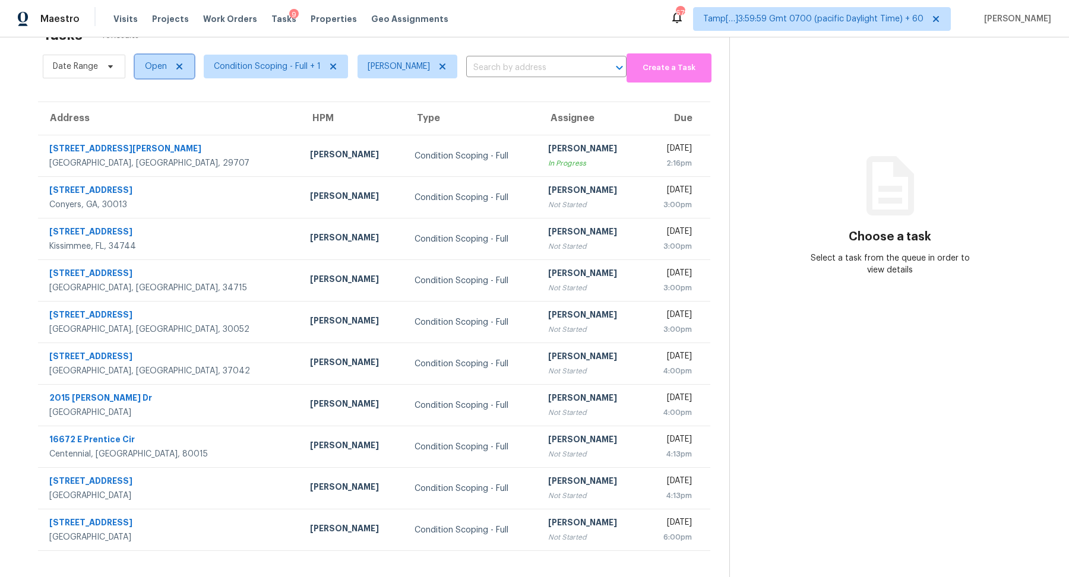
click at [153, 68] on span "Open" at bounding box center [156, 67] width 22 height 12
click at [172, 136] on label "Blocked" at bounding box center [164, 133] width 47 height 12
click at [149, 135] on input "Blocked" at bounding box center [145, 131] width 8 height 8
checkbox input "true"
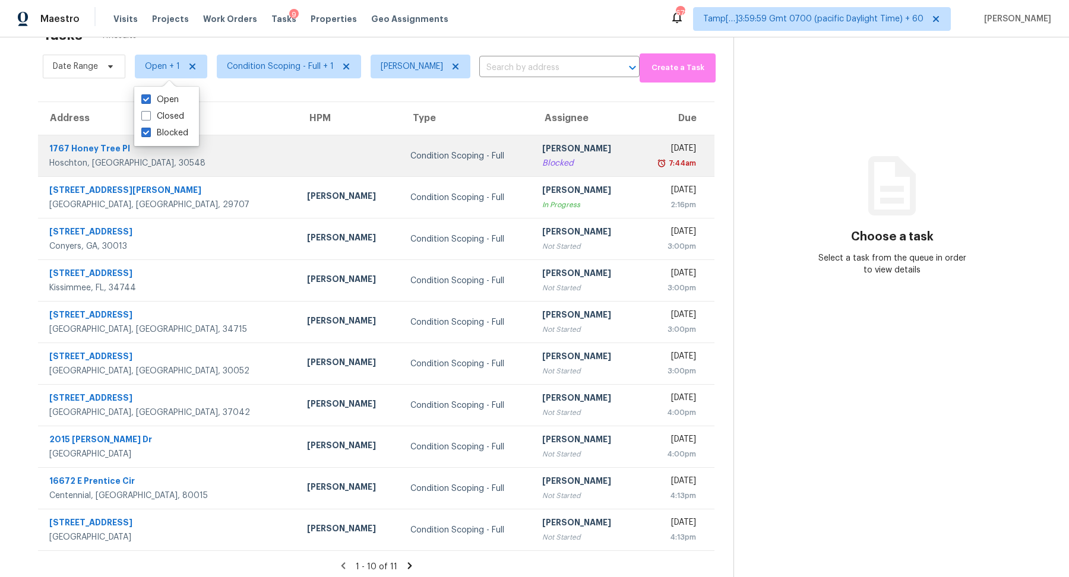
click at [446, 154] on div "Condition Scoping - Full" at bounding box center [466, 156] width 113 height 12
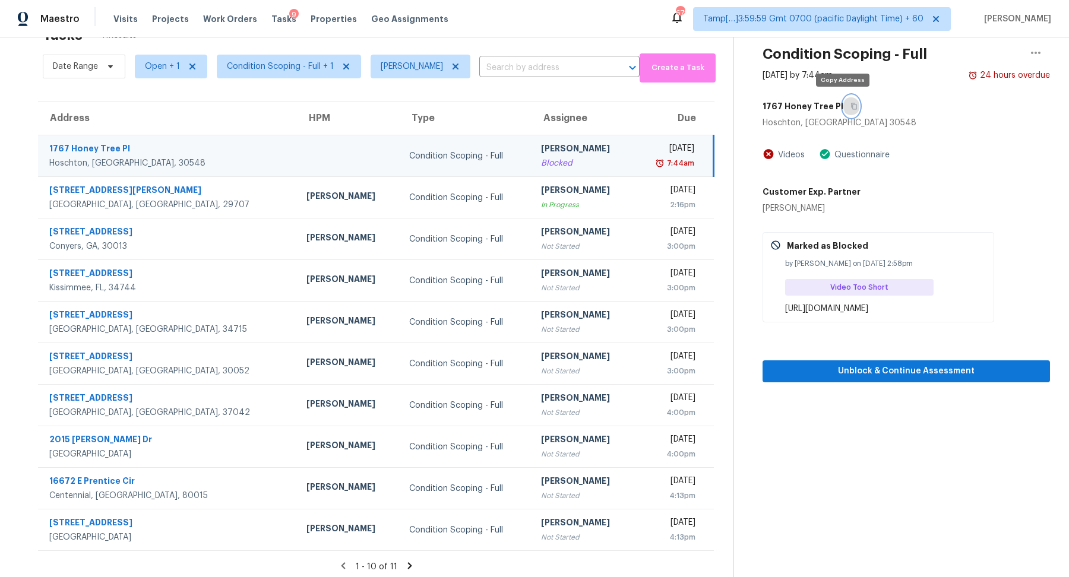
click at [843, 113] on button "button" at bounding box center [851, 106] width 16 height 21
